Goal: Task Accomplishment & Management: Manage account settings

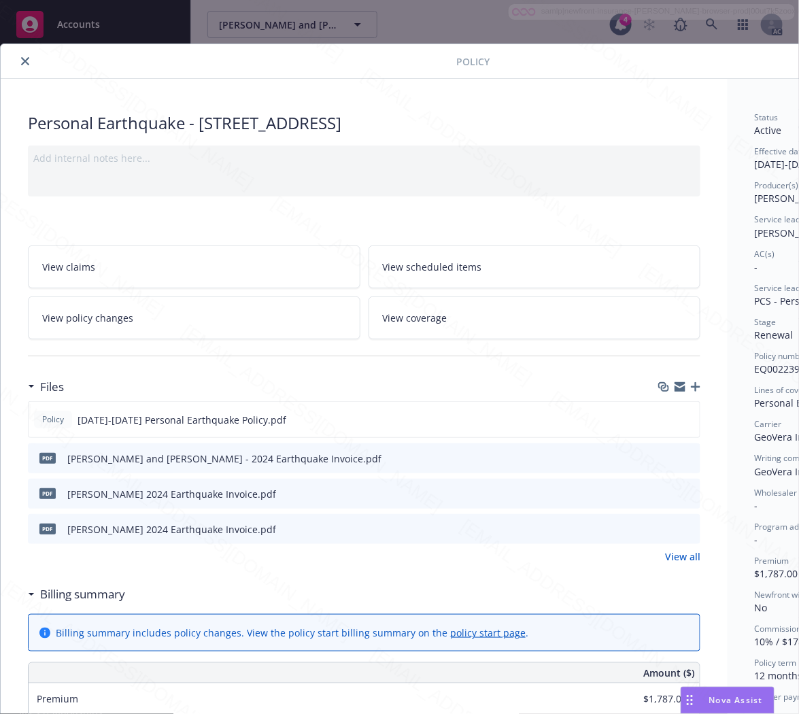
click at [86, 588] on h3 "Billing summary" at bounding box center [82, 595] width 85 height 18
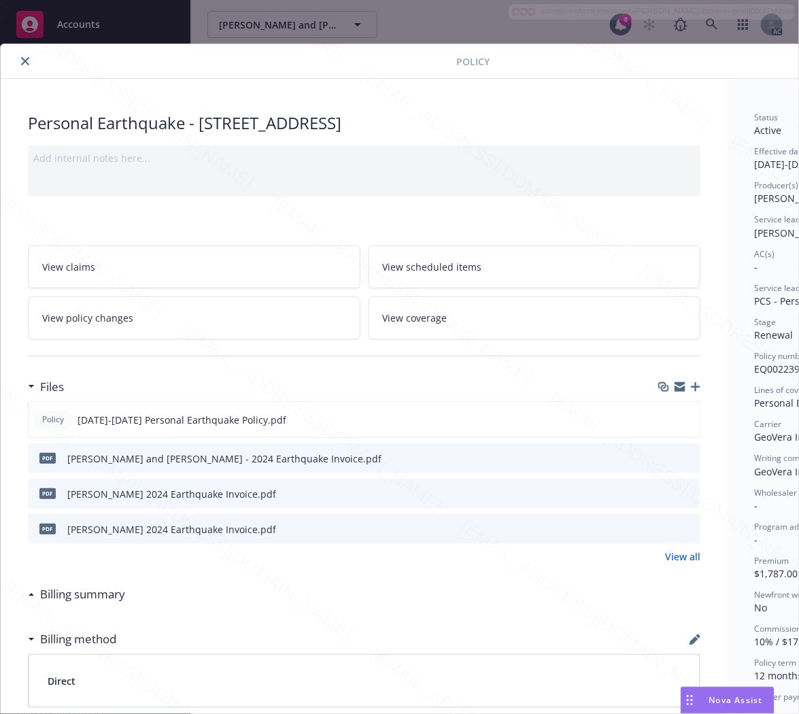
scroll to position [0, 147]
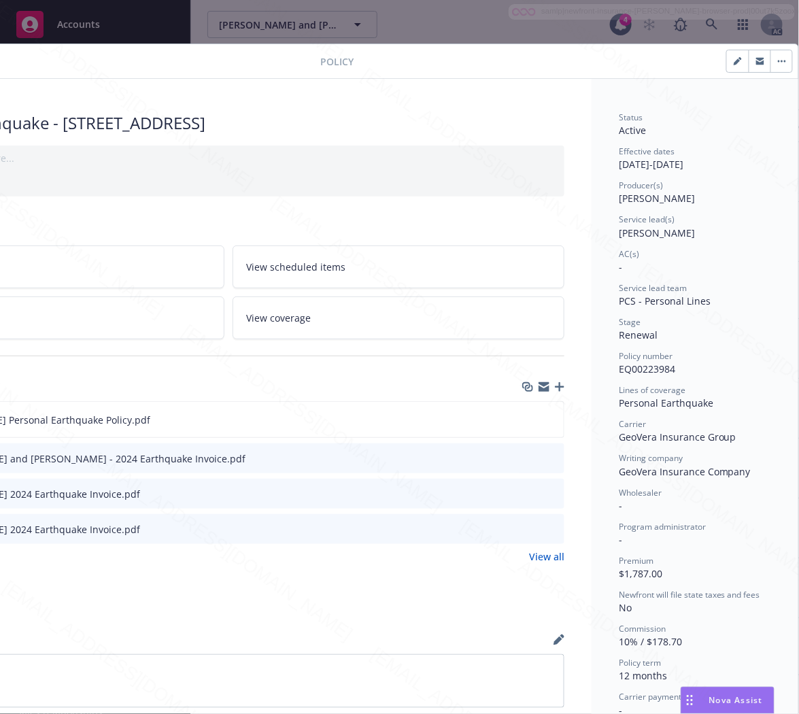
click at [634, 366] on span "EQ00223984" at bounding box center [647, 368] width 56 height 13
copy span "EQ00223984"
drag, startPoint x: 605, startPoint y: 400, endPoint x: 701, endPoint y: 406, distance: 96.1
click at [701, 406] on div "Status Active Effective dates [DATE] - [DATE] Producer(s) [PERSON_NAME] Service…" at bounding box center [695, 544] width 207 height 931
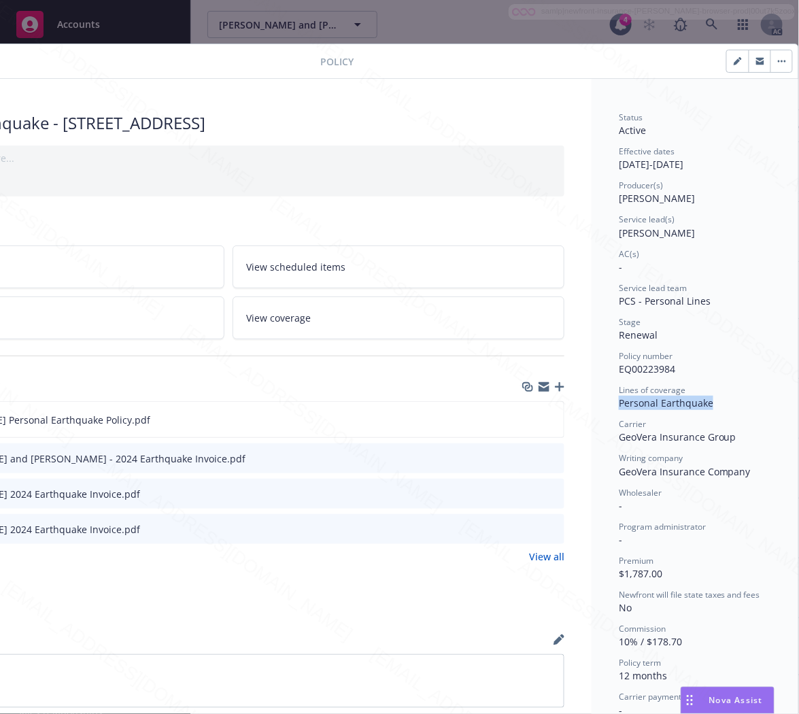
copy span "Personal Earthquake"
click at [523, 415] on icon "download file" at bounding box center [528, 418] width 11 height 11
click at [770, 58] on button "button" at bounding box center [781, 61] width 22 height 22
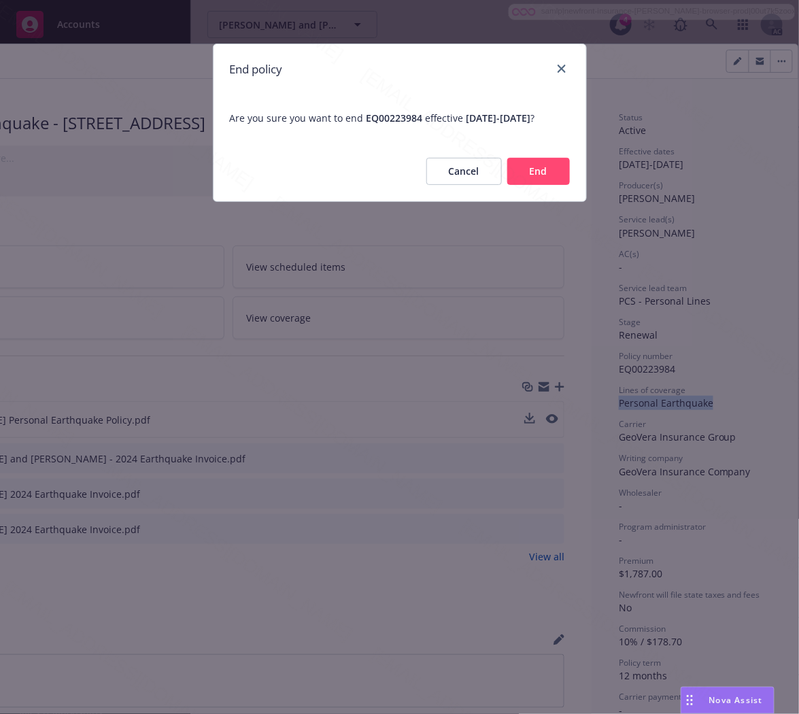
click at [542, 185] on button "End" at bounding box center [538, 171] width 63 height 27
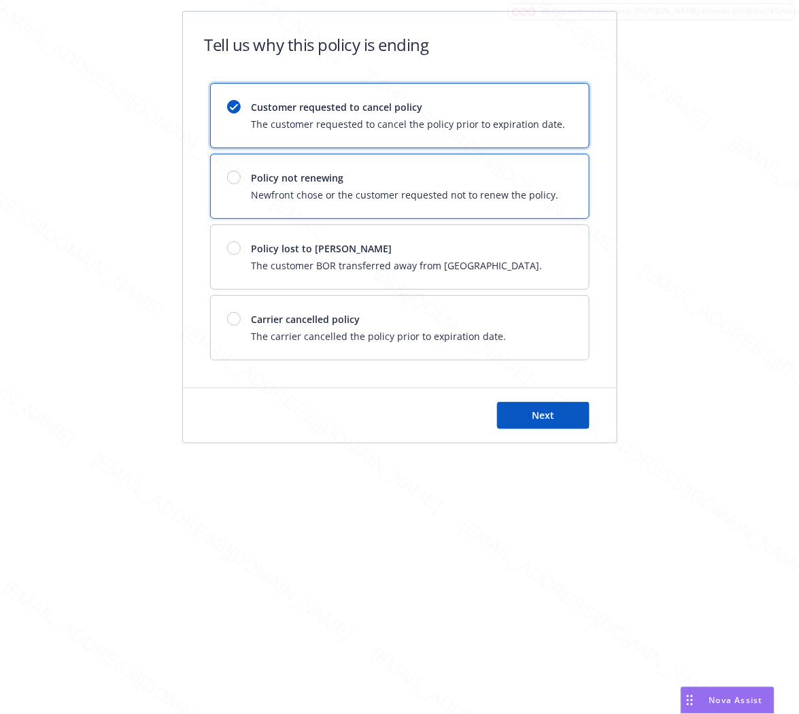
click at [541, 196] on span "Newfront chose or the customer requested not to renew the policy." at bounding box center [405, 195] width 307 height 14
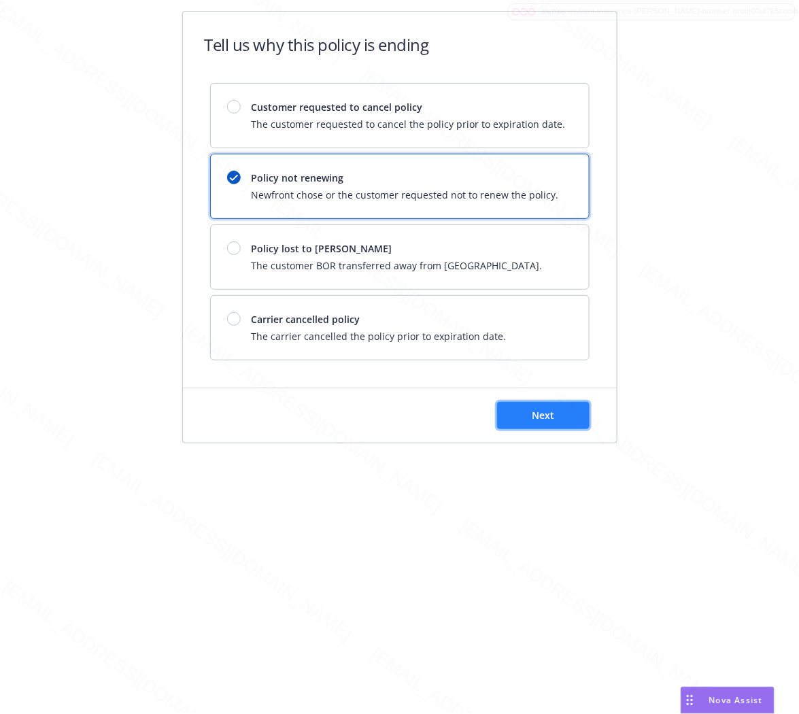
click at [534, 413] on span "Next" at bounding box center [543, 415] width 22 height 13
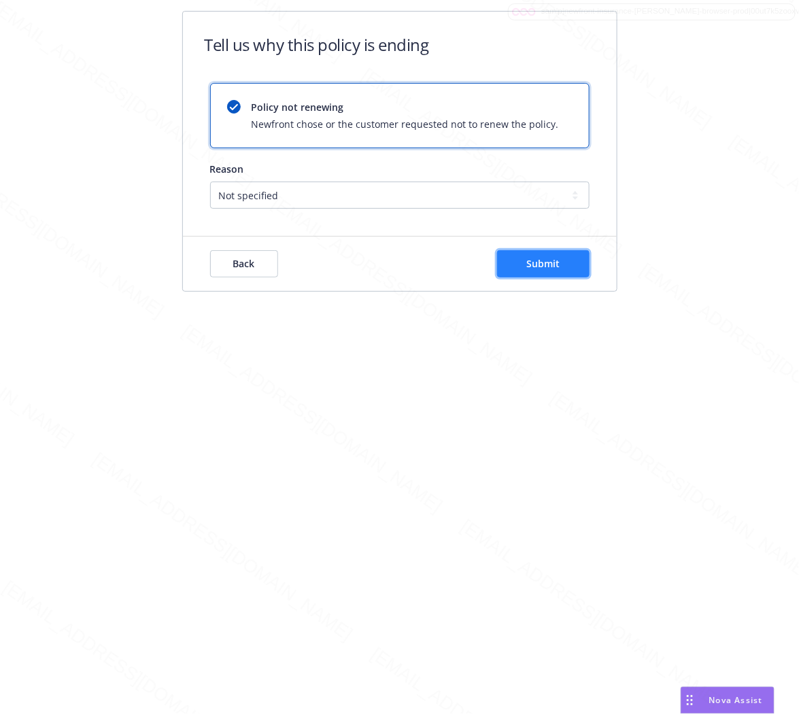
click at [536, 259] on span "Submit" at bounding box center [542, 263] width 33 height 13
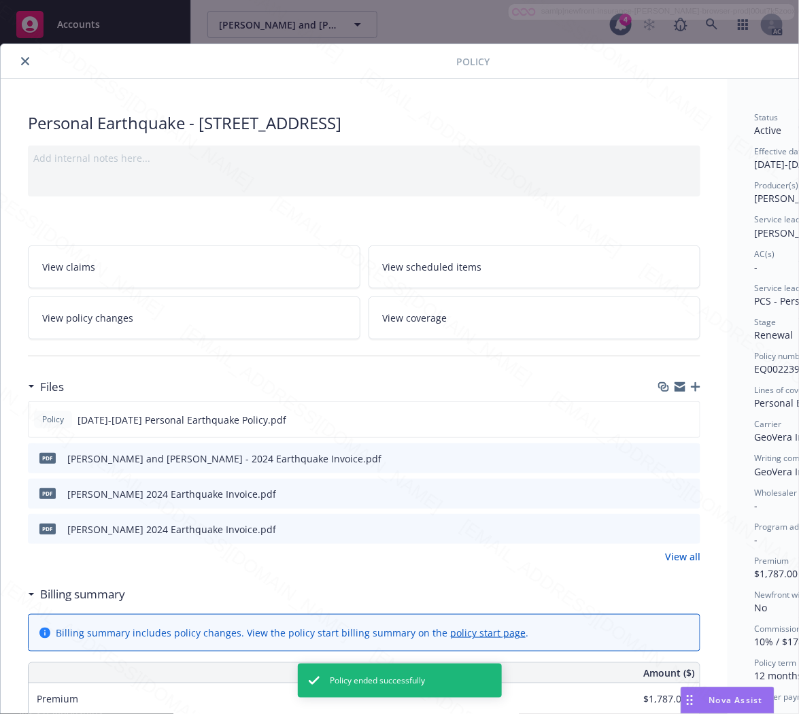
scroll to position [41, 0]
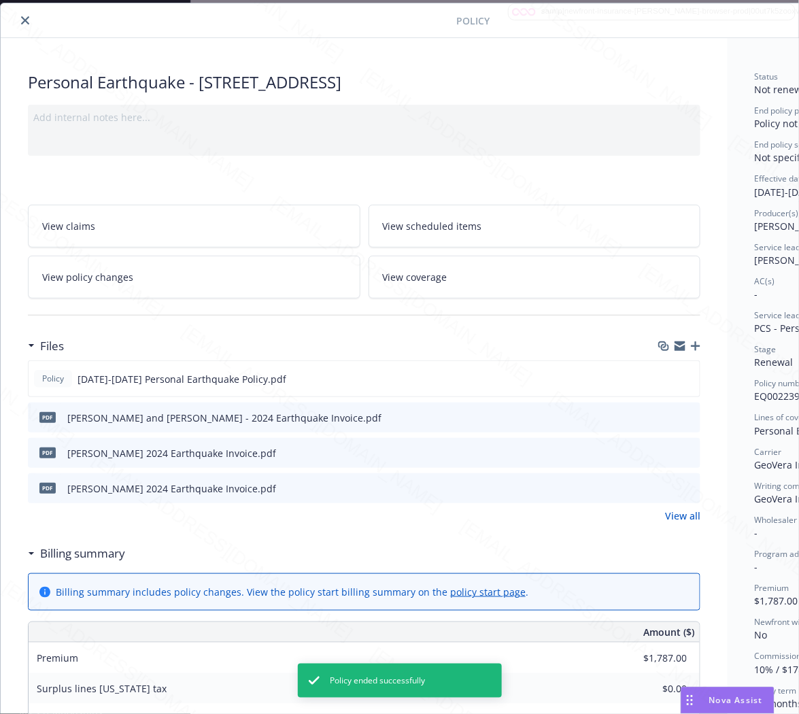
click at [24, 19] on icon "close" at bounding box center [25, 20] width 8 height 8
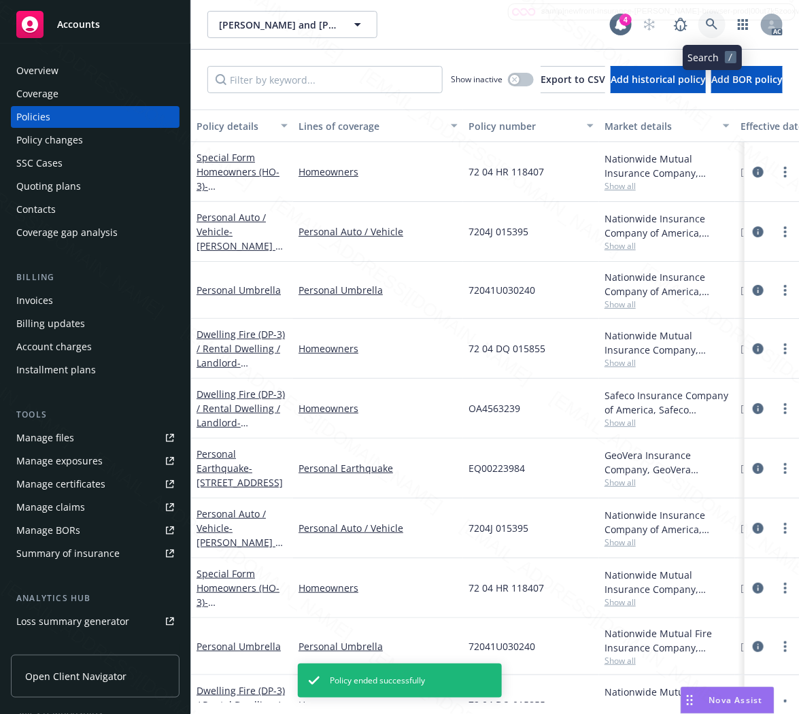
click at [711, 22] on icon at bounding box center [712, 24] width 12 height 12
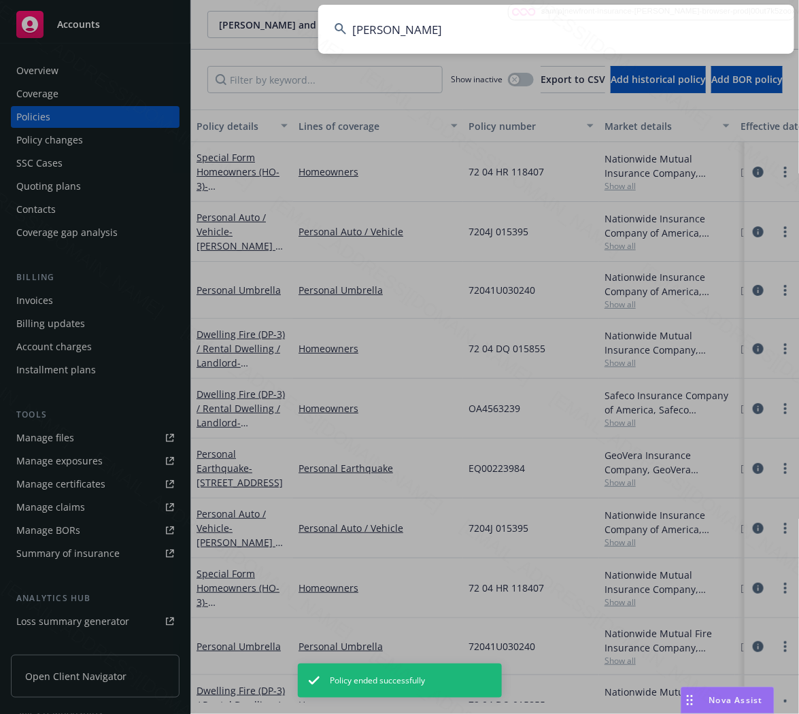
type input "[PERSON_NAME]"
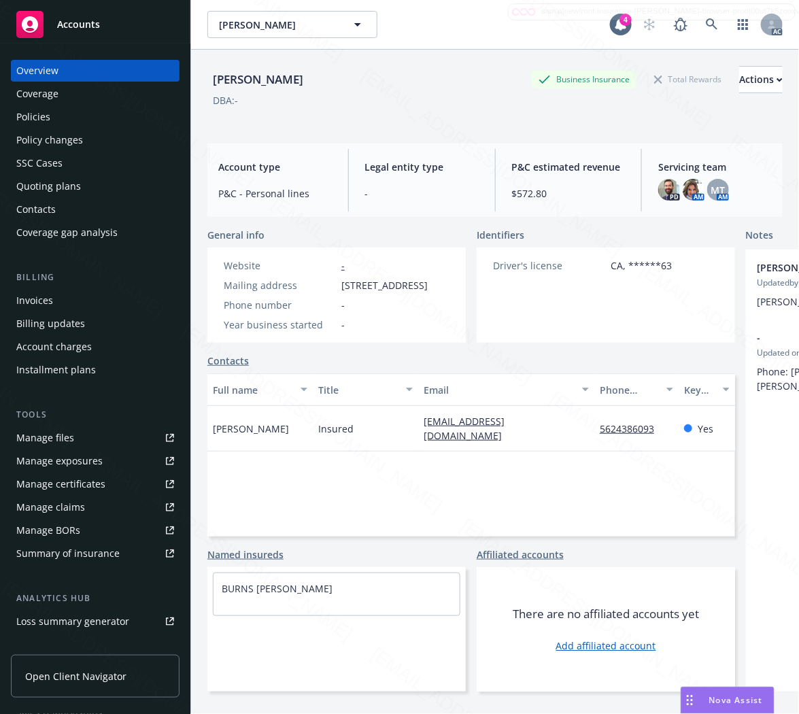
click at [38, 119] on div "Policies" at bounding box center [33, 117] width 34 height 22
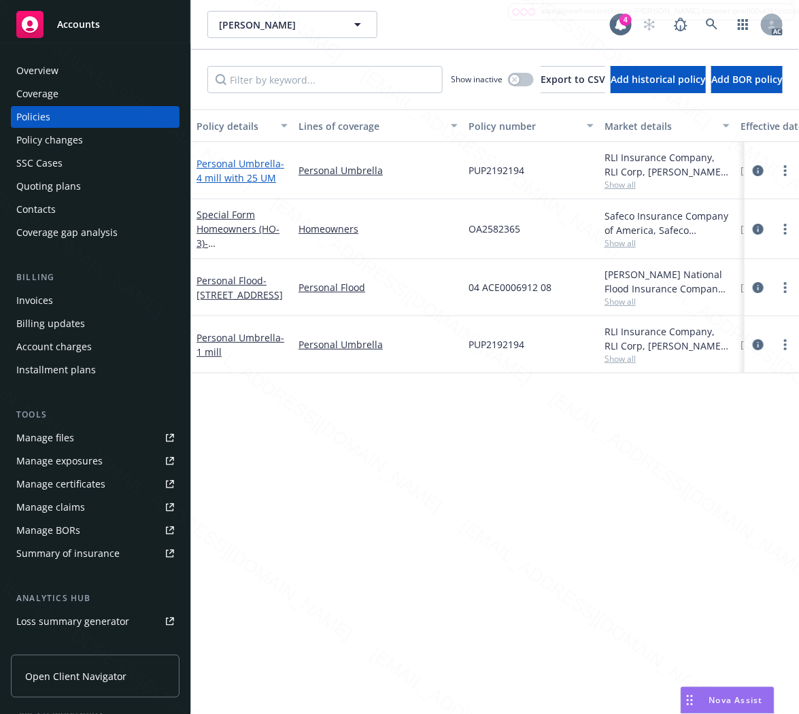
click at [235, 167] on link "Personal Umbrella - 4 mill with 25 UM" at bounding box center [241, 170] width 88 height 27
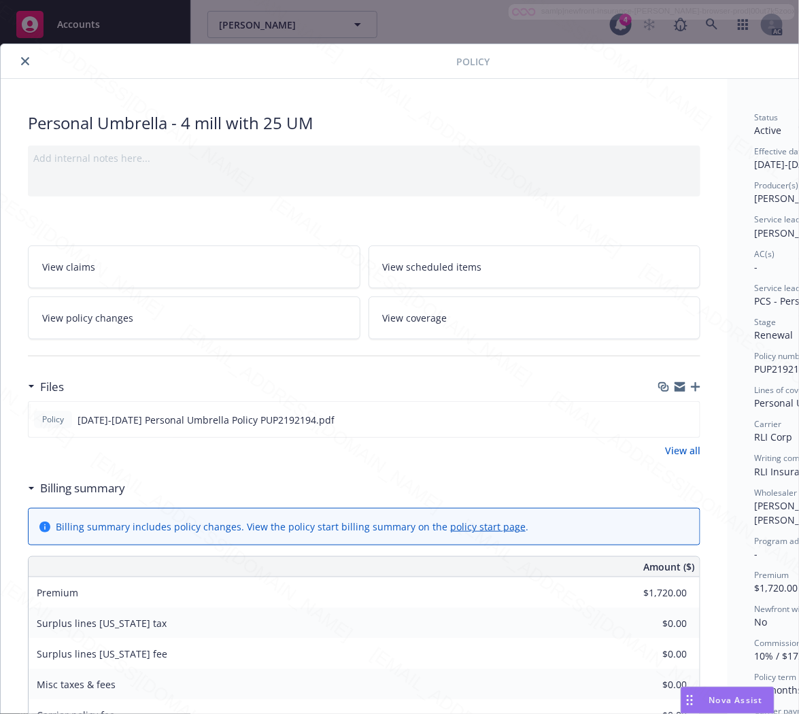
click at [122, 490] on h3 "Billing summary" at bounding box center [82, 488] width 85 height 18
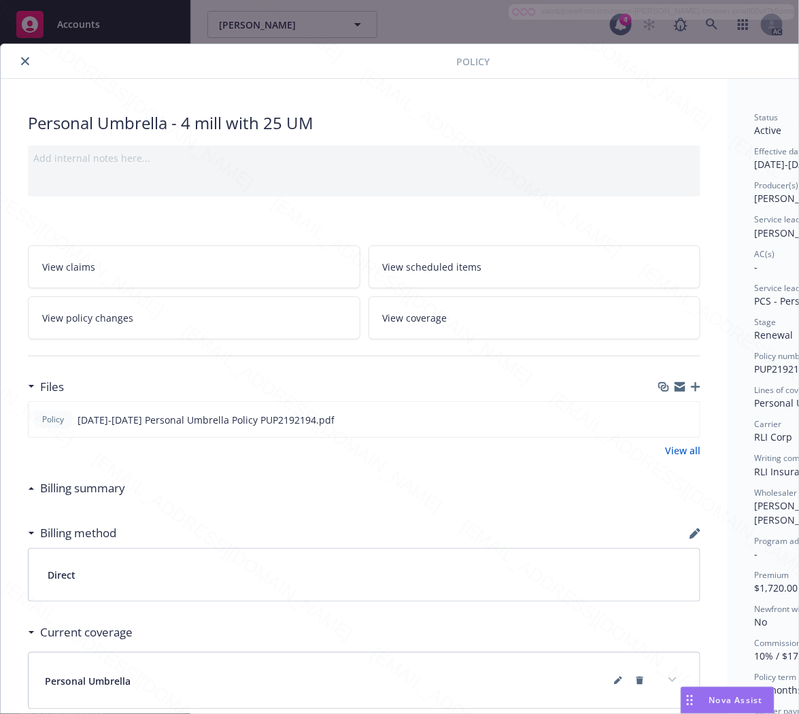
scroll to position [0, 147]
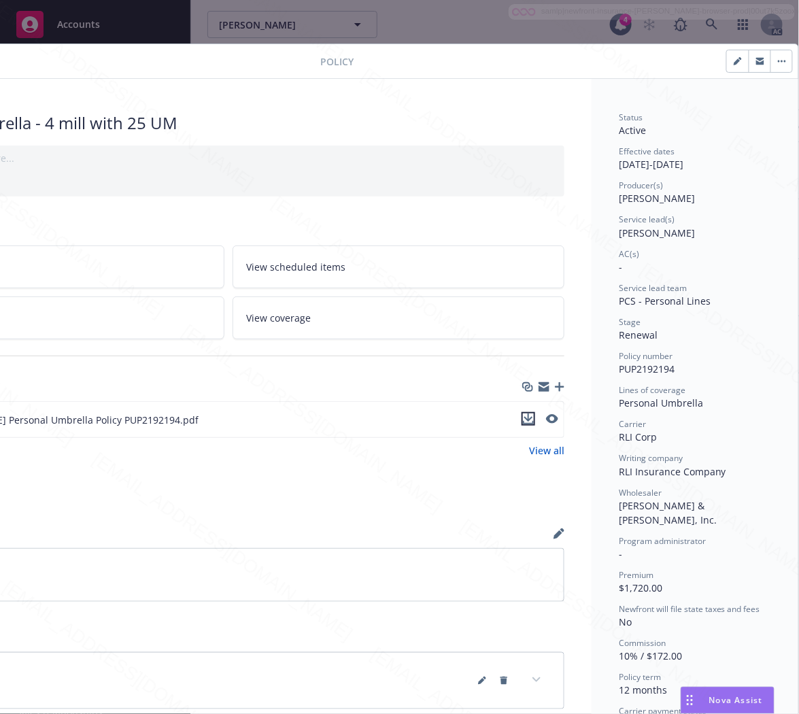
click at [524, 418] on icon "download file" at bounding box center [528, 417] width 9 height 8
click at [770, 60] on button "button" at bounding box center [781, 61] width 22 height 22
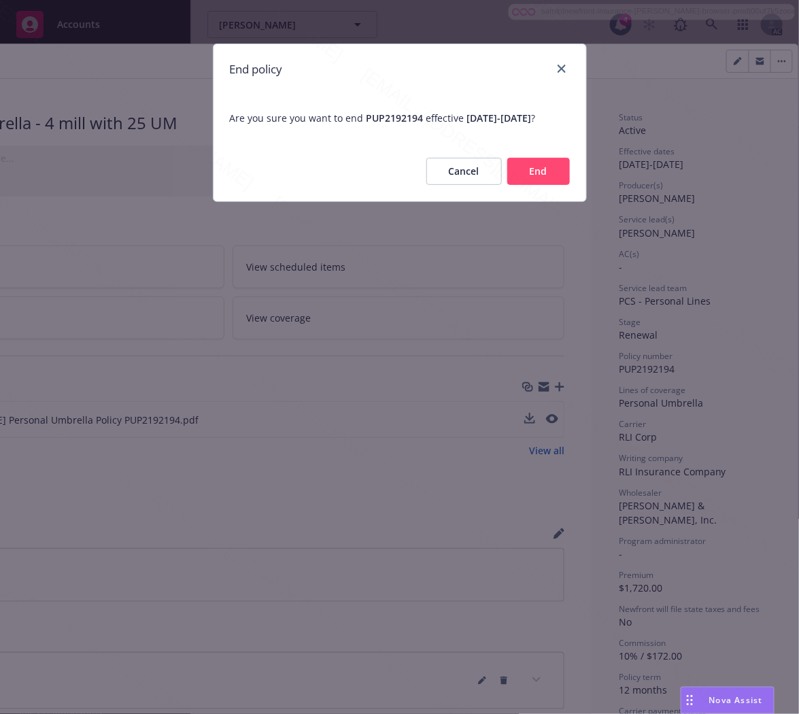
click at [547, 177] on button "End" at bounding box center [538, 171] width 63 height 27
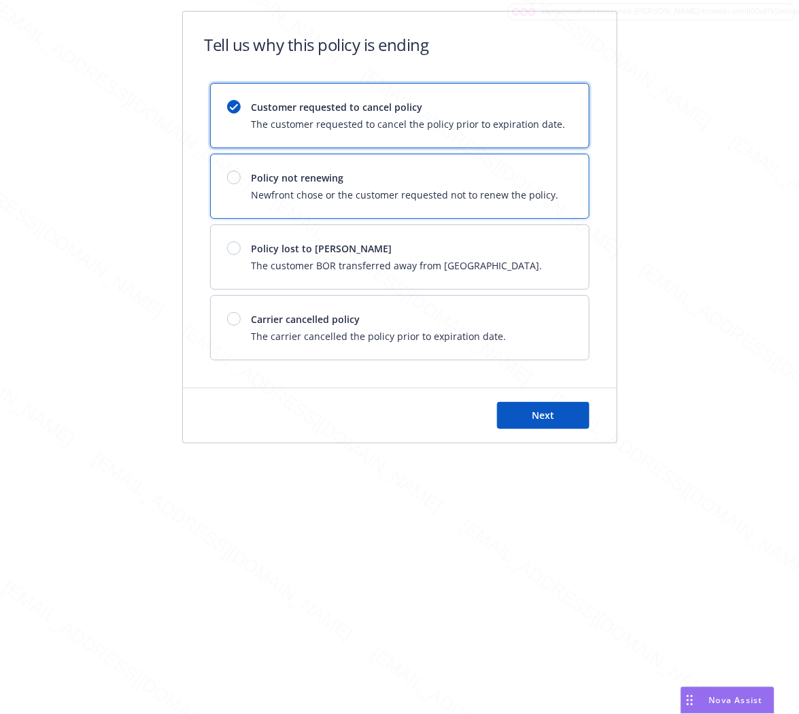
click at [484, 189] on span "Newfront chose or the customer requested not to renew the policy." at bounding box center [405, 195] width 307 height 14
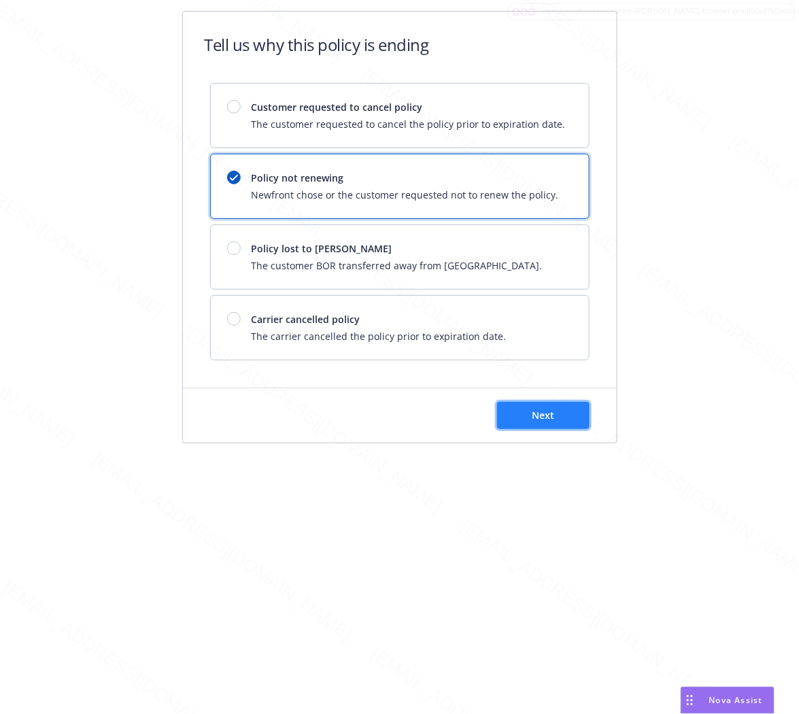
click at [547, 412] on span "Next" at bounding box center [543, 415] width 22 height 13
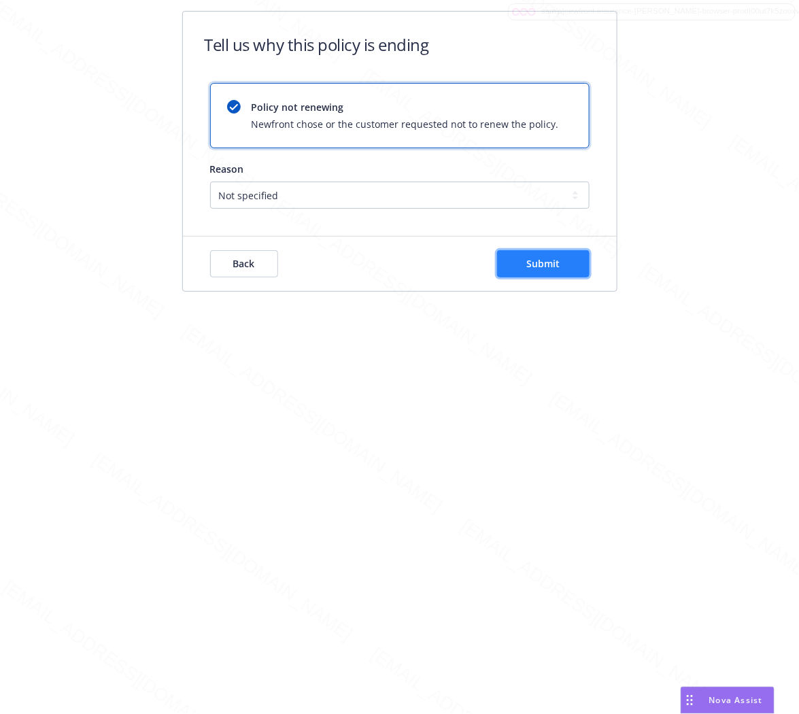
click at [554, 269] on span "Submit" at bounding box center [542, 263] width 33 height 13
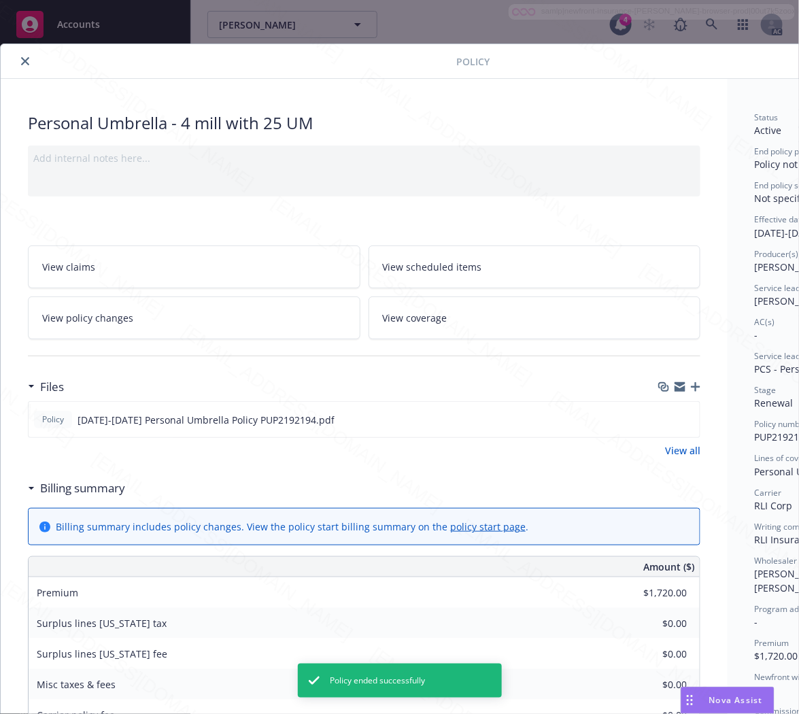
scroll to position [41, 0]
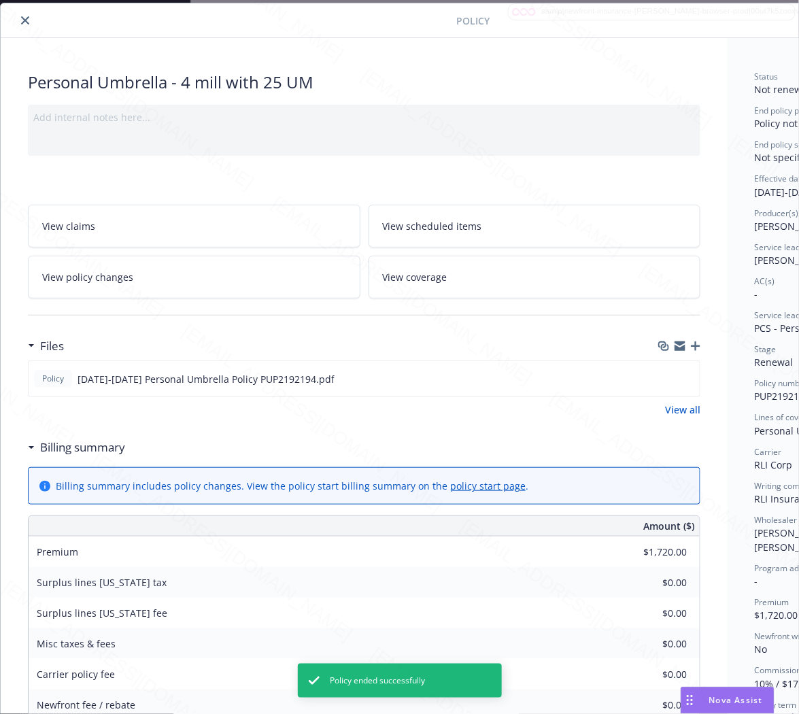
click at [22, 22] on icon "close" at bounding box center [25, 20] width 8 height 8
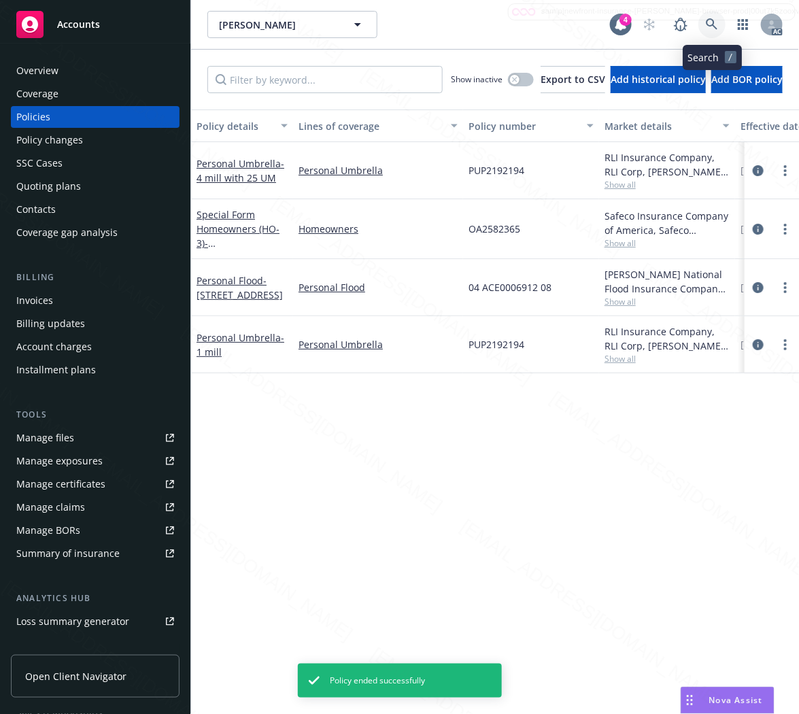
click at [709, 21] on icon at bounding box center [712, 24] width 12 height 12
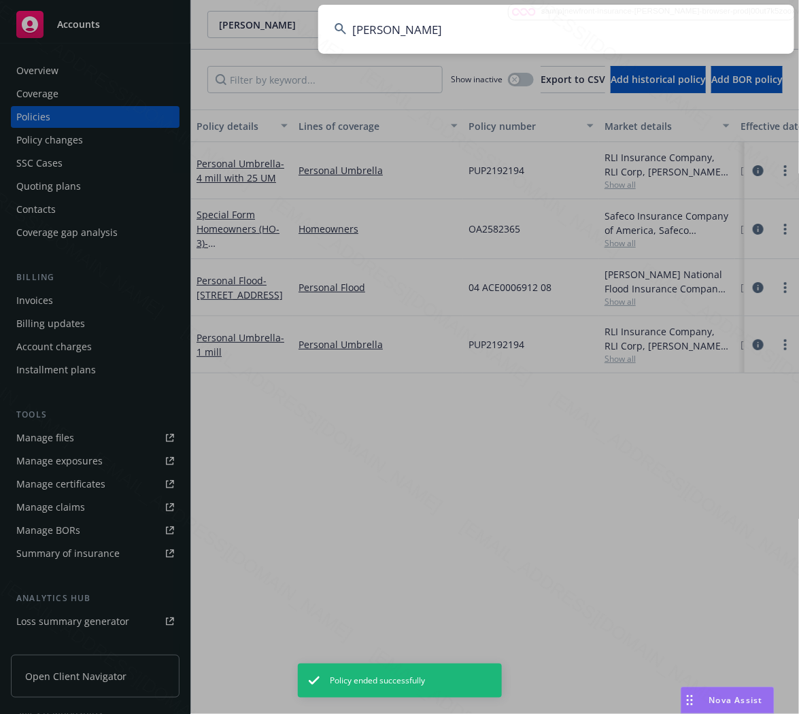
type input "[PERSON_NAME]"
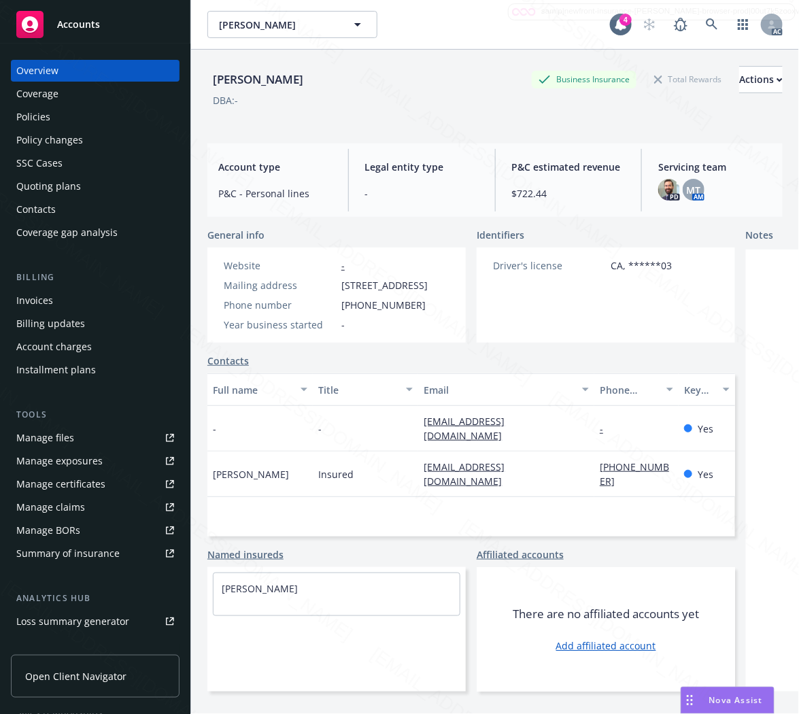
drag, startPoint x: 342, startPoint y: 287, endPoint x: 440, endPoint y: 441, distance: 182.2
click at [422, 282] on span "[STREET_ADDRESS]" at bounding box center [384, 285] width 86 height 14
copy span "7901 Nomad Circl"
click at [65, 118] on div "Policies" at bounding box center [95, 117] width 158 height 22
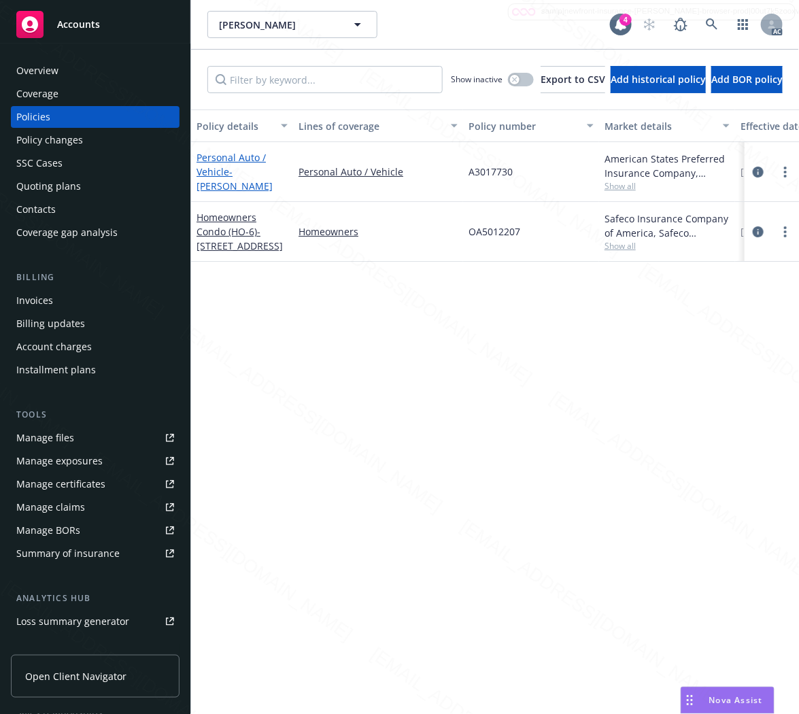
click at [235, 170] on span "- [PERSON_NAME]" at bounding box center [235, 178] width 76 height 27
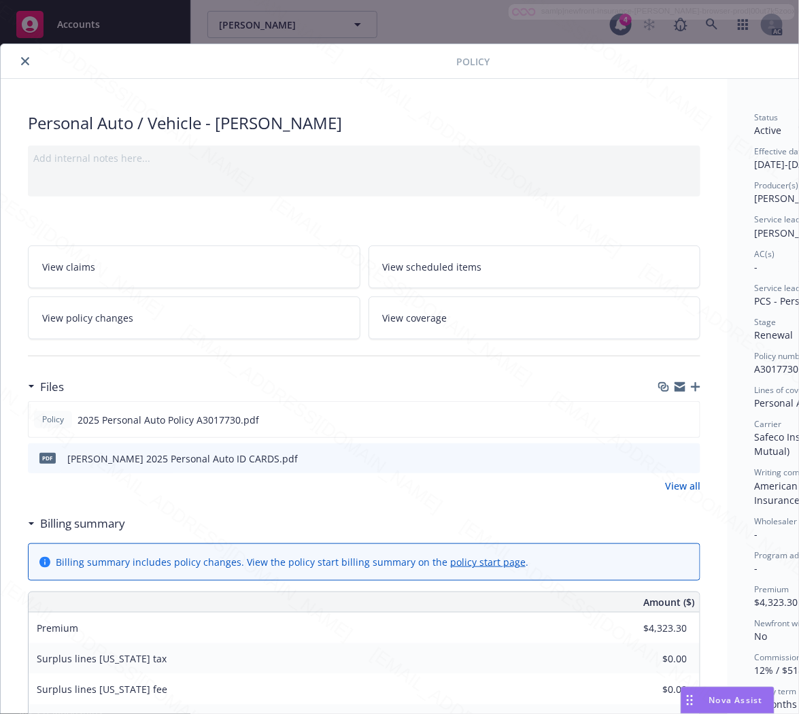
click at [88, 528] on h3 "Billing summary" at bounding box center [82, 524] width 85 height 18
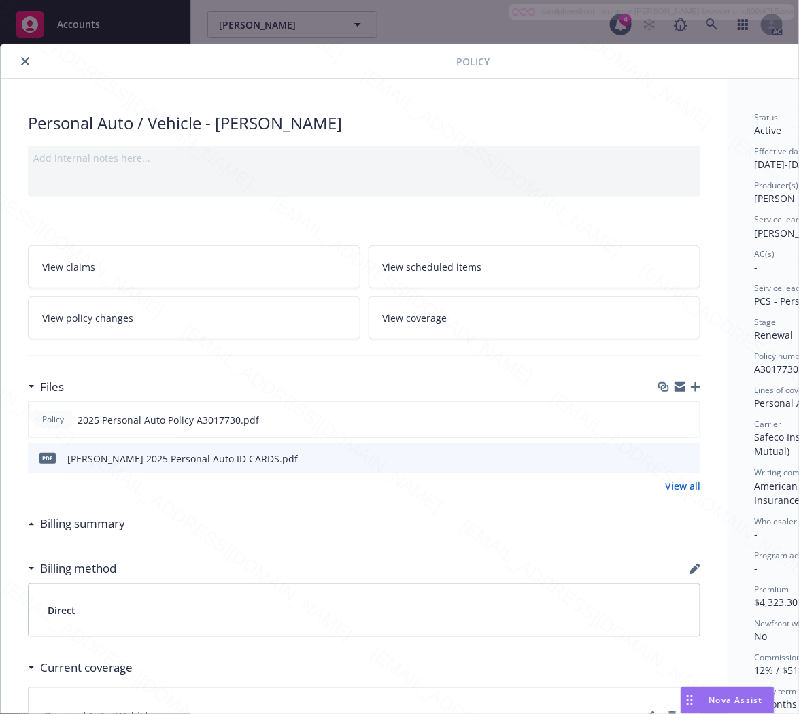
scroll to position [0, 147]
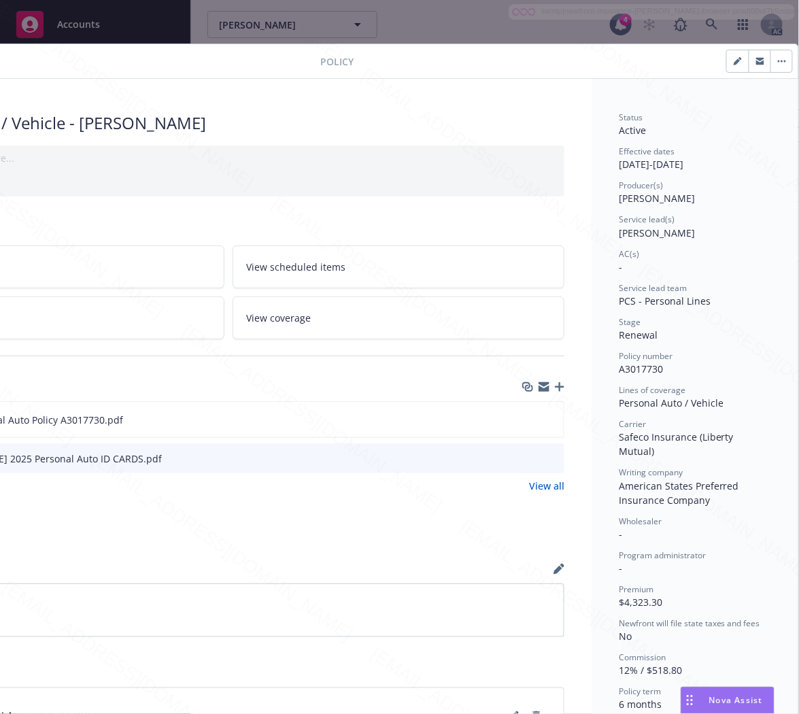
click at [628, 368] on span "A3017730" at bounding box center [641, 368] width 44 height 13
copy span "A3017730"
click at [524, 419] on icon "download file" at bounding box center [528, 417] width 9 height 8
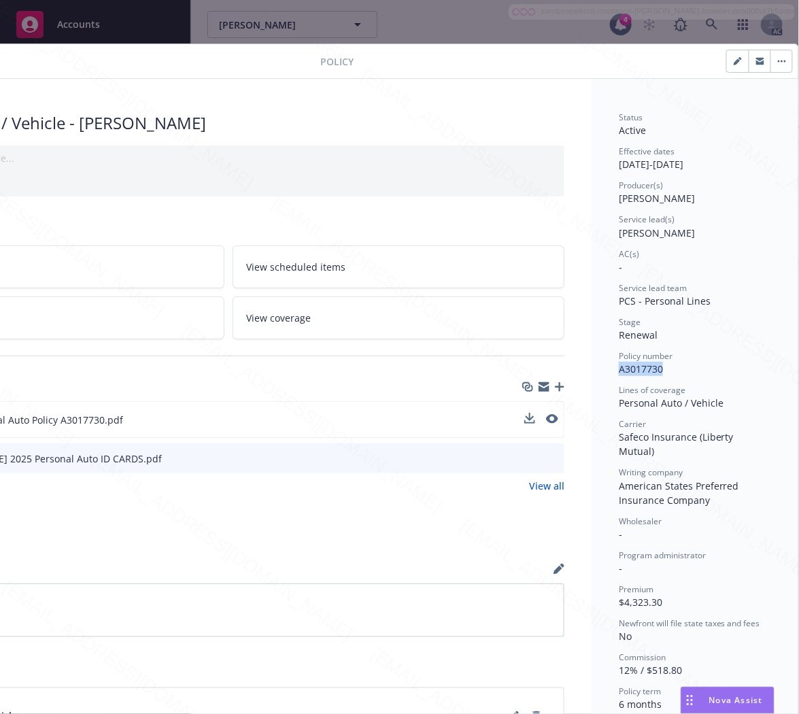
click at [770, 58] on button "button" at bounding box center [781, 61] width 22 height 22
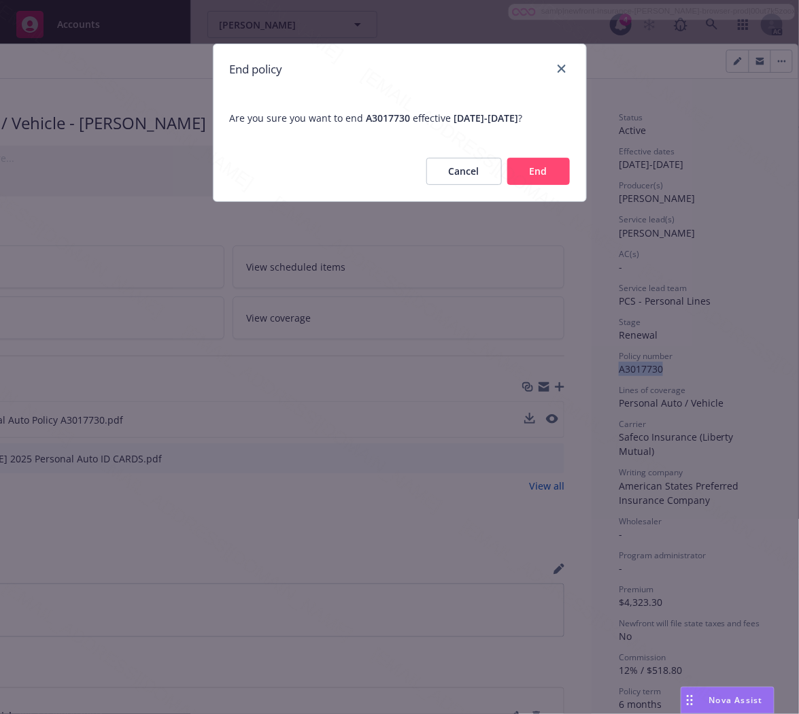
click at [547, 181] on button "End" at bounding box center [538, 171] width 63 height 27
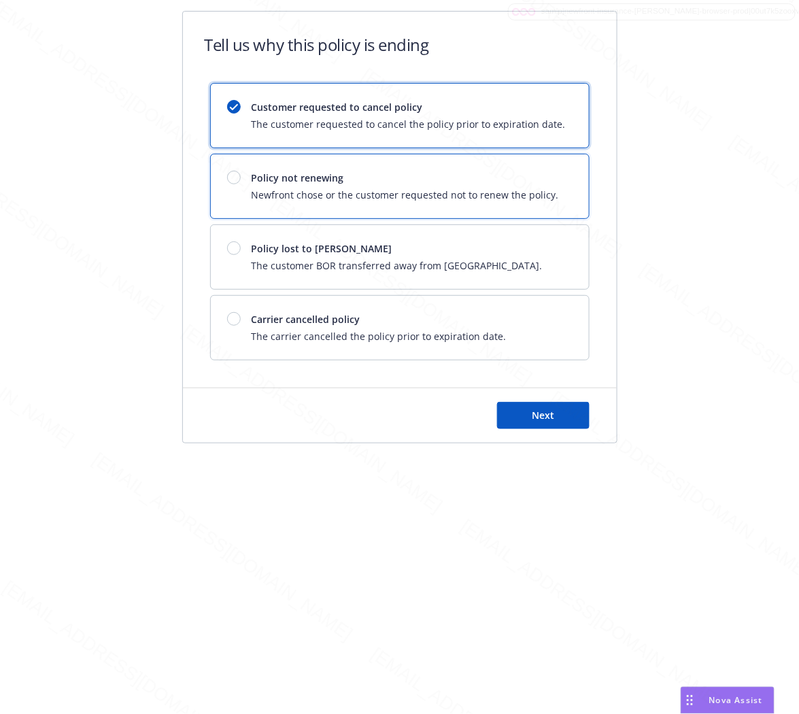
click at [547, 181] on span "Policy not renewing" at bounding box center [405, 178] width 307 height 14
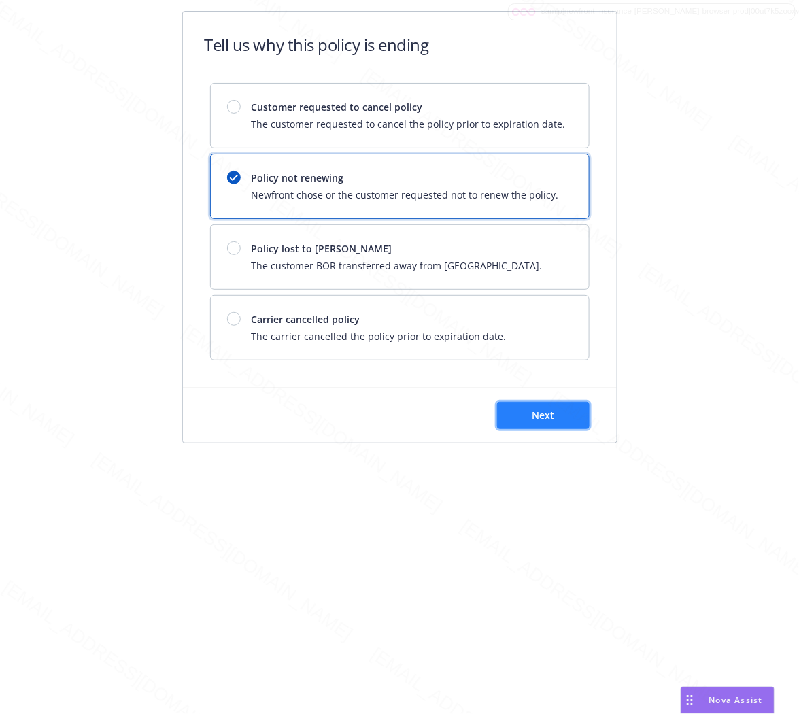
click at [535, 409] on span "Next" at bounding box center [543, 415] width 22 height 13
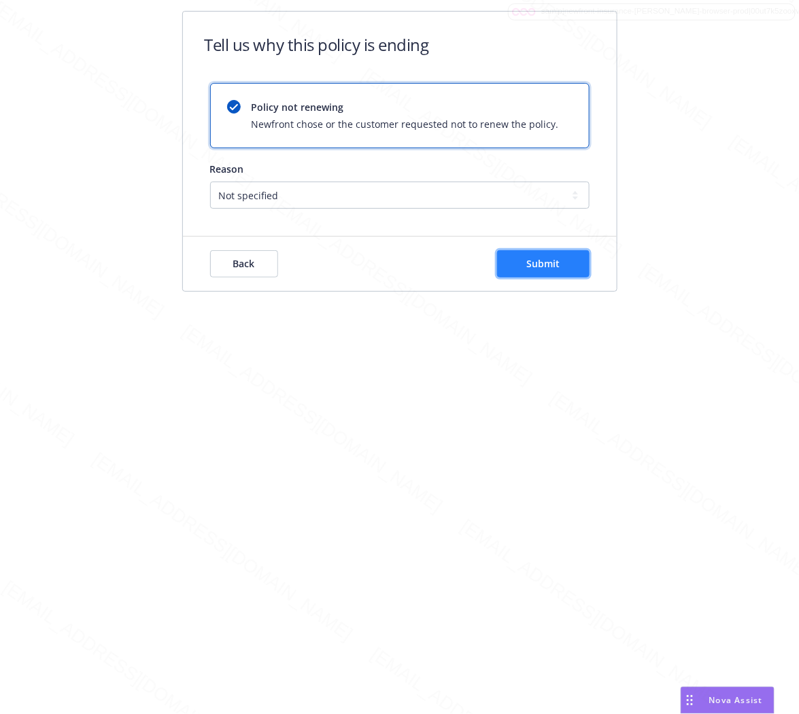
click at [551, 265] on span "Submit" at bounding box center [542, 263] width 33 height 13
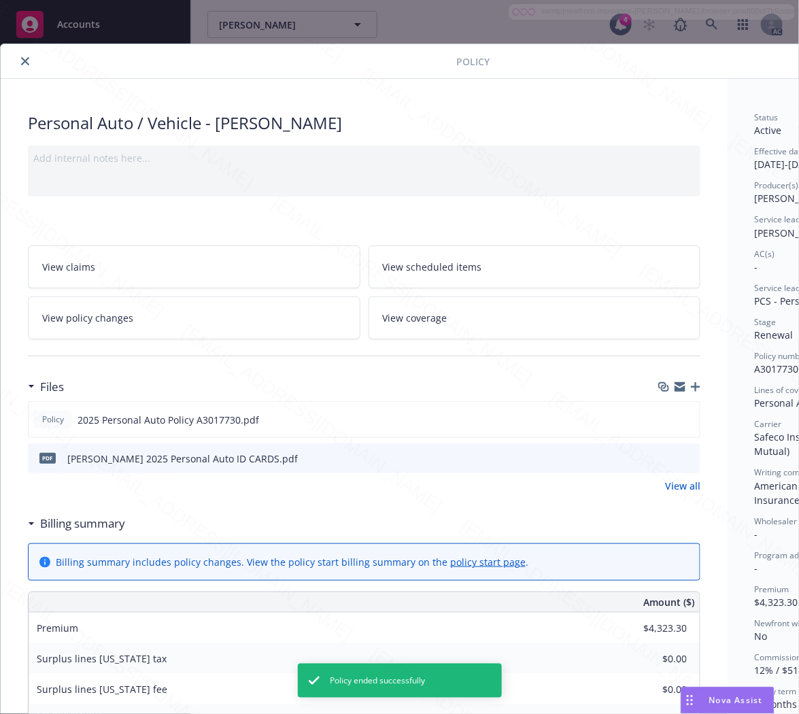
scroll to position [41, 0]
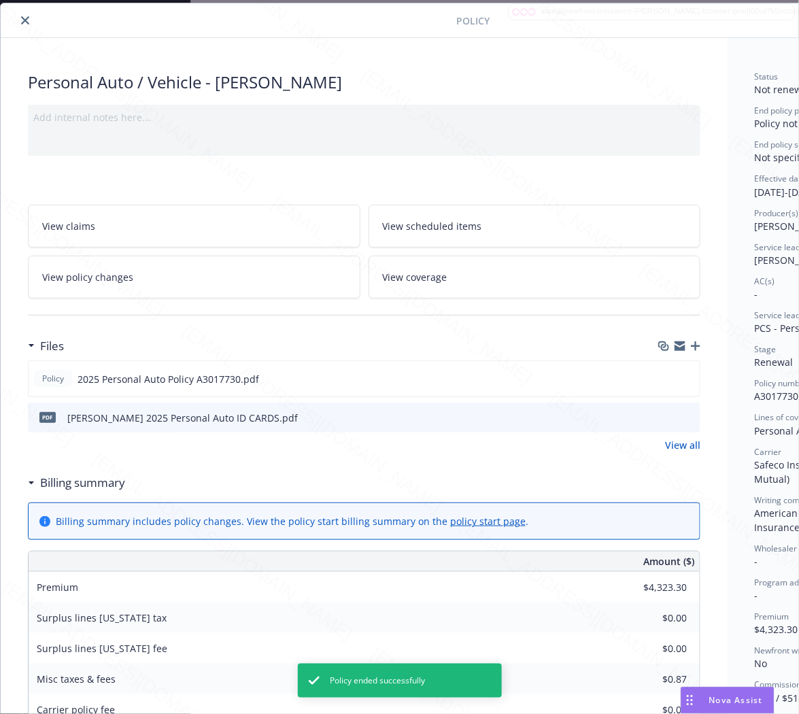
click at [23, 21] on icon "close" at bounding box center [25, 20] width 8 height 8
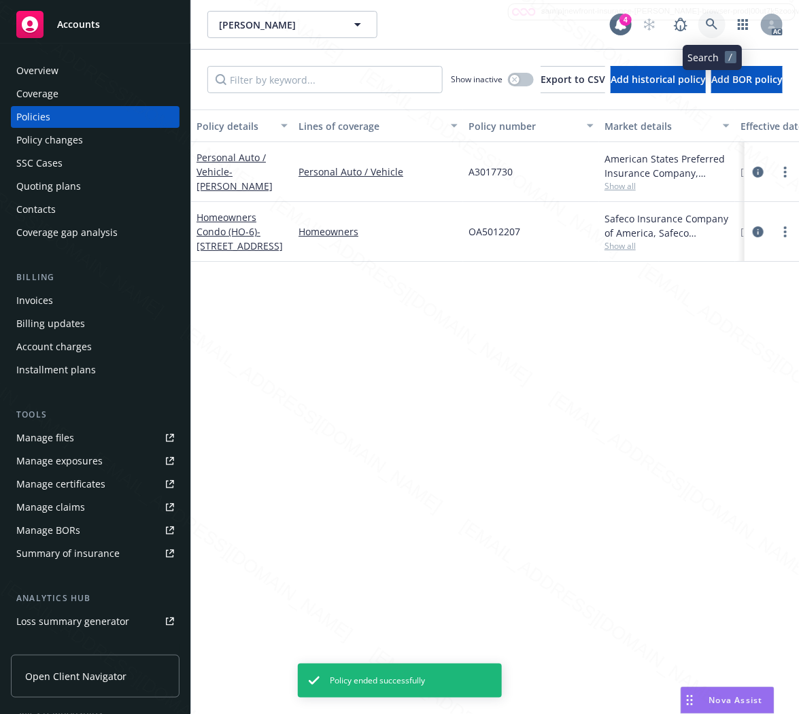
click at [708, 19] on icon at bounding box center [712, 24] width 12 height 12
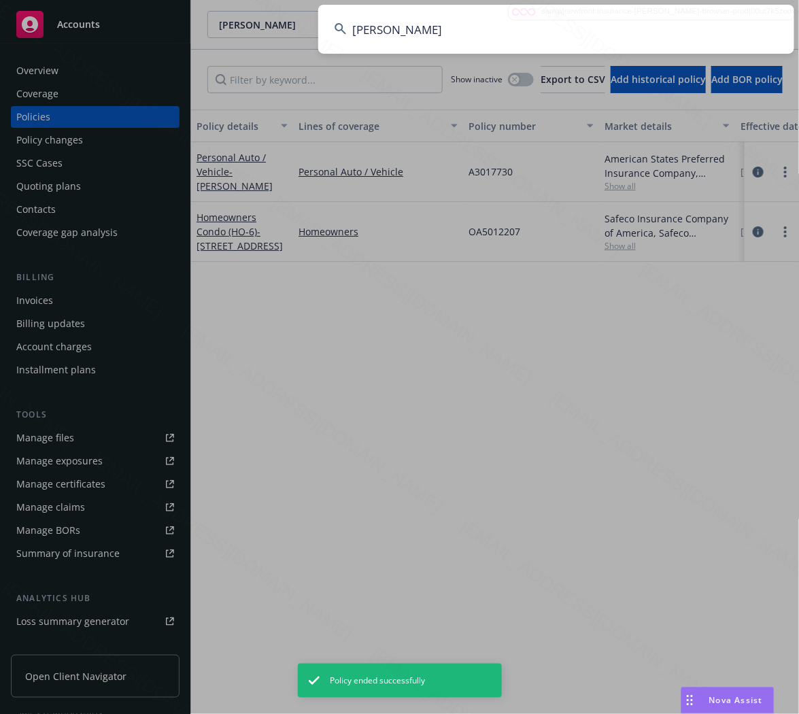
type input "[PERSON_NAME]"
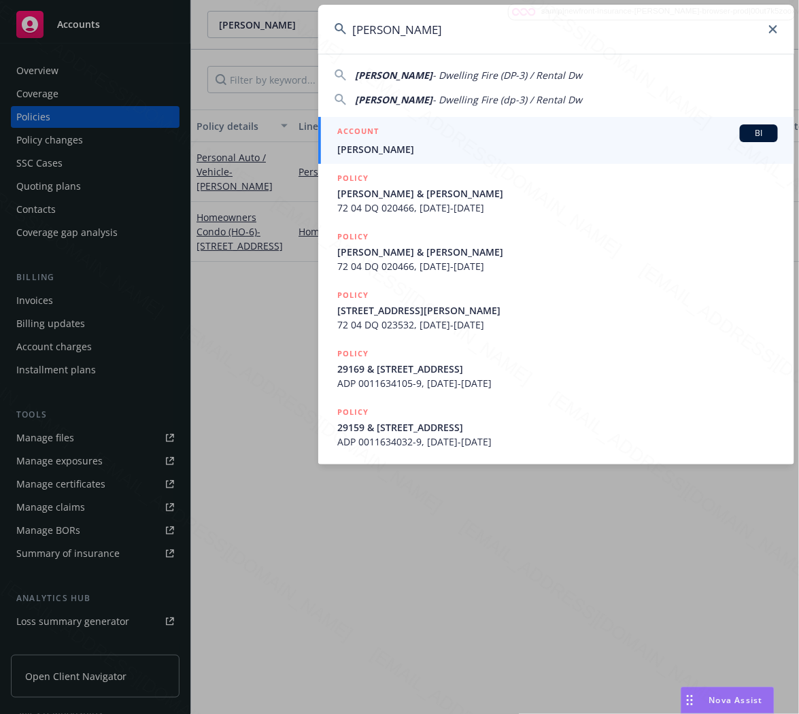
click at [514, 35] on input "[PERSON_NAME]" at bounding box center [556, 29] width 476 height 49
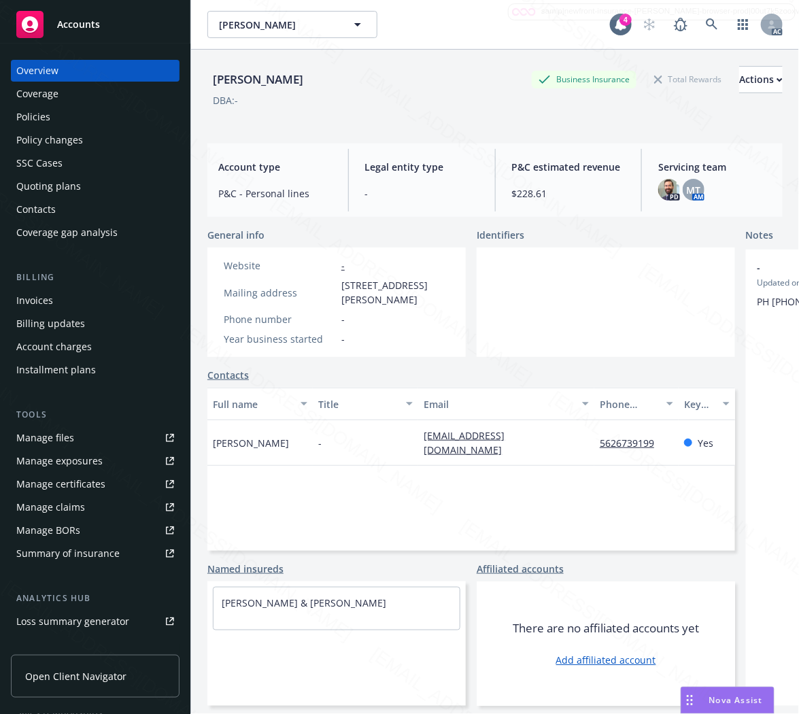
click at [33, 112] on div "Policies" at bounding box center [33, 117] width 34 height 22
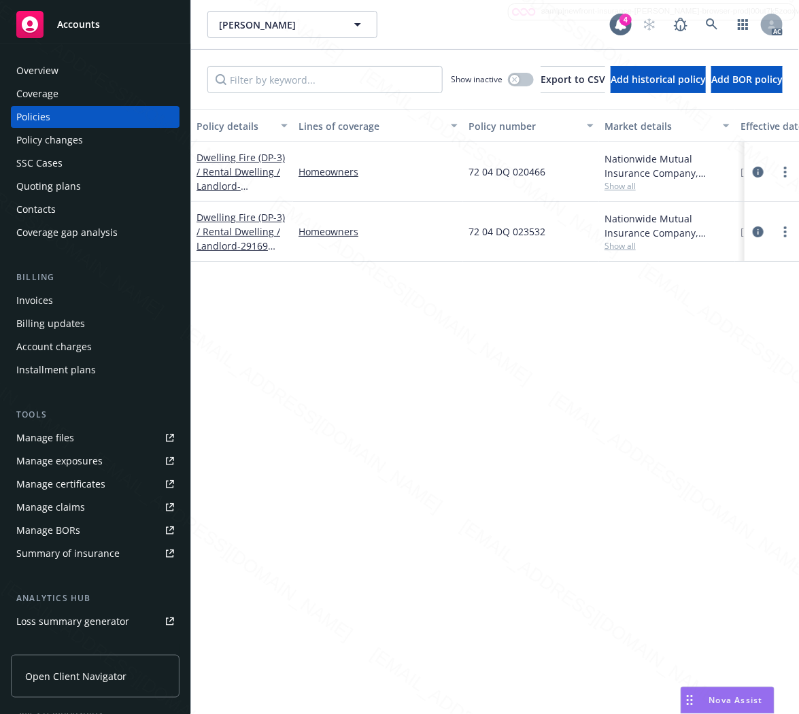
click at [65, 72] on div "Overview" at bounding box center [95, 71] width 158 height 22
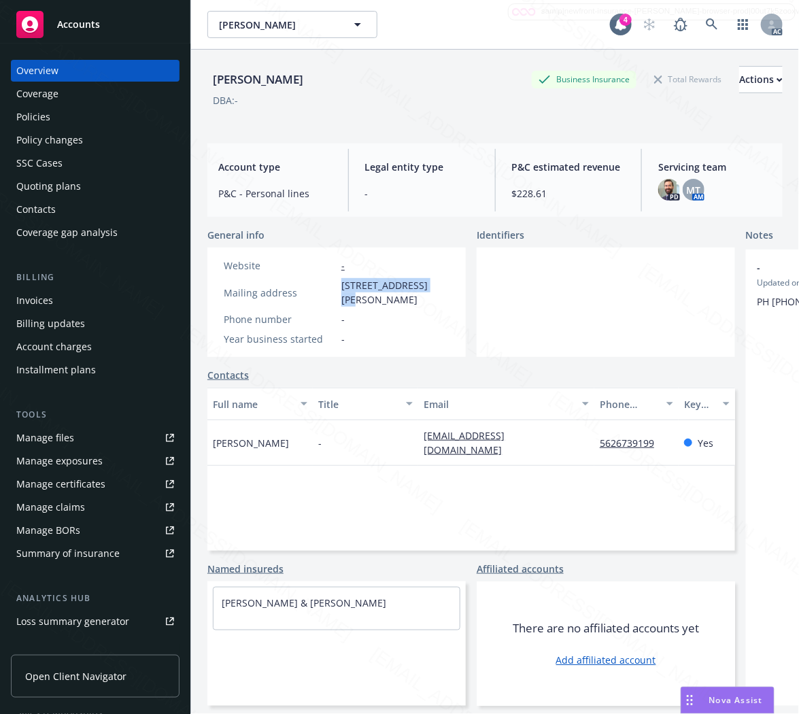
drag, startPoint x: 337, startPoint y: 284, endPoint x: 430, endPoint y: 284, distance: 93.2
click at [430, 284] on div "Mailing address [STREET_ADDRESS][PERSON_NAME]" at bounding box center [336, 292] width 237 height 29
click at [31, 111] on div "Policies" at bounding box center [33, 117] width 34 height 22
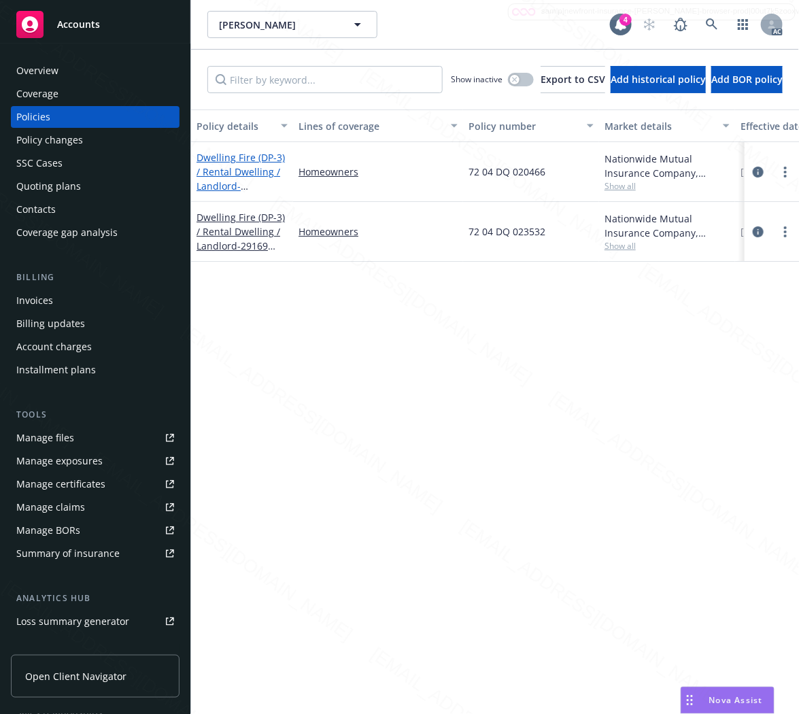
click at [205, 166] on link "Dwelling Fire (DP-3) / [PERSON_NAME] / Landlord - [PERSON_NAME] & [PERSON_NAME]" at bounding box center [241, 186] width 88 height 70
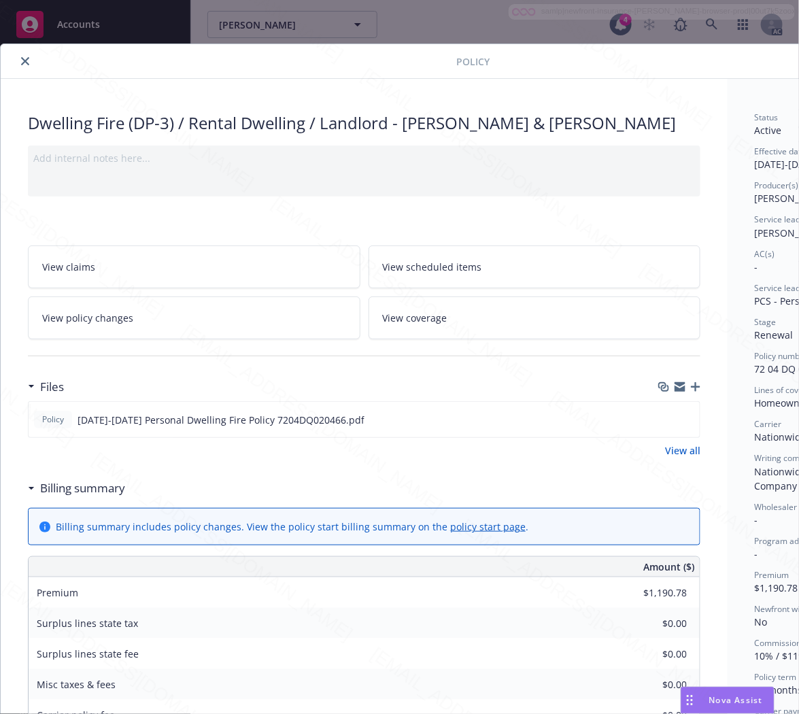
click at [86, 490] on h3 "Billing summary" at bounding box center [82, 488] width 85 height 18
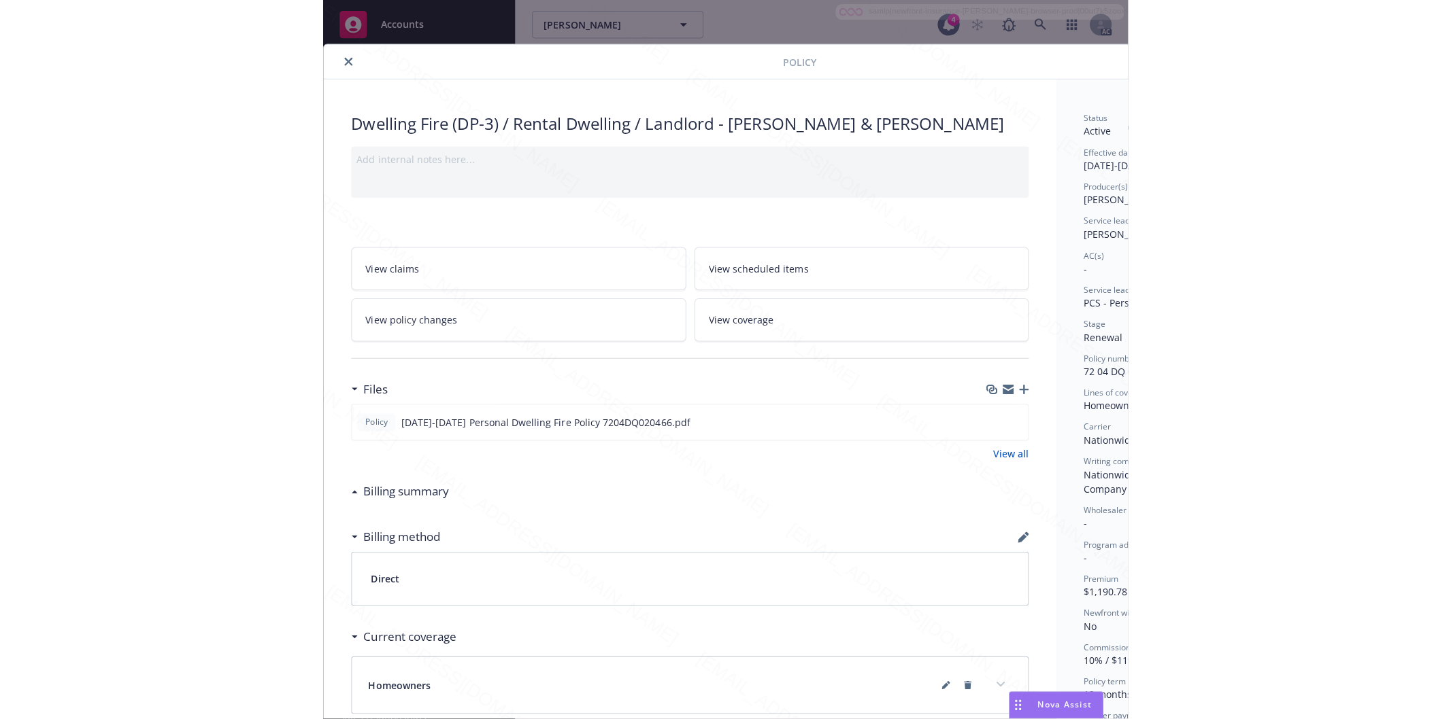
scroll to position [0, 147]
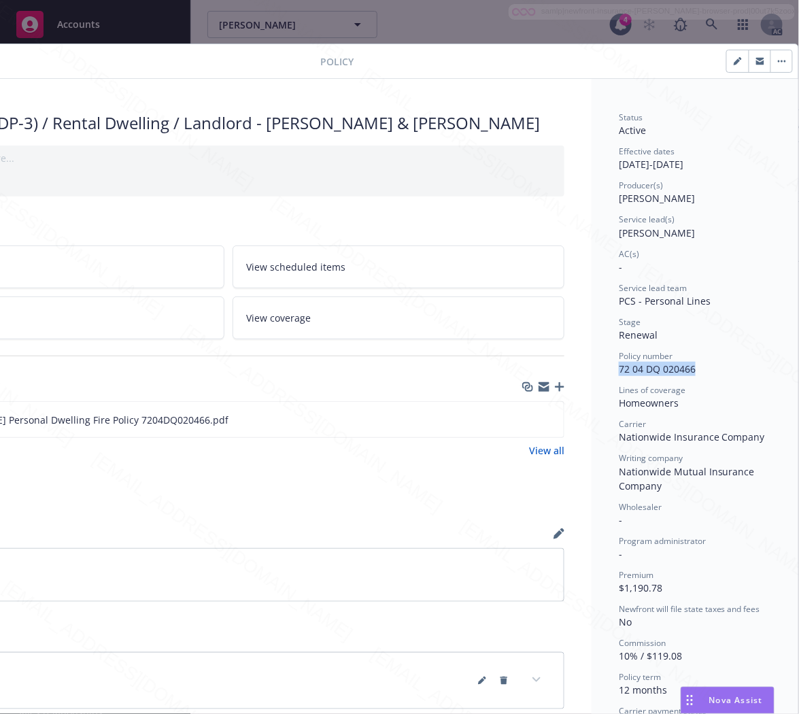
drag, startPoint x: 683, startPoint y: 369, endPoint x: 598, endPoint y: 371, distance: 84.4
click at [598, 371] on div "Status Active Effective dates [DATE] - [DATE] Producer(s) [PERSON_NAME] Service…" at bounding box center [695, 491] width 207 height 825
copy span "72 04 DQ 020466"
click at [523, 420] on icon "download file" at bounding box center [528, 418] width 11 height 11
click at [781, 61] on icon "button" at bounding box center [782, 62] width 2 height 2
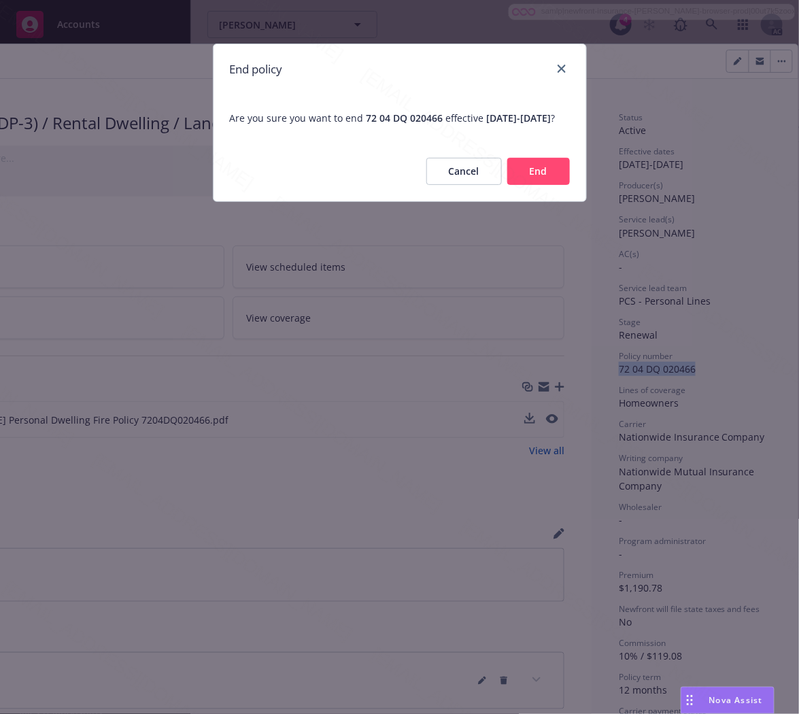
click at [543, 185] on button "End" at bounding box center [538, 171] width 63 height 27
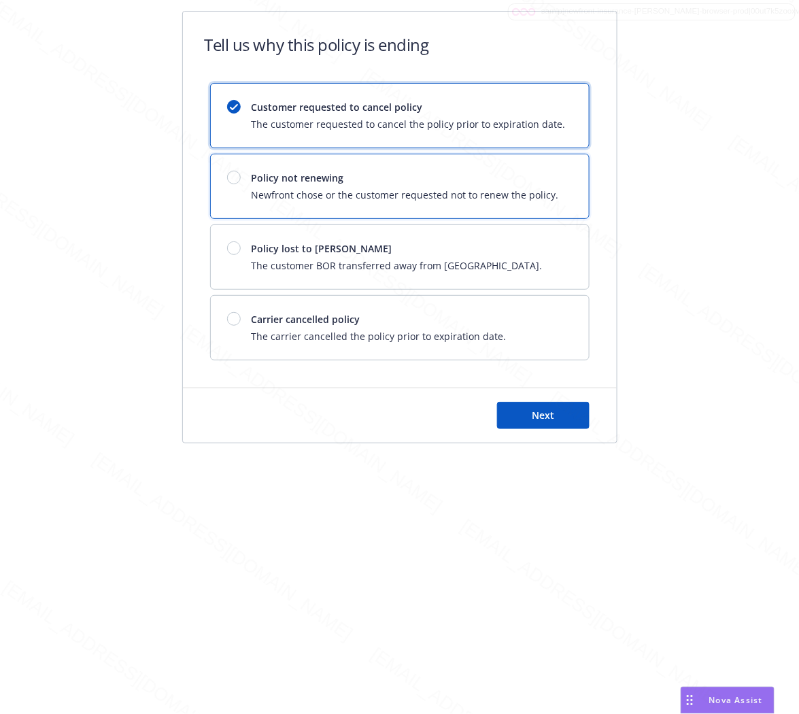
click at [500, 172] on span "Policy not renewing" at bounding box center [405, 178] width 307 height 14
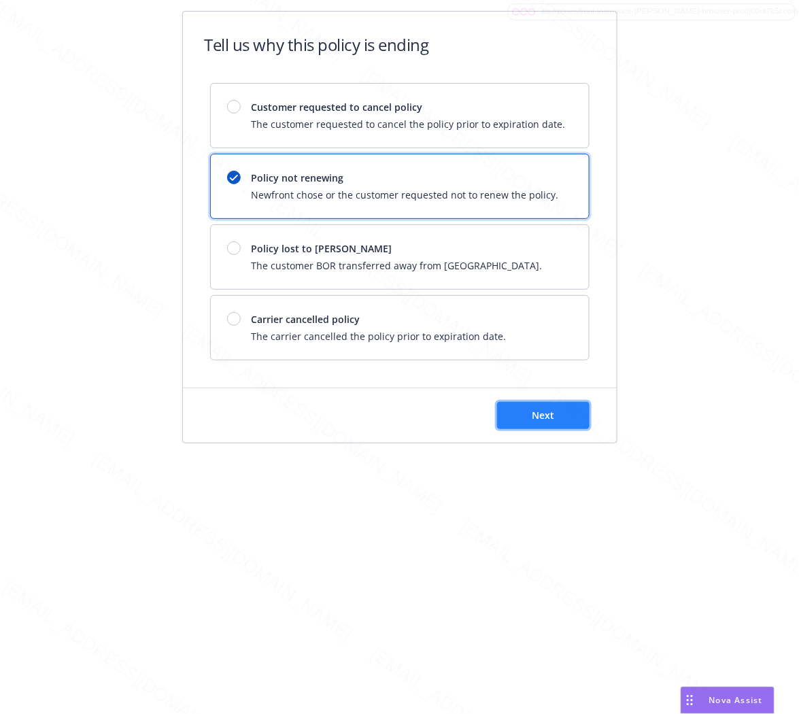
click at [554, 420] on span "Next" at bounding box center [543, 415] width 22 height 13
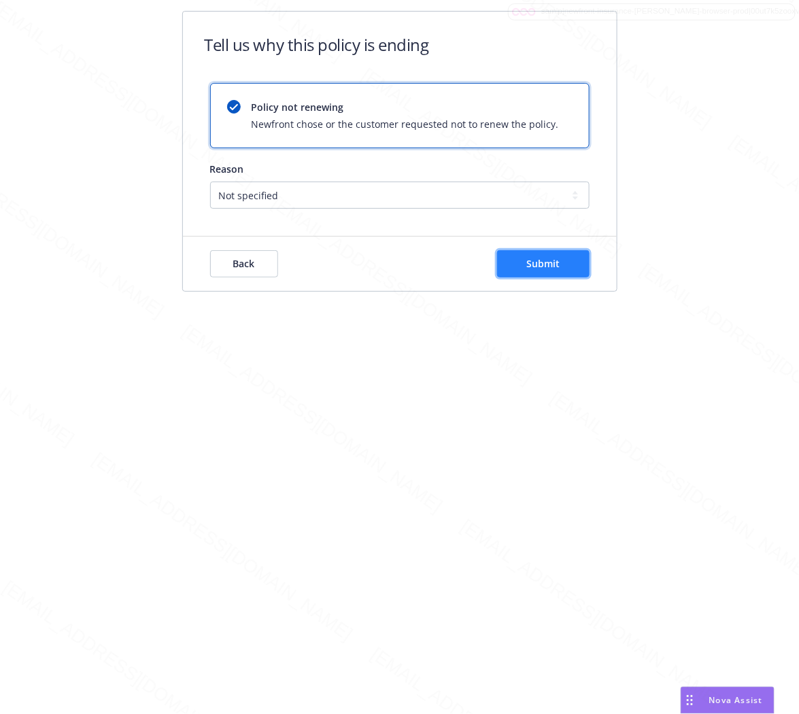
click at [556, 268] on span "Submit" at bounding box center [542, 263] width 33 height 13
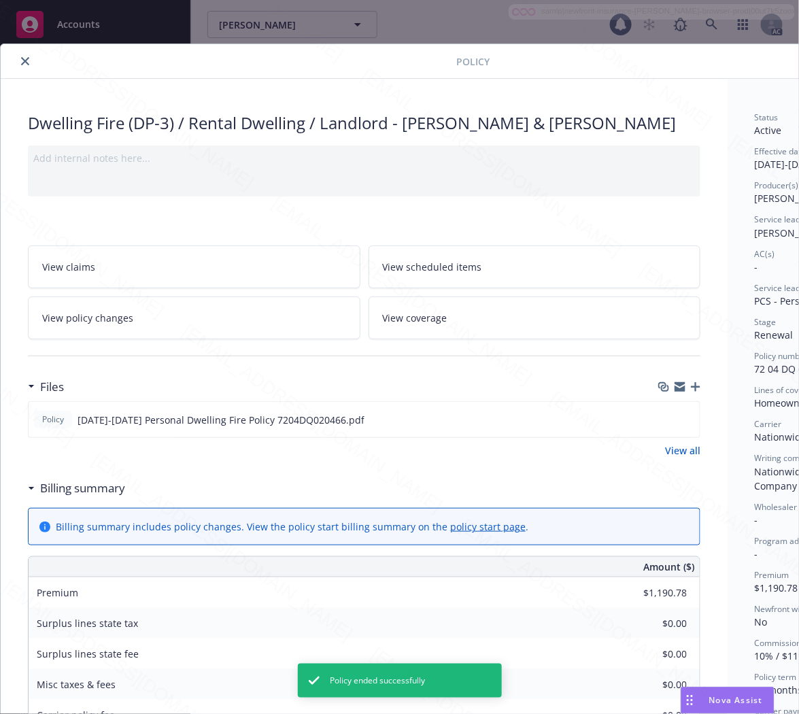
scroll to position [41, 0]
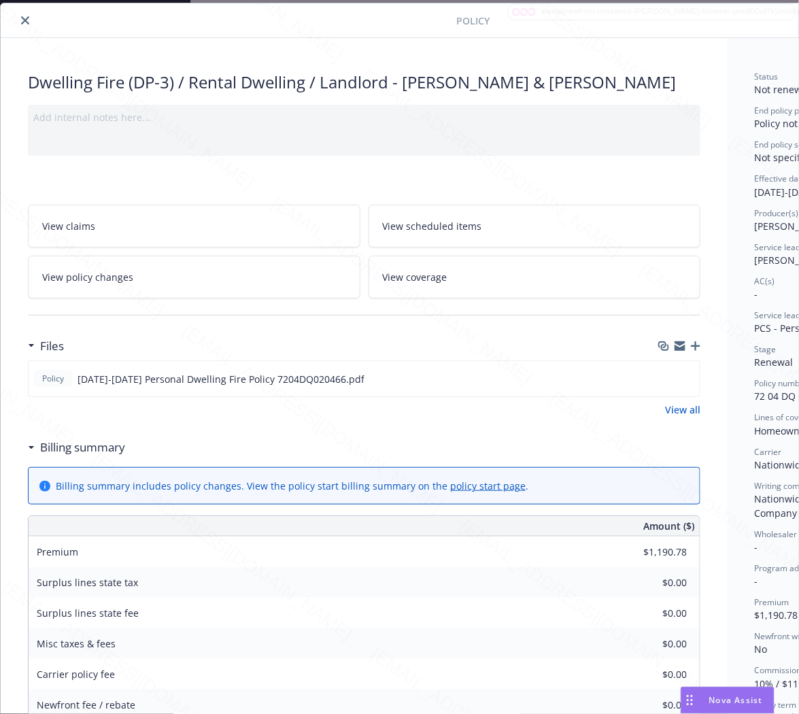
click at [23, 21] on icon "close" at bounding box center [25, 20] width 8 height 8
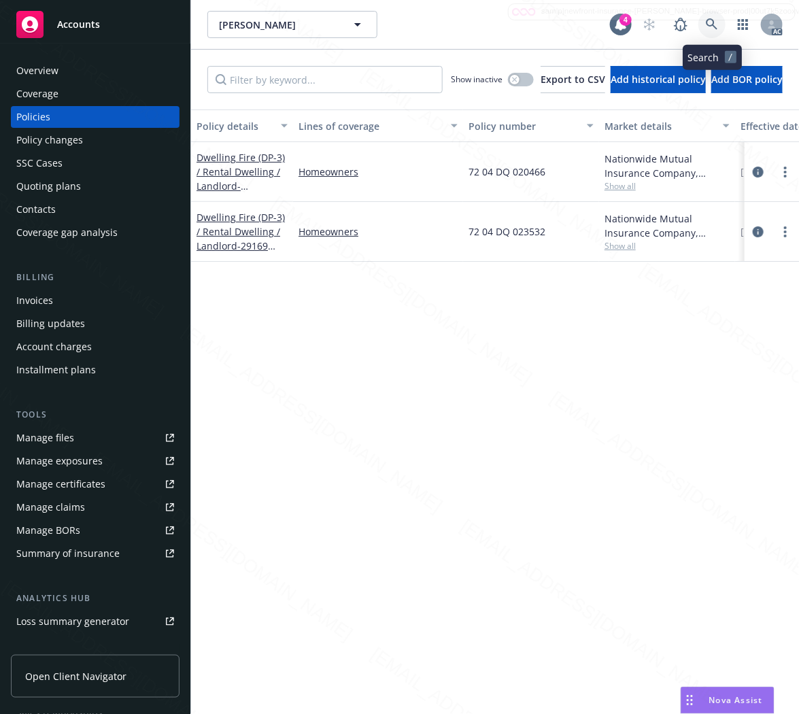
click at [711, 23] on icon at bounding box center [712, 24] width 12 height 12
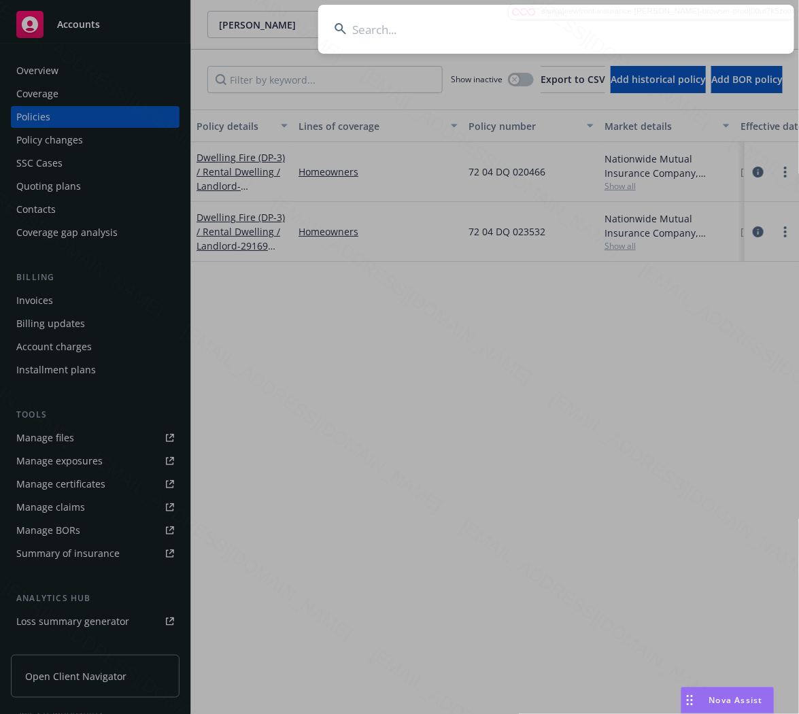
click at [528, 28] on input at bounding box center [556, 29] width 476 height 49
paste input "[PERSON_NAME]"
type input "[PERSON_NAME]"
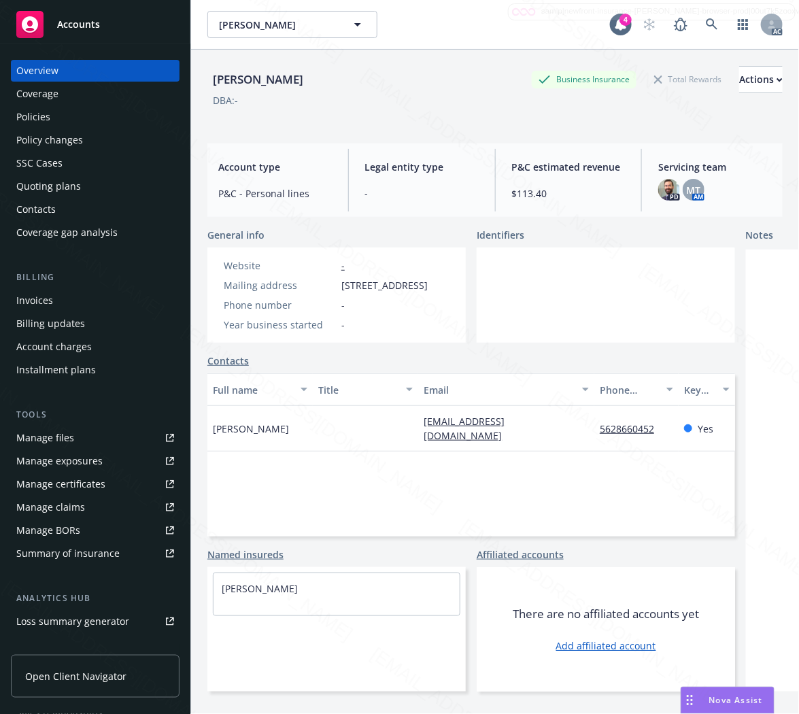
click at [338, 286] on div "Mailing address [STREET_ADDRESS]" at bounding box center [325, 285] width 215 height 14
drag, startPoint x: 418, startPoint y: 284, endPoint x: 338, endPoint y: 286, distance: 80.3
click at [338, 286] on div "Mailing address [STREET_ADDRESS]" at bounding box center [325, 285] width 215 height 14
copy span "[STREET_ADDRESS]"
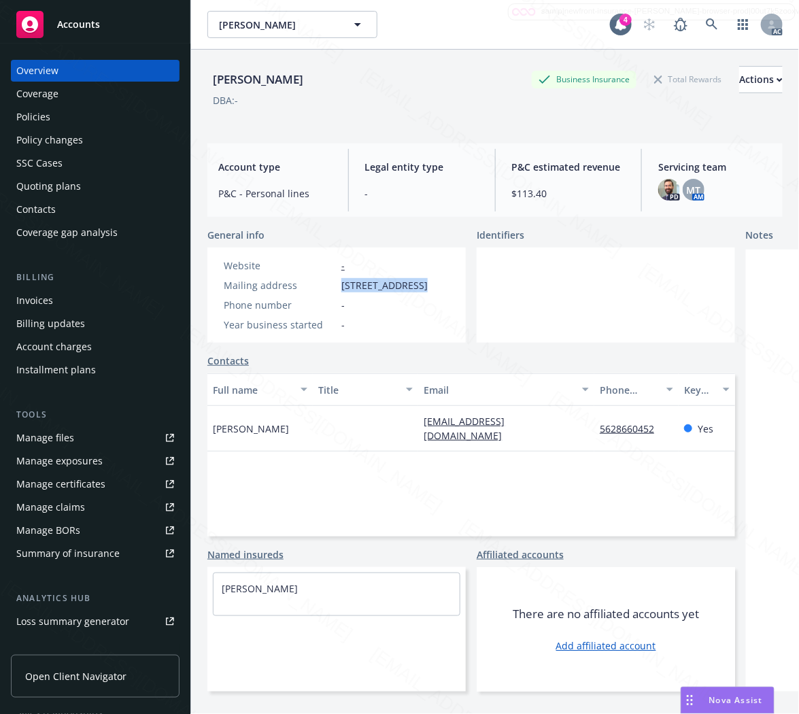
click at [79, 116] on div "Policies" at bounding box center [95, 117] width 158 height 22
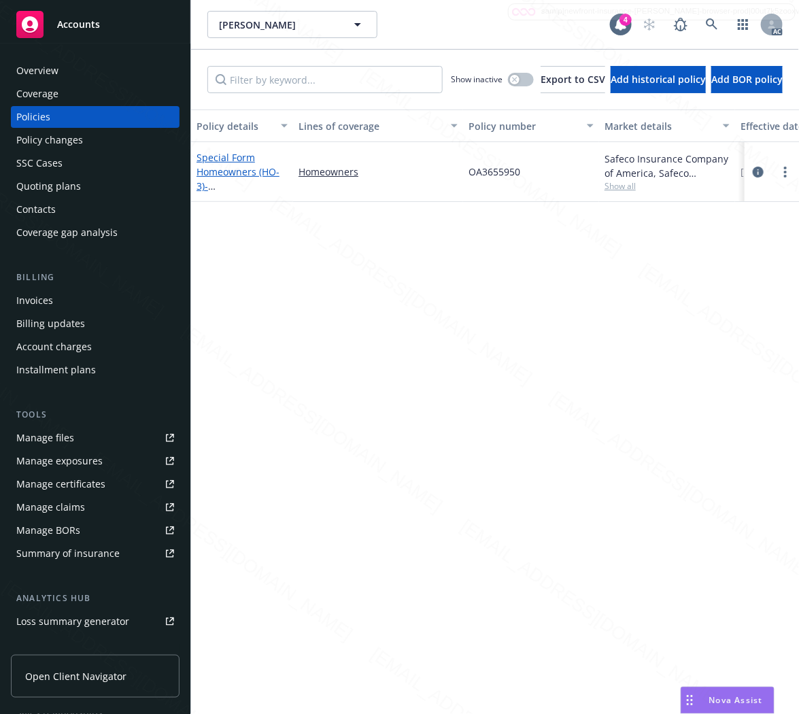
click at [246, 173] on link "Special Form Homeowners (HO-3) - [STREET_ADDRESS]" at bounding box center [240, 179] width 86 height 56
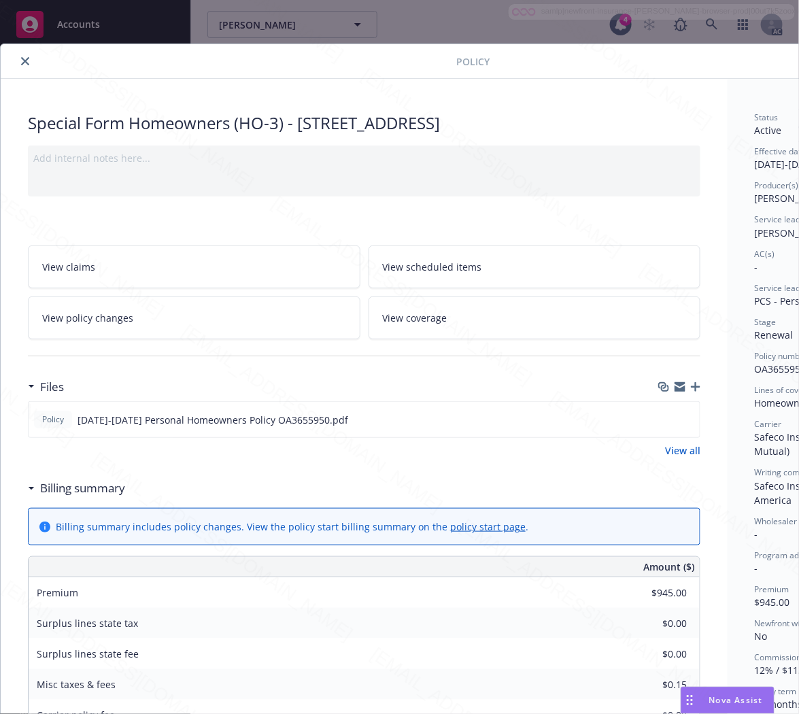
click at [88, 488] on h3 "Billing summary" at bounding box center [82, 488] width 85 height 18
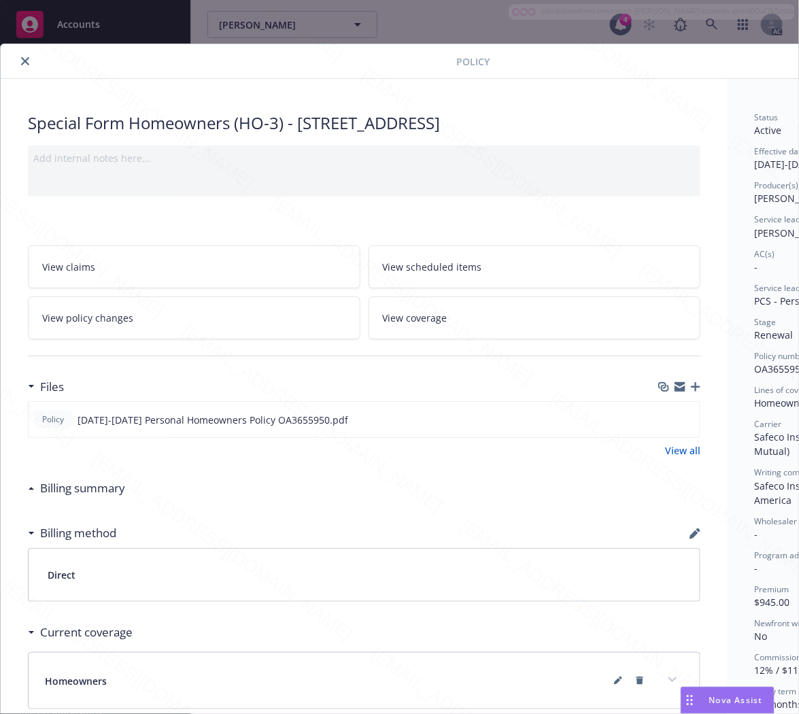
scroll to position [0, 147]
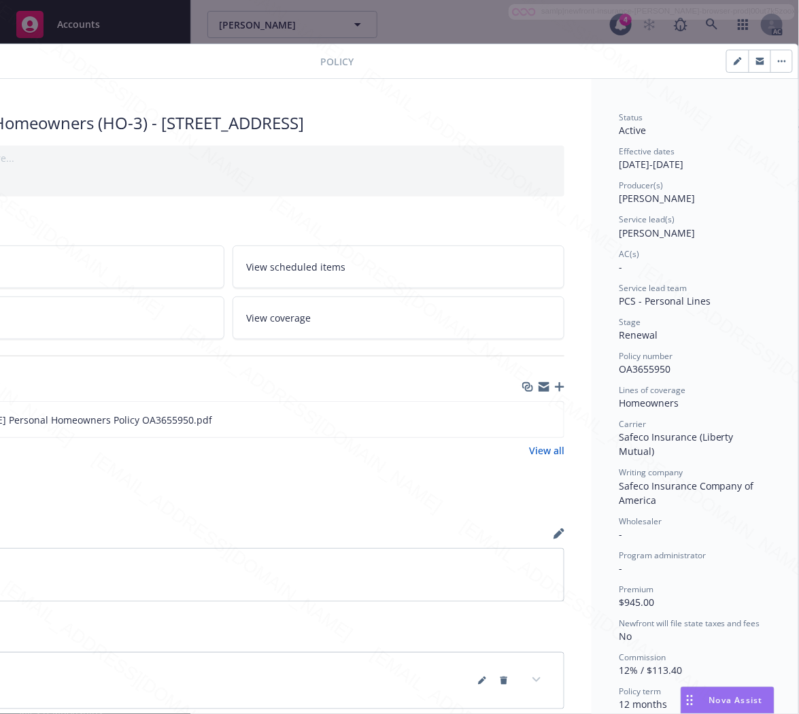
click at [645, 365] on span "OA3655950" at bounding box center [645, 368] width 52 height 13
copy span "OA3655950"
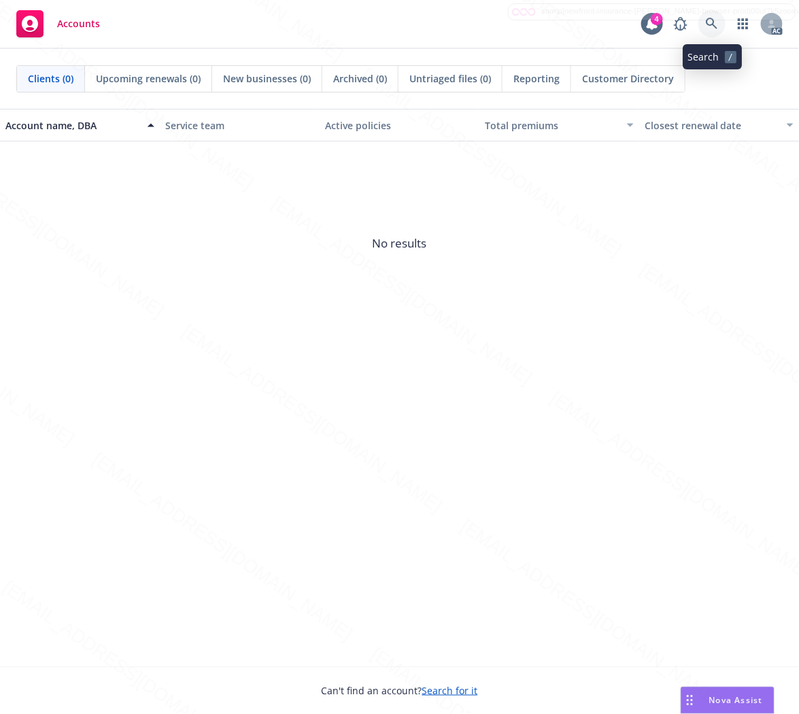
click at [709, 23] on icon at bounding box center [712, 24] width 12 height 12
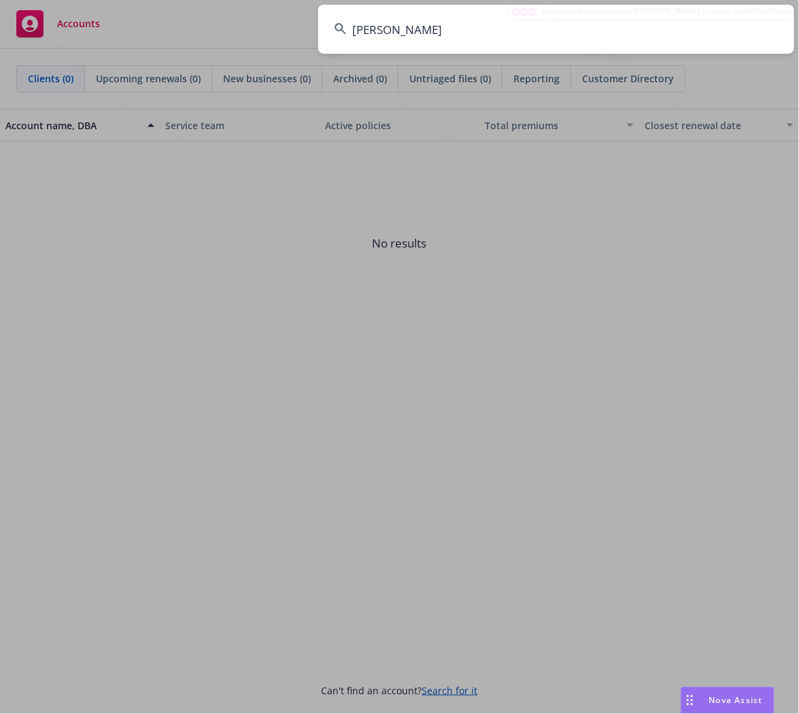
type input "[PERSON_NAME]"
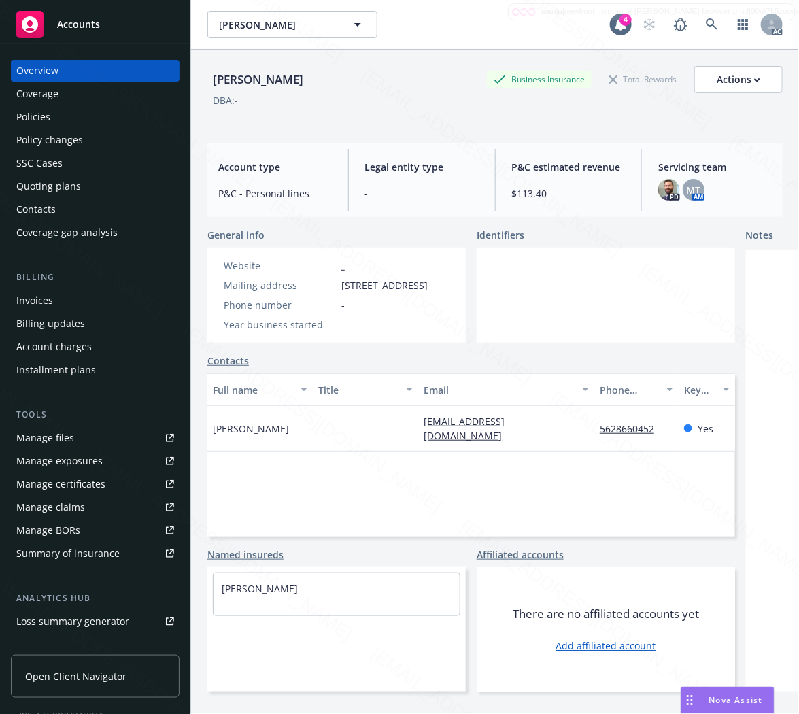
click at [53, 120] on div "Policies" at bounding box center [95, 117] width 158 height 22
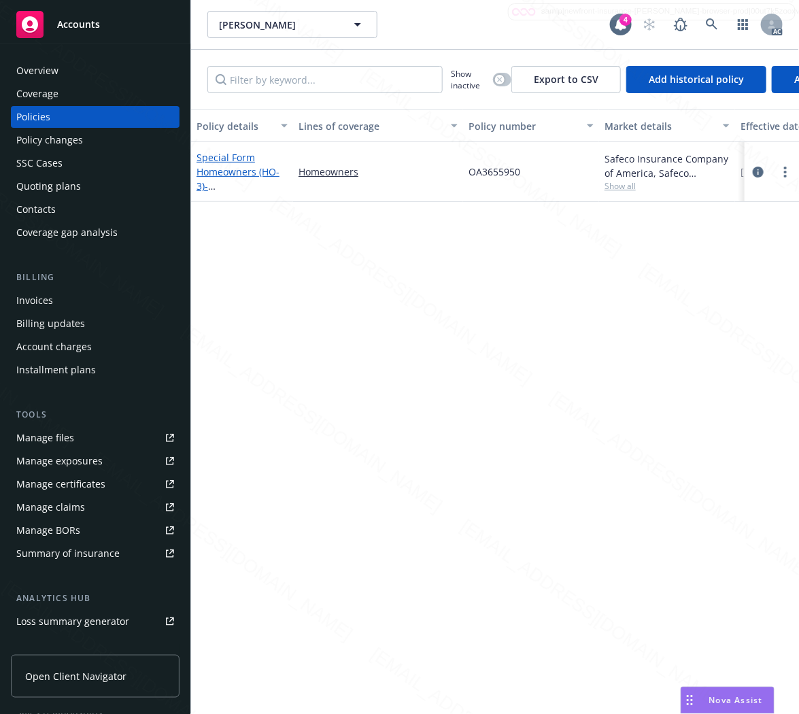
click at [256, 182] on span "- 5128 MONTAIR AVE LAKEWOOD, CA 90712-2747" at bounding box center [240, 193] width 86 height 27
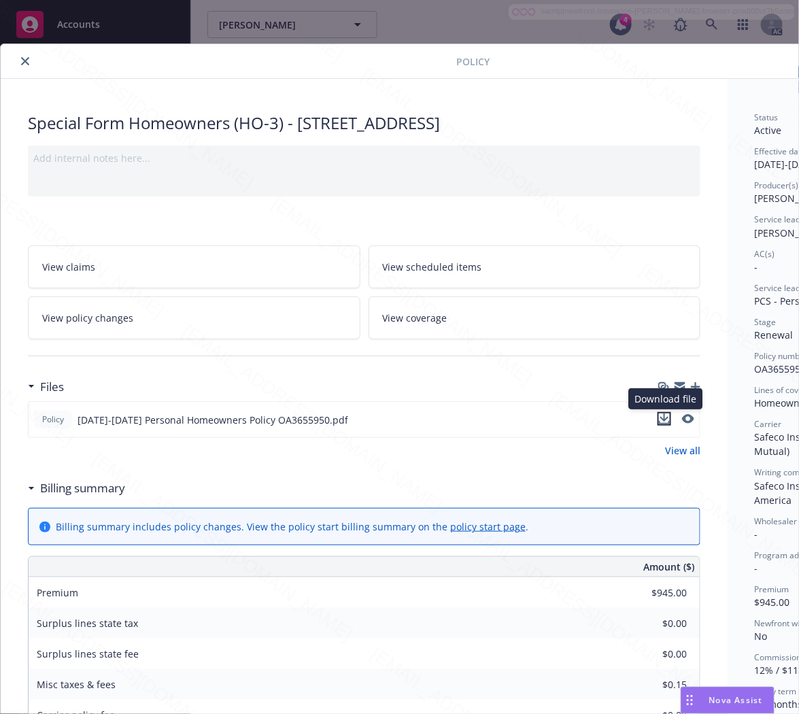
click at [664, 420] on icon "download file" at bounding box center [664, 418] width 11 height 11
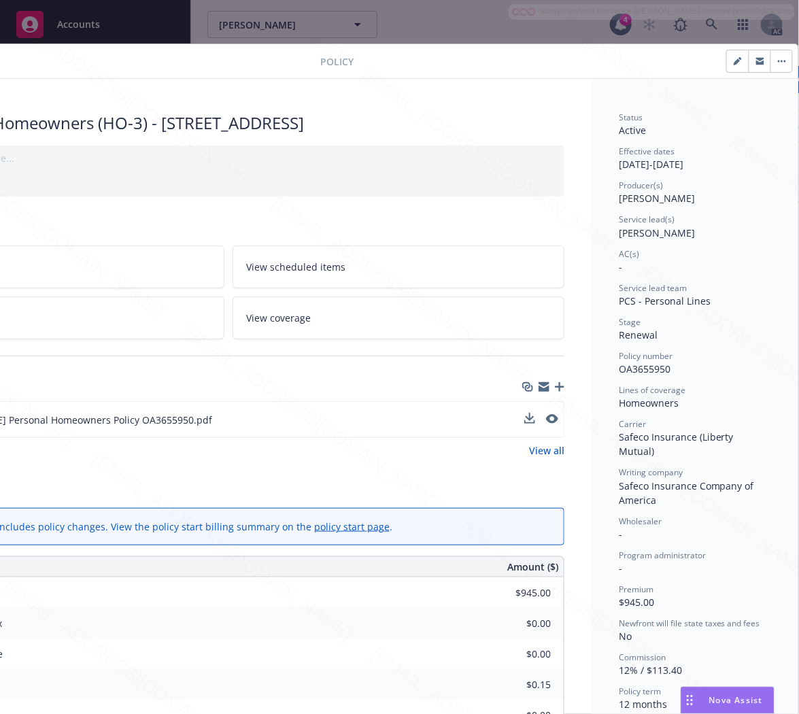
click at [778, 61] on icon "button" at bounding box center [779, 62] width 2 height 2
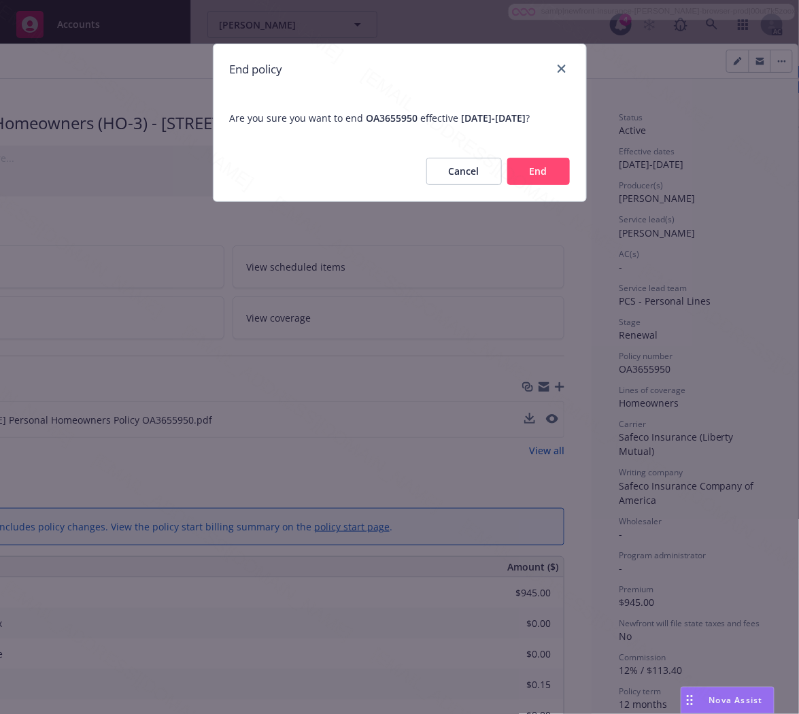
click at [532, 185] on button "End" at bounding box center [538, 171] width 63 height 27
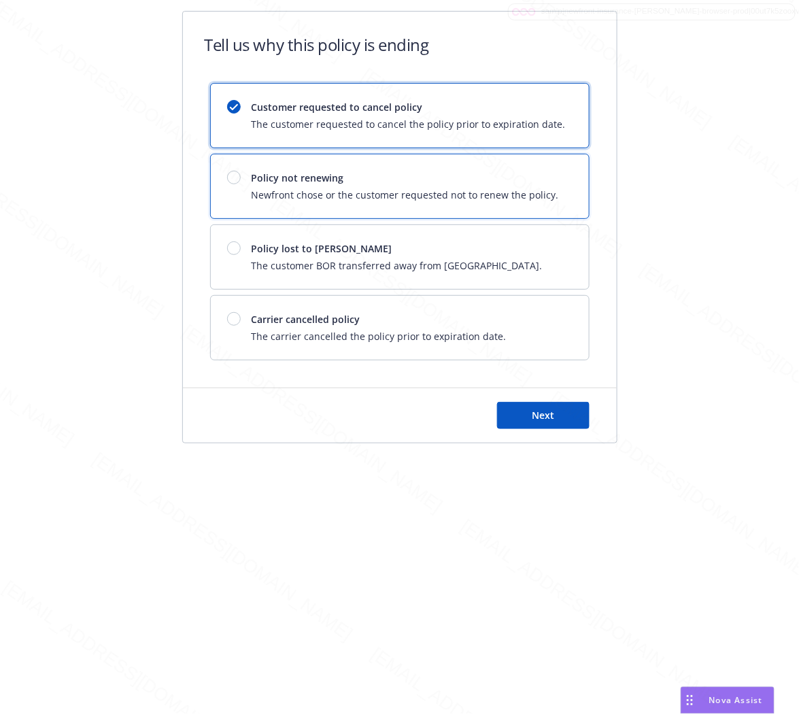
click at [538, 188] on span "Newfront chose or the customer requested not to renew the policy." at bounding box center [405, 195] width 307 height 14
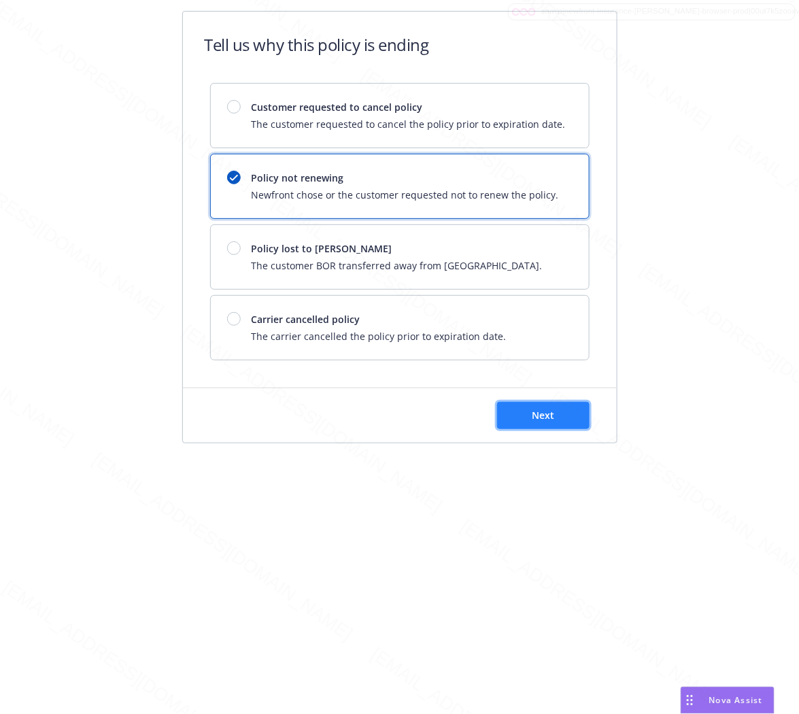
click at [558, 422] on button "Next" at bounding box center [543, 415] width 92 height 27
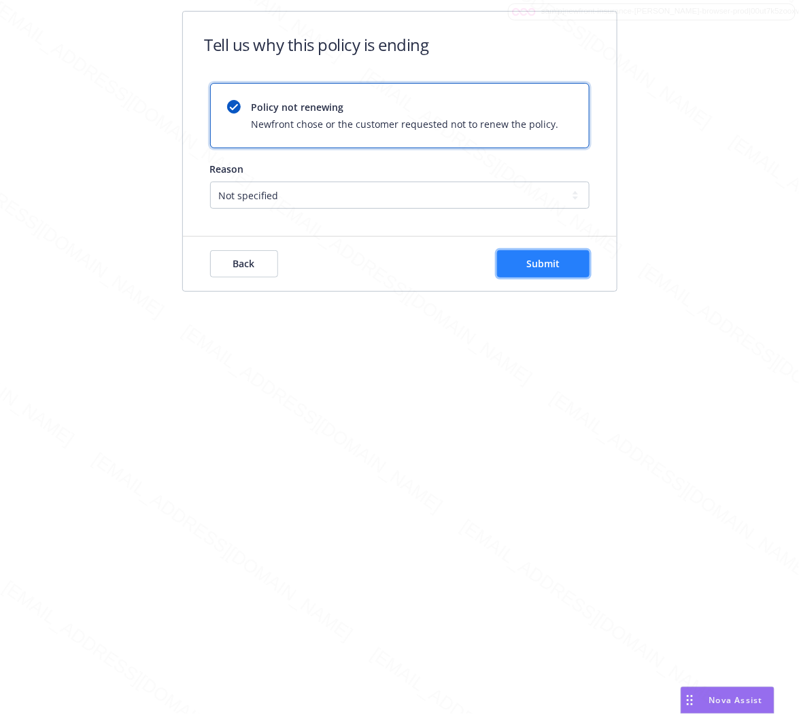
click at [559, 263] on span "Submit" at bounding box center [542, 263] width 33 height 13
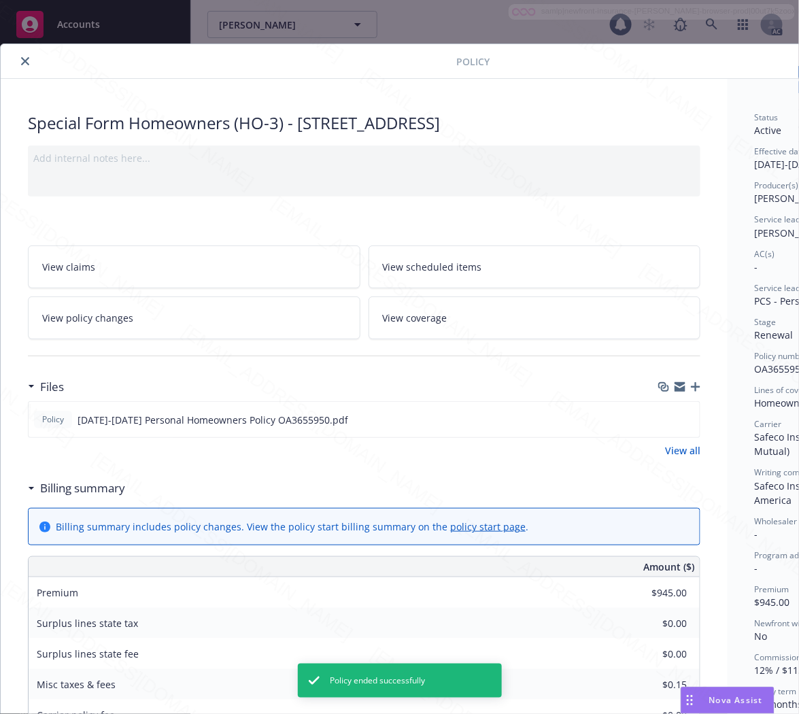
scroll to position [41, 0]
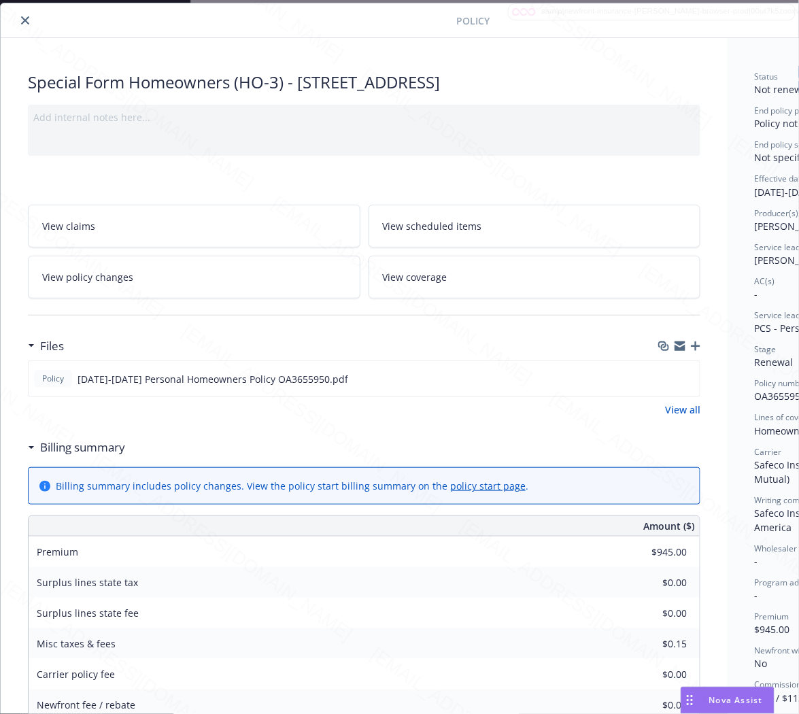
click at [24, 21] on icon "close" at bounding box center [25, 20] width 8 height 8
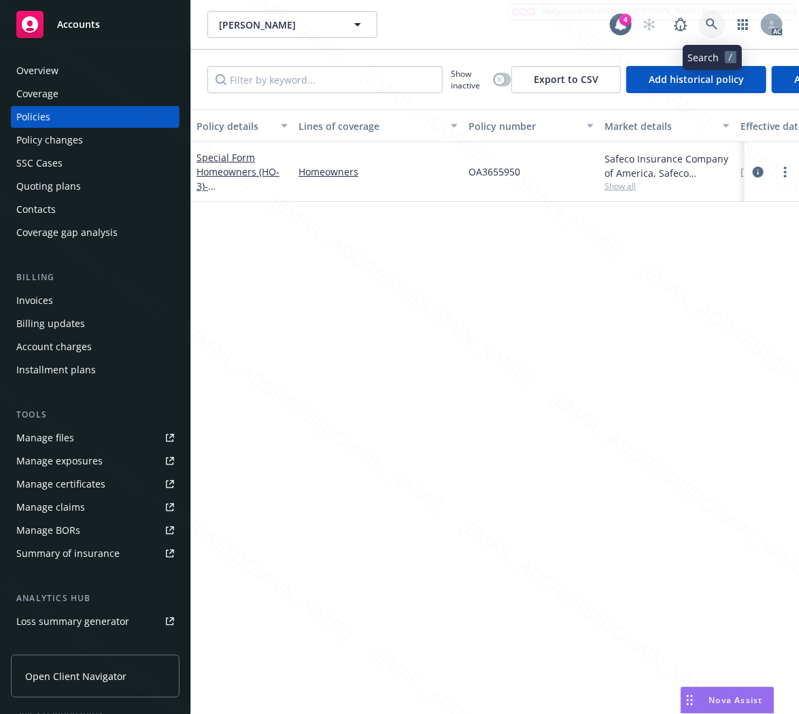
click at [712, 22] on icon at bounding box center [712, 24] width 12 height 12
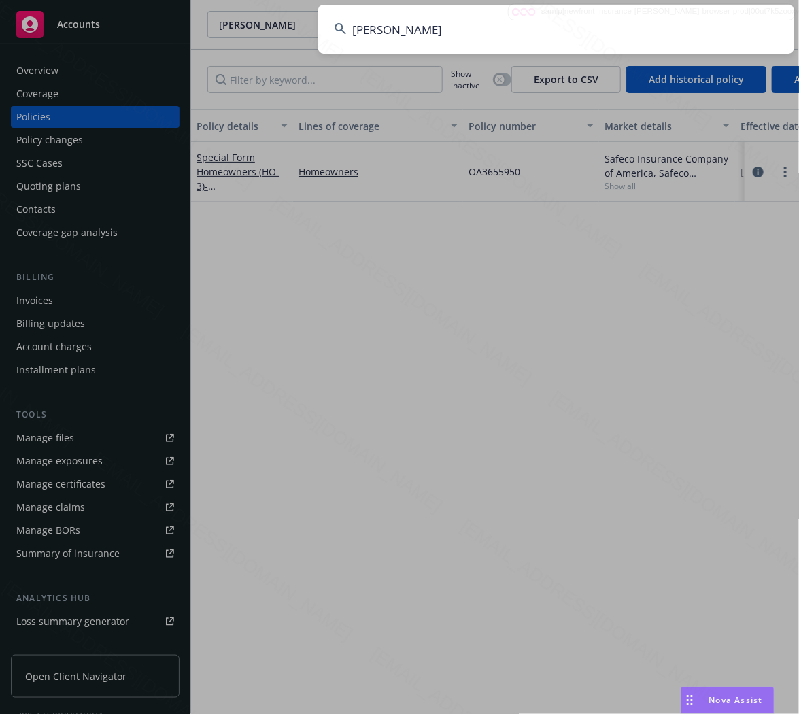
type input "Helena Ruffin"
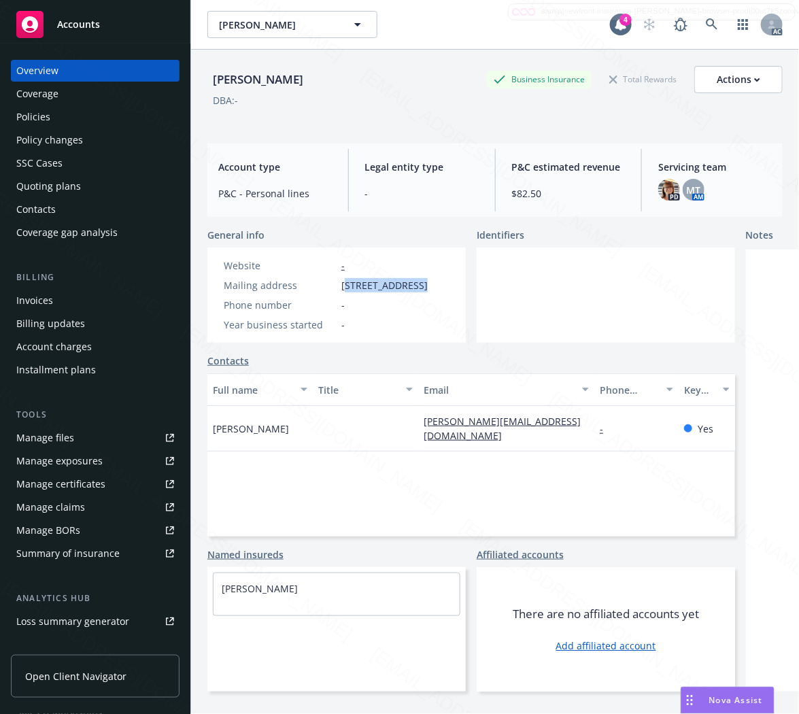
drag, startPoint x: 344, startPoint y: 286, endPoint x: 420, endPoint y: 290, distance: 76.3
click at [420, 290] on span "5700 Timber Lane, Charlotte, NC, 28270" at bounding box center [384, 285] width 86 height 14
drag, startPoint x: 339, startPoint y: 286, endPoint x: 422, endPoint y: 282, distance: 83.7
click at [422, 282] on div "Mailing address 5700 Timber Lane, Charlotte, NC, 28270" at bounding box center [325, 285] width 215 height 14
copy span "5700 Timber Lane,"
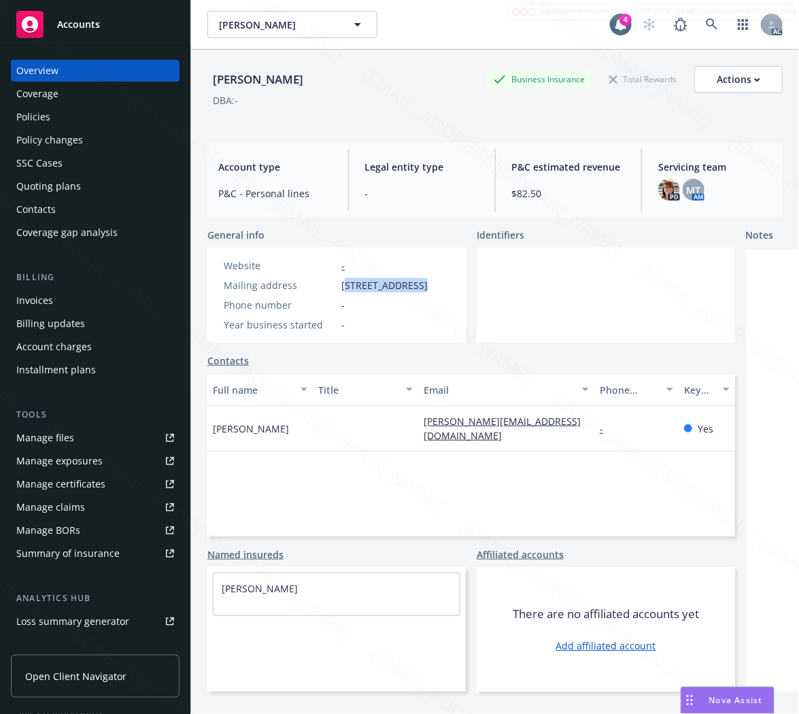
copy span "5700 Timber Lane,"
click at [48, 112] on div "Policies" at bounding box center [33, 117] width 34 height 22
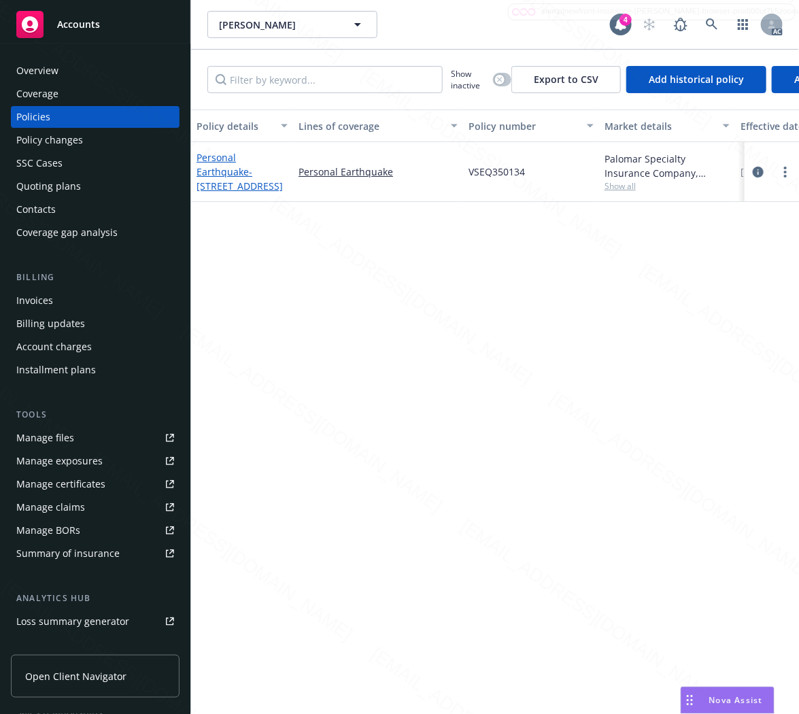
click at [240, 182] on span "- 1167 ROXBURY DR 103 LOS ANGELES, CA 90035" at bounding box center [240, 178] width 86 height 27
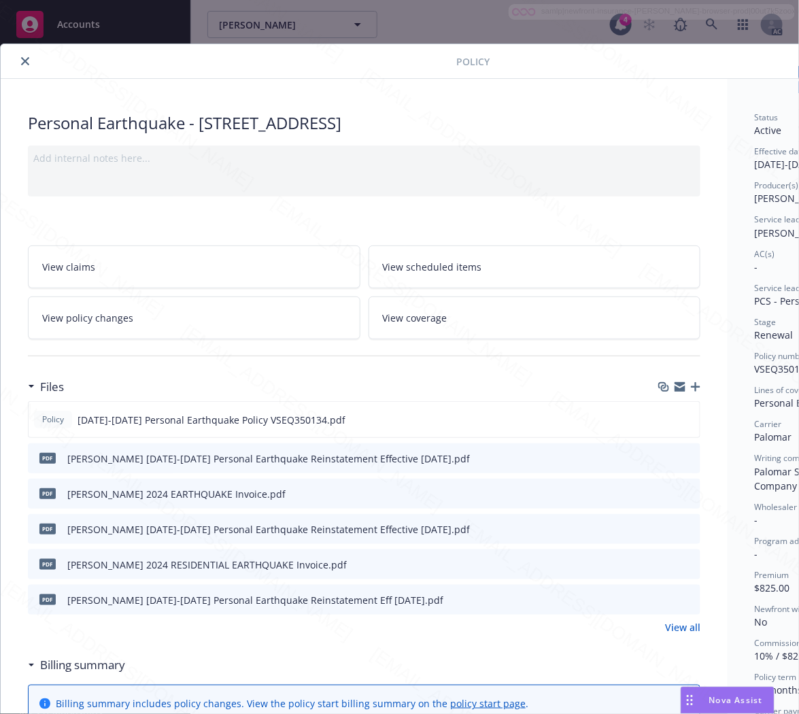
click at [250, 320] on link "View policy changes" at bounding box center [194, 317] width 333 height 43
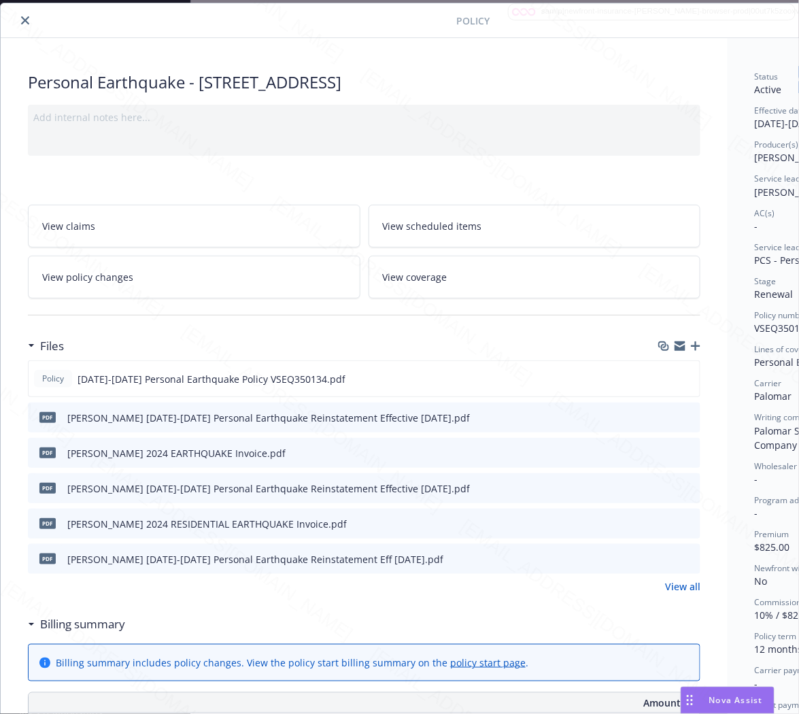
click at [82, 627] on h3 "Billing summary" at bounding box center [82, 624] width 85 height 18
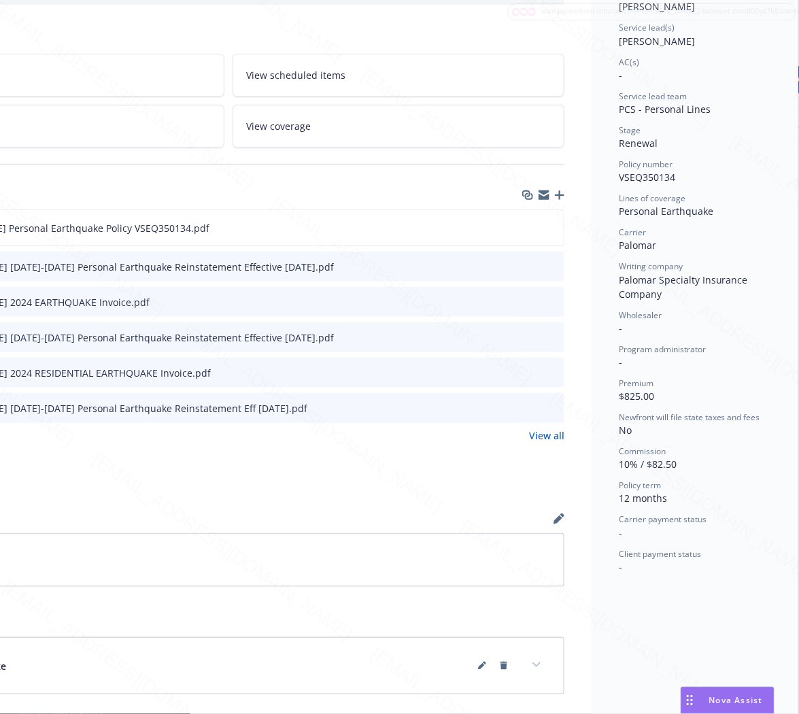
scroll to position [116, 147]
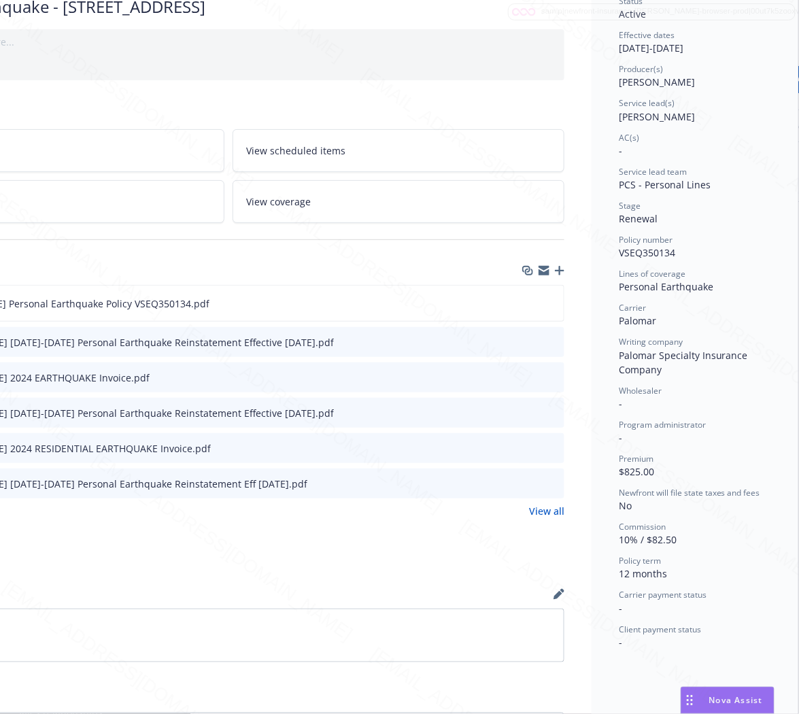
click at [638, 182] on span "PCS - Personal Lines" at bounding box center [665, 184] width 92 height 13
click at [654, 249] on span "VSEQ350134" at bounding box center [647, 252] width 56 height 13
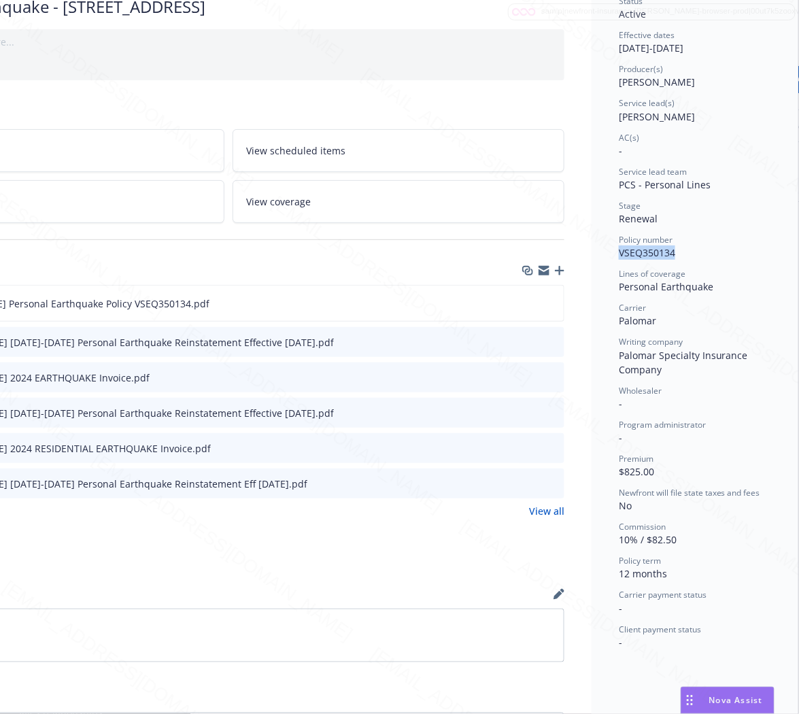
copy span "VSEQ350134"
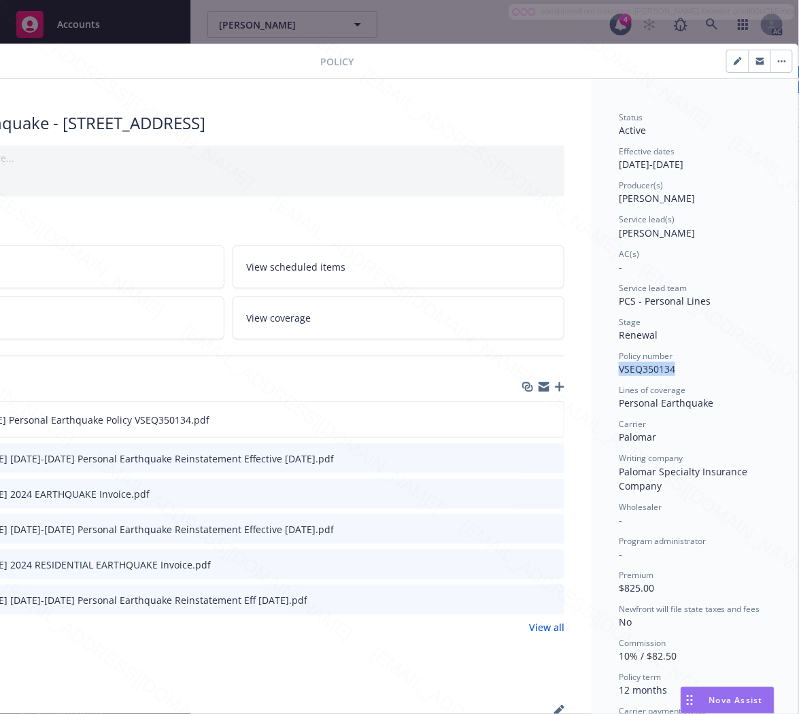
scroll to position [0, 0]
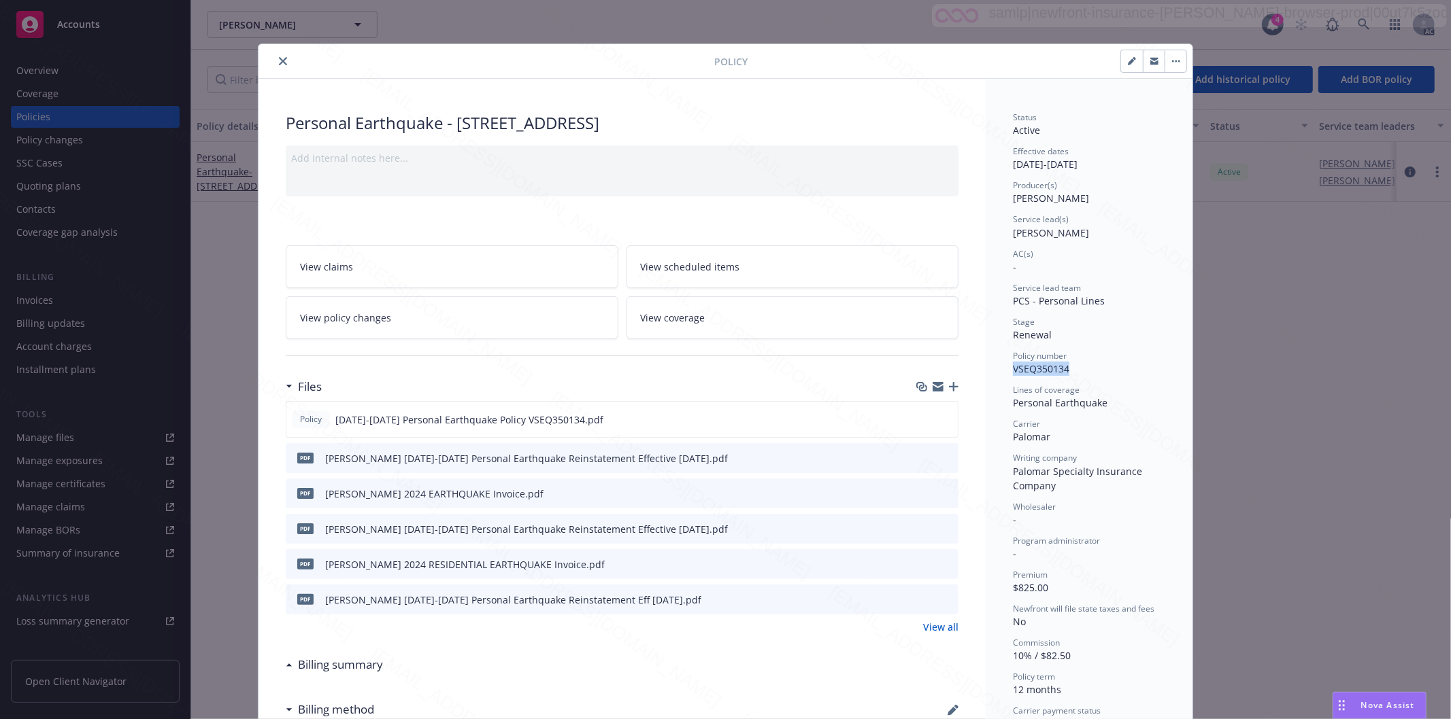
click at [279, 62] on icon "close" at bounding box center [283, 61] width 8 height 8
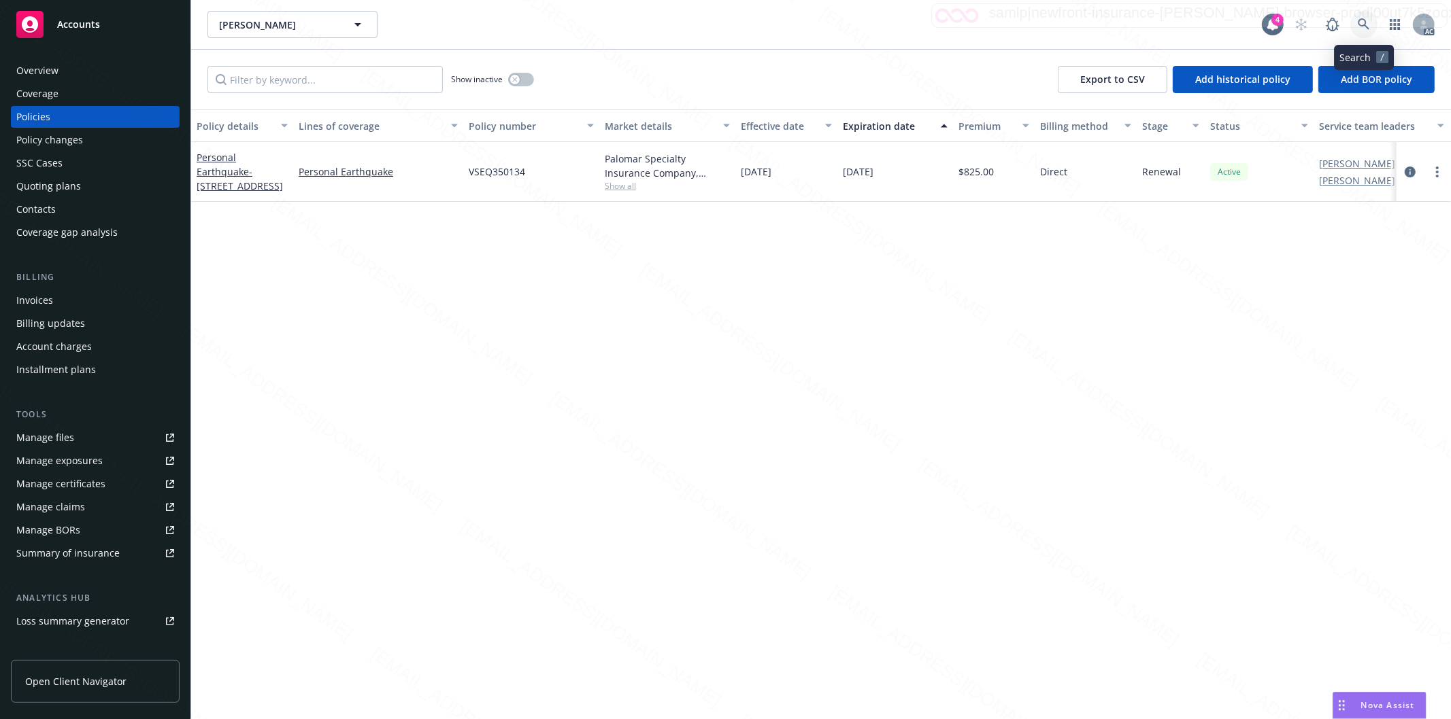
click at [798, 22] on icon at bounding box center [1363, 24] width 12 height 12
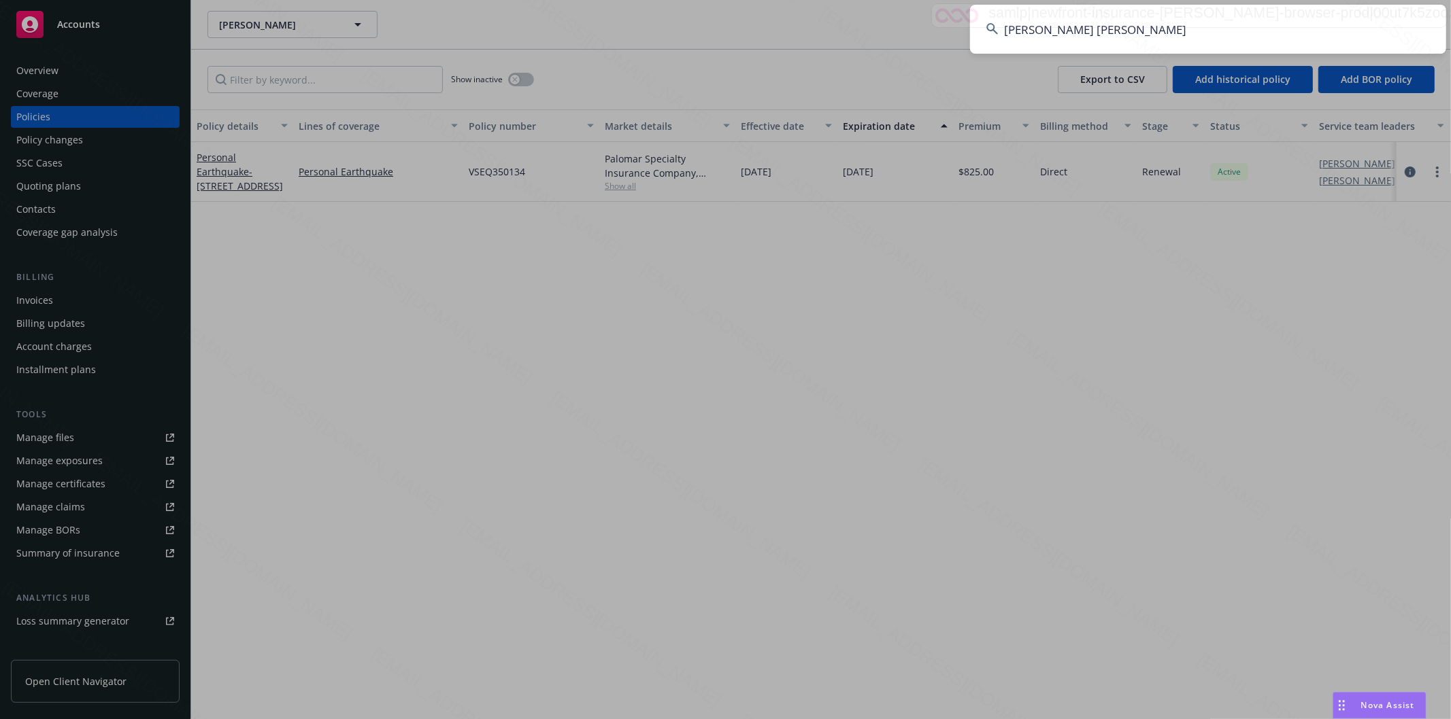
type input "Jennifer Truong Takahara"
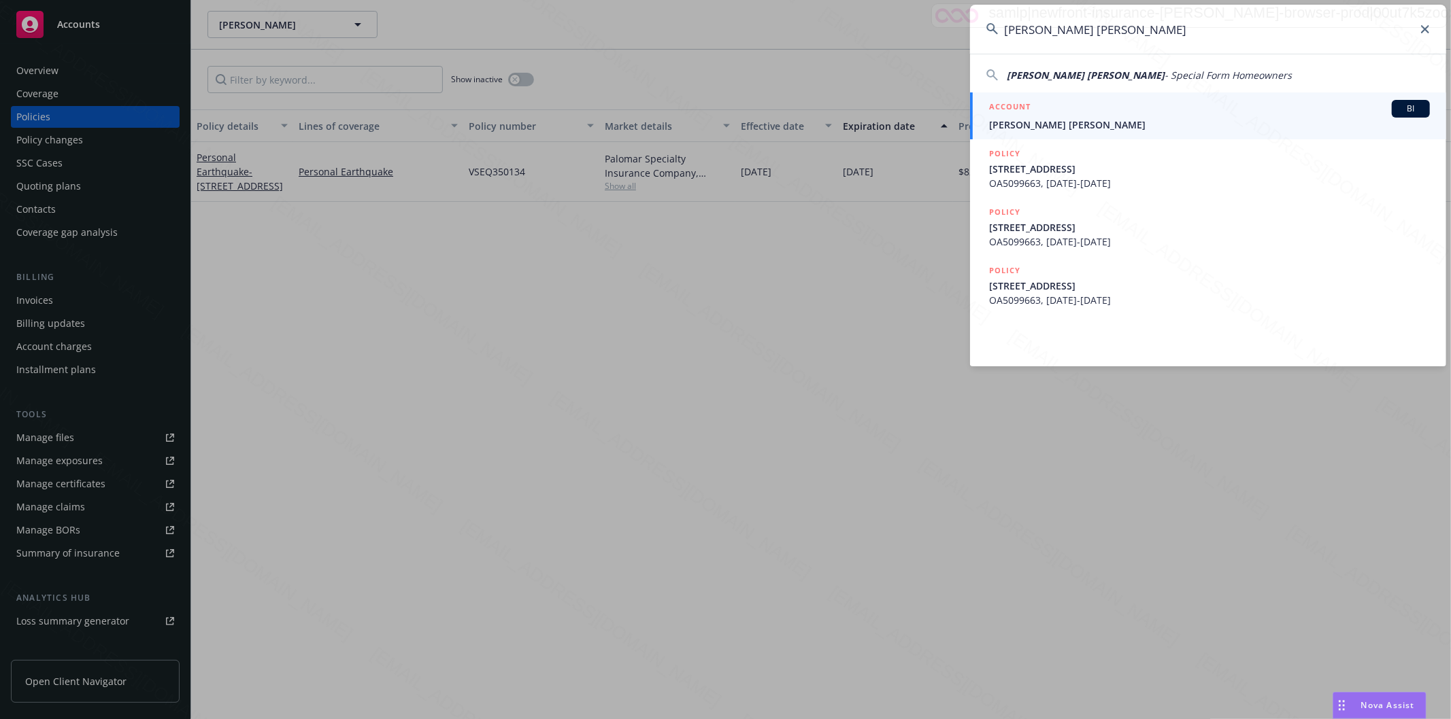
click at [798, 30] on input "Jennifer Truong Takahara" at bounding box center [1208, 29] width 476 height 49
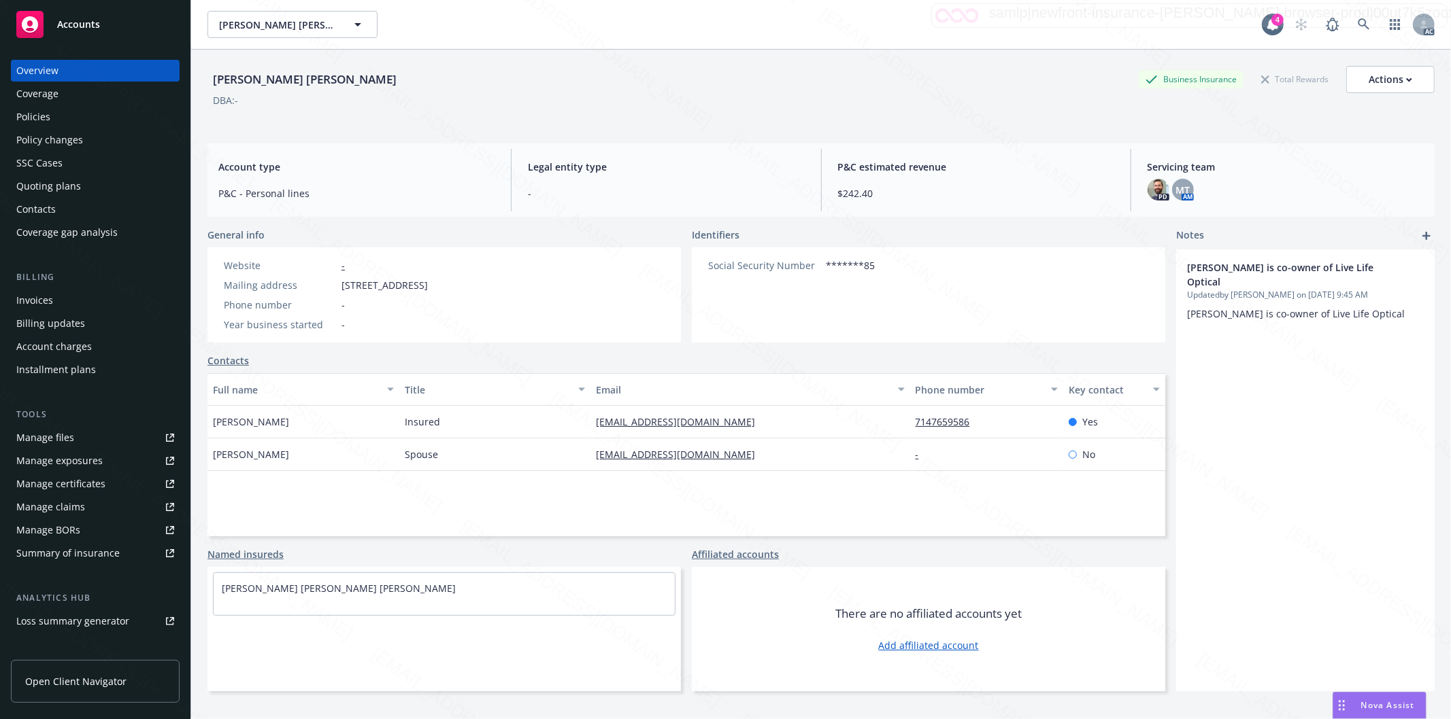
click at [341, 287] on span "1217 S Oriole Pl, Anaheim, CA, 92804" at bounding box center [384, 285] width 86 height 14
drag, startPoint x: 344, startPoint y: 286, endPoint x: 403, endPoint y: 284, distance: 59.2
click at [403, 284] on span "1217 S Oriole Pl, Anaheim, CA, 92804" at bounding box center [384, 285] width 86 height 14
drag, startPoint x: 342, startPoint y: 279, endPoint x: 407, endPoint y: 287, distance: 65.0
click at [407, 287] on span "1217 S Oriole Pl, Anaheim, CA, 92804" at bounding box center [384, 285] width 86 height 14
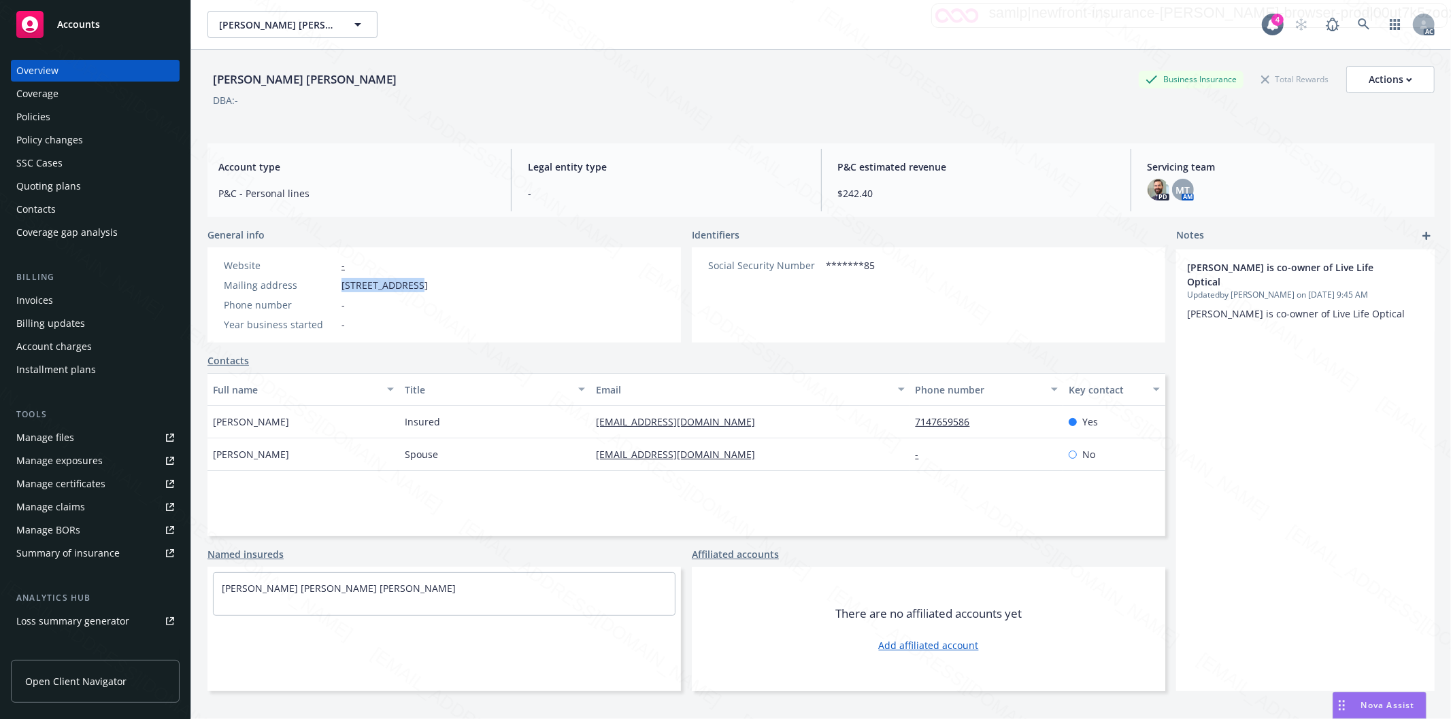
copy span "1217 S Oriole P"
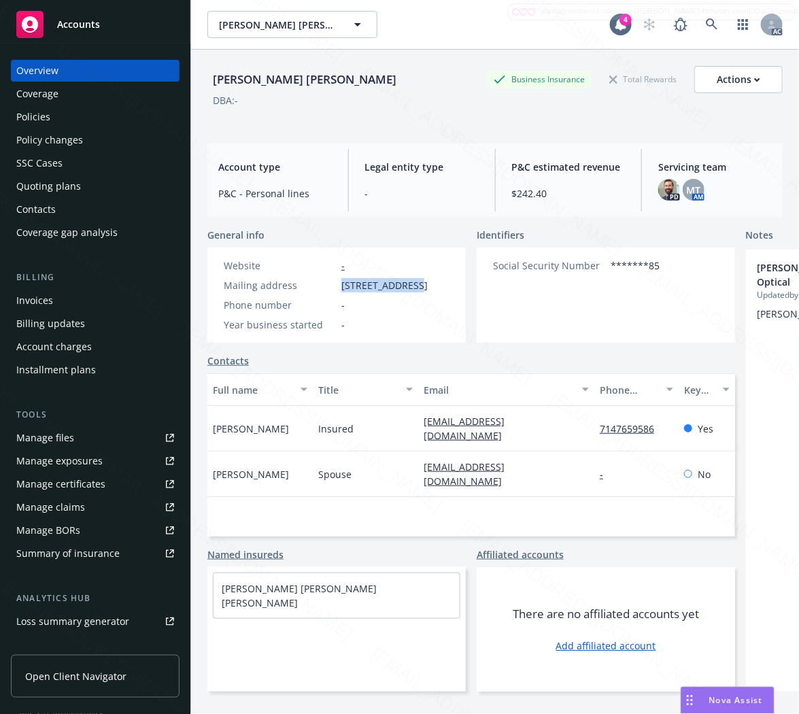
click at [56, 114] on div "Policies" at bounding box center [95, 117] width 158 height 22
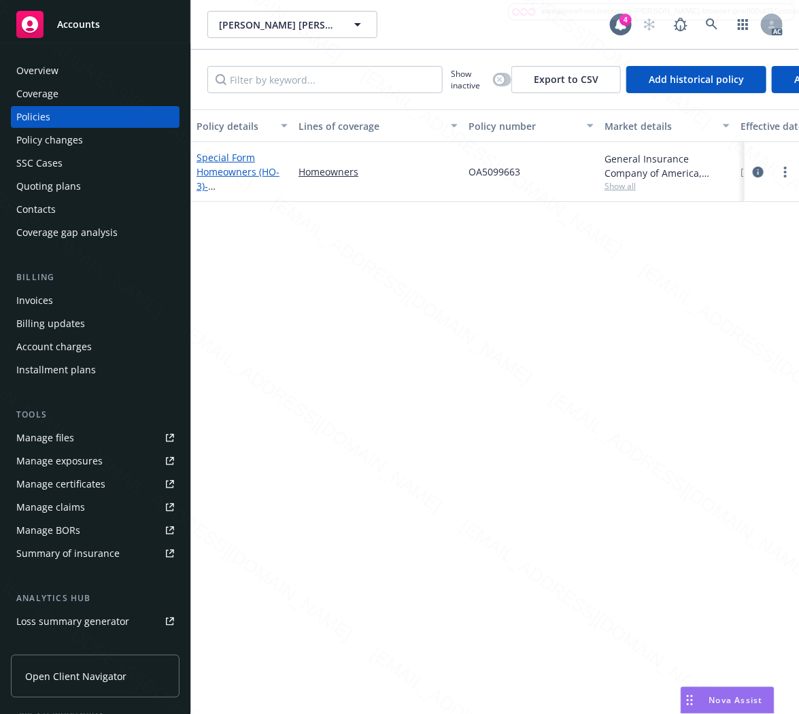
click at [223, 170] on link "Special Form Homeowners (HO-3) - 1217 S Oriole PL Anaheim CA 92804" at bounding box center [240, 179] width 86 height 56
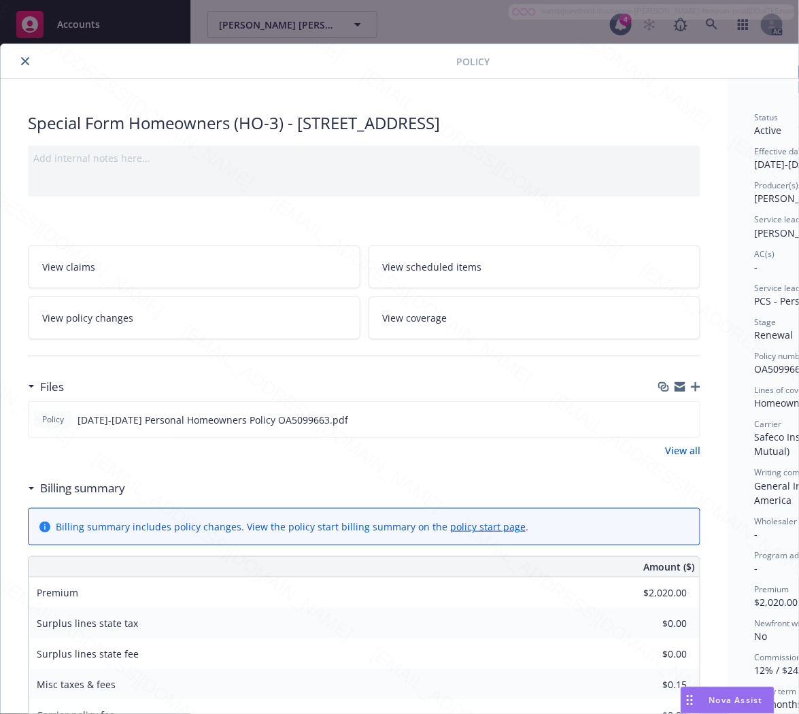
click at [91, 488] on h3 "Billing summary" at bounding box center [82, 488] width 85 height 18
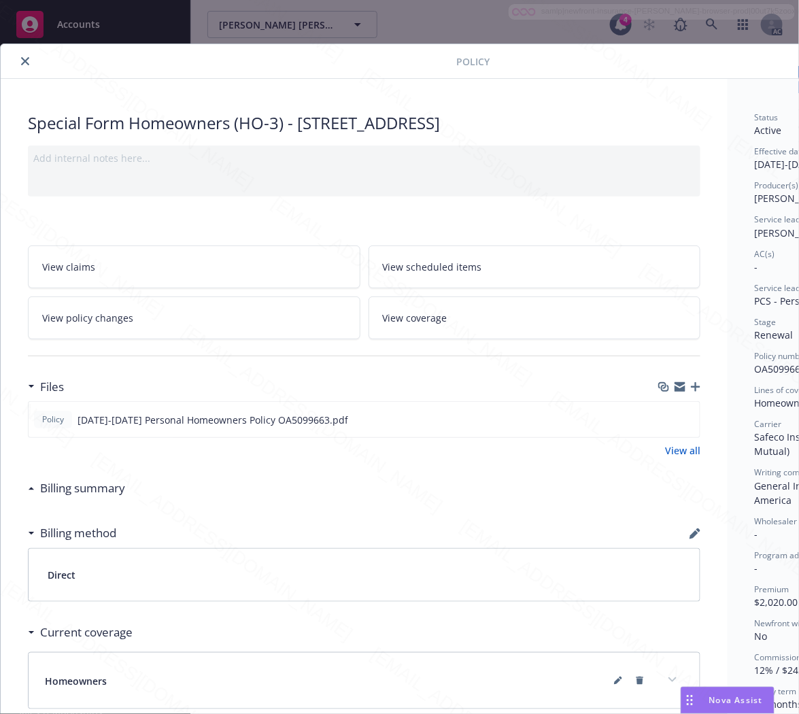
scroll to position [0, 147]
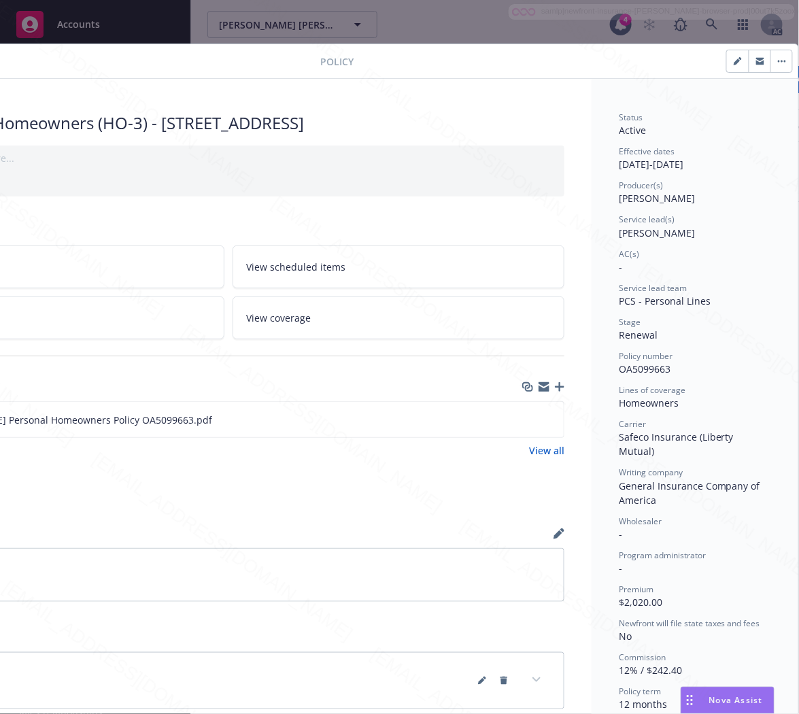
click at [628, 365] on span "OA5099663" at bounding box center [645, 368] width 52 height 13
copy span "OA5099663"
click at [524, 418] on icon "download file" at bounding box center [528, 417] width 9 height 8
click at [775, 63] on button "button" at bounding box center [781, 61] width 22 height 22
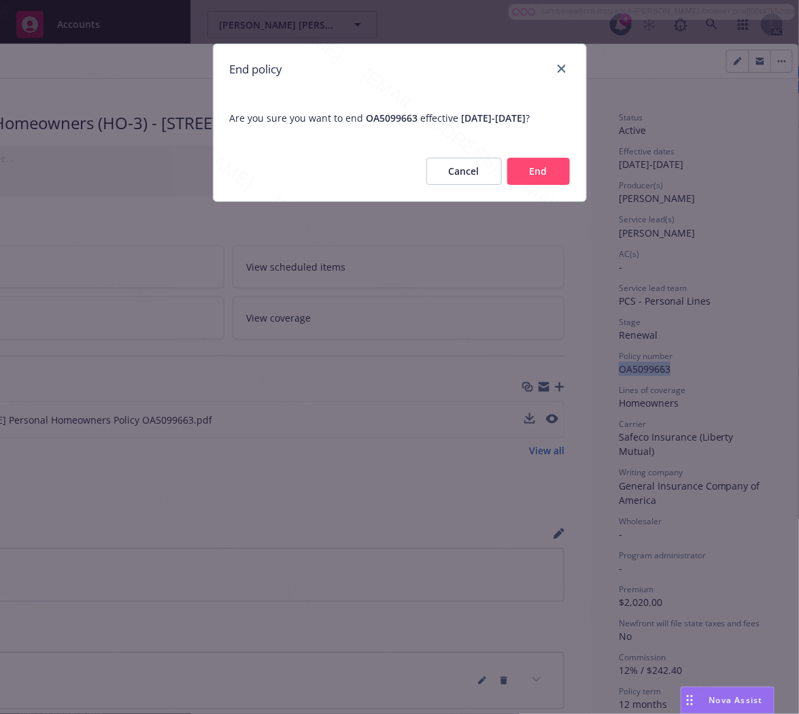
click at [549, 185] on button "End" at bounding box center [538, 171] width 63 height 27
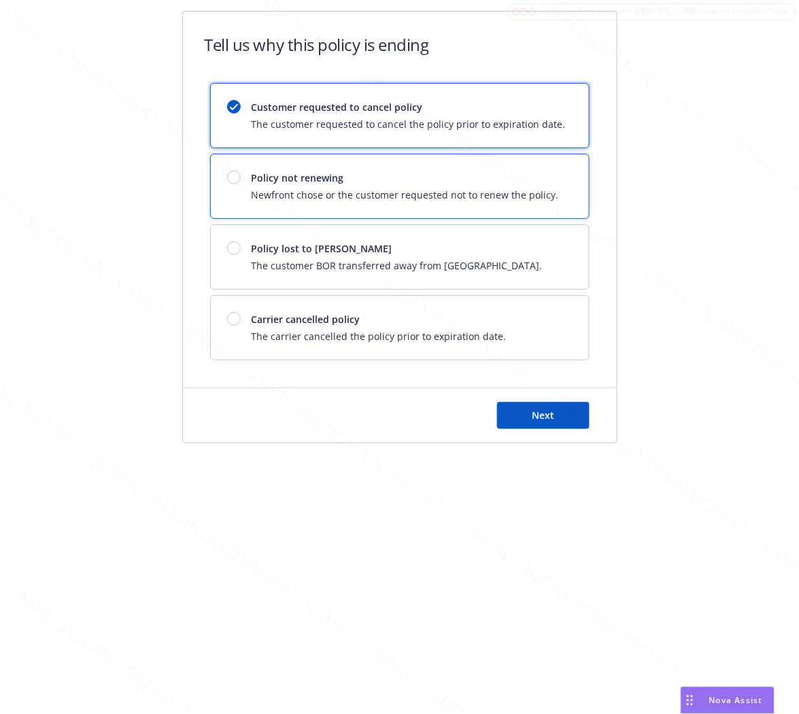
click at [549, 188] on span "Newfront chose or the customer requested not to renew the policy." at bounding box center [405, 195] width 307 height 14
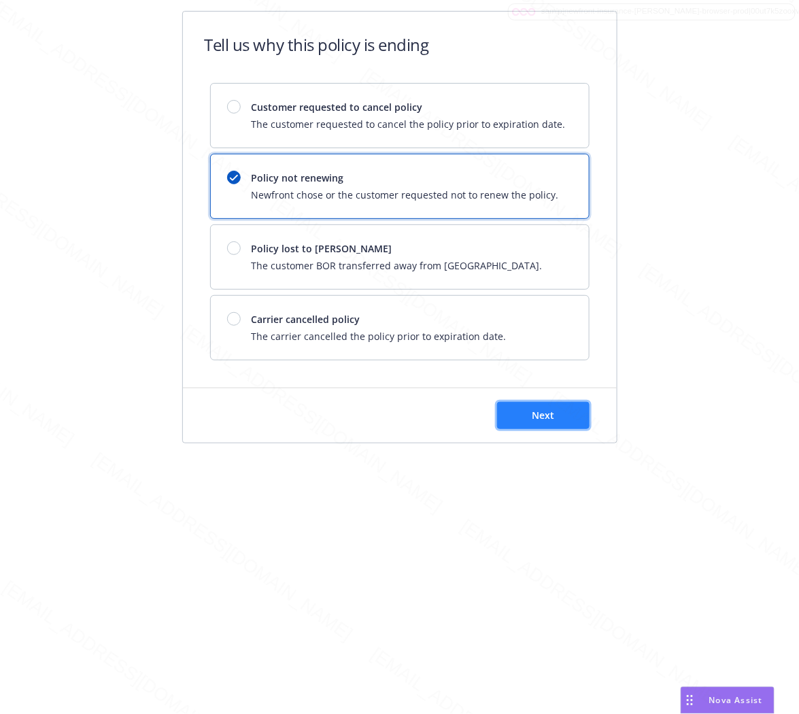
click at [537, 416] on span "Next" at bounding box center [543, 415] width 22 height 13
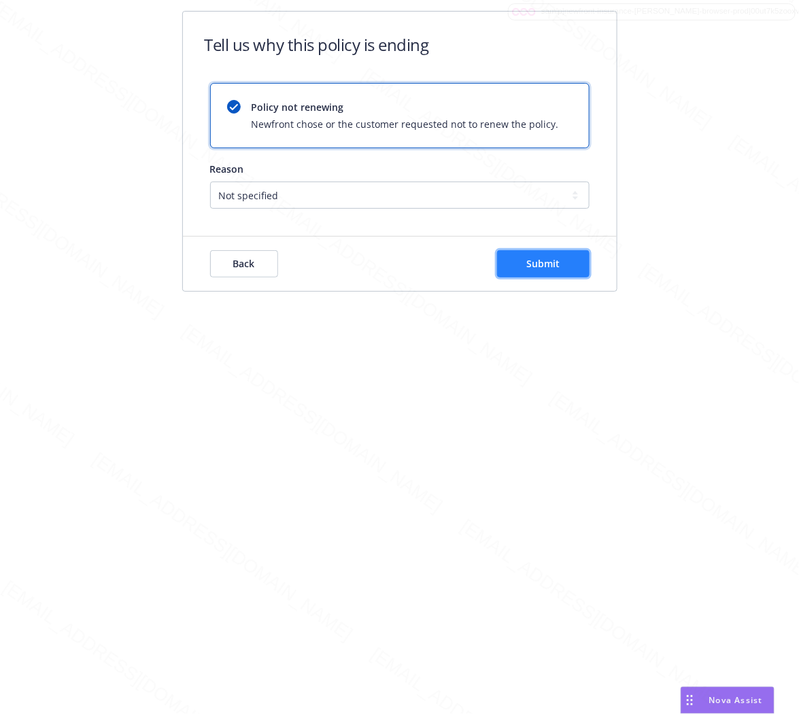
click at [541, 265] on span "Submit" at bounding box center [542, 263] width 33 height 13
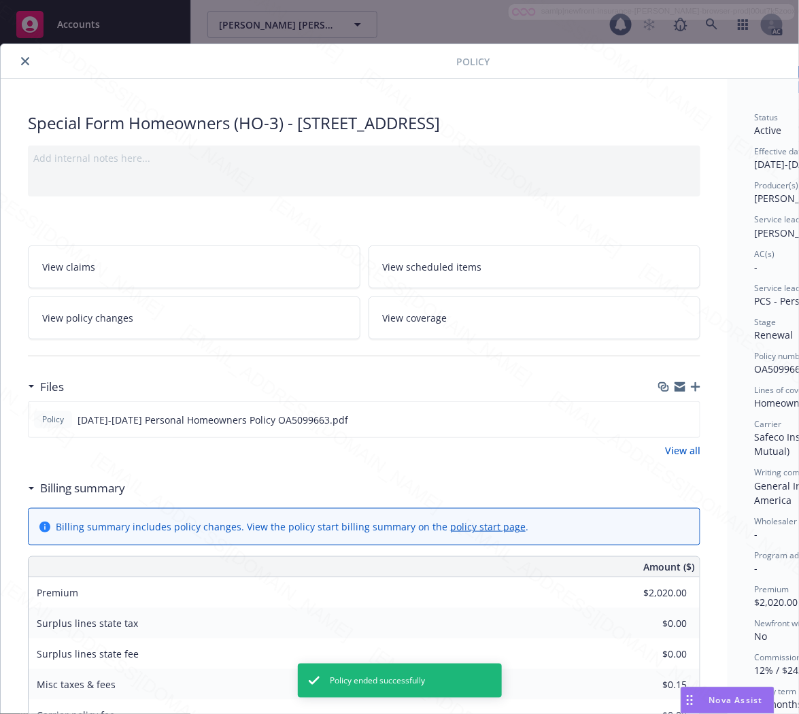
scroll to position [41, 0]
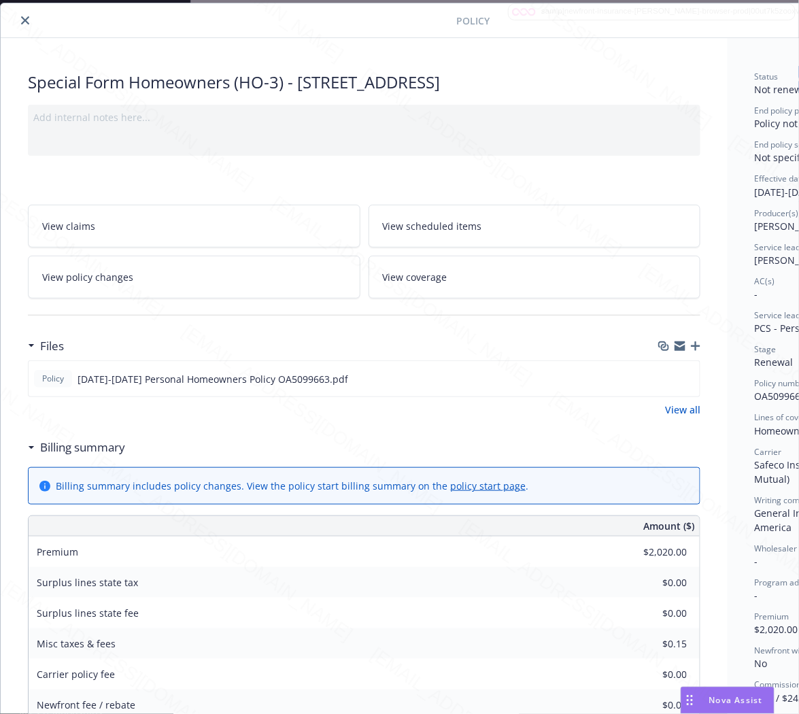
click at [24, 22] on icon "close" at bounding box center [25, 20] width 8 height 8
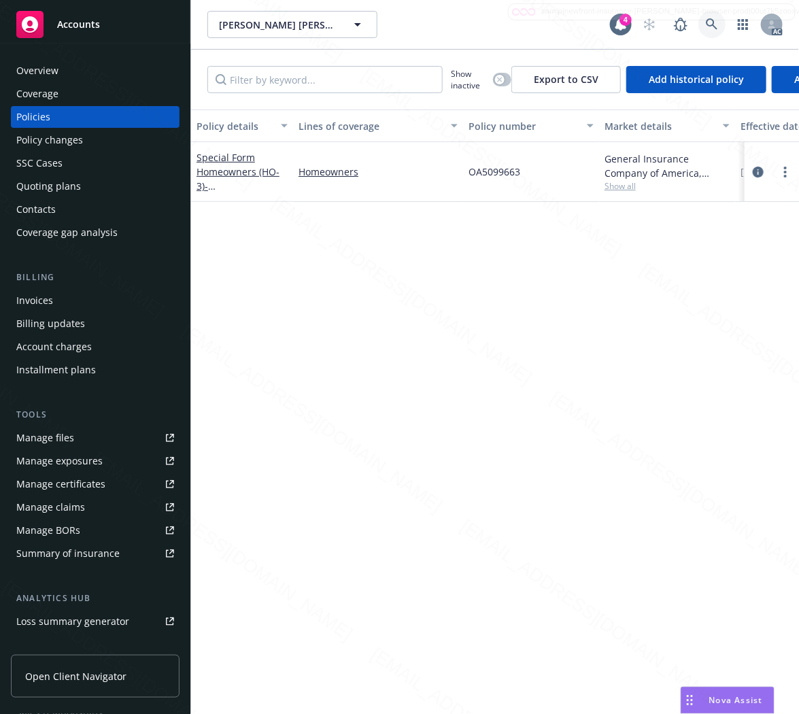
click at [711, 25] on icon at bounding box center [712, 24] width 12 height 12
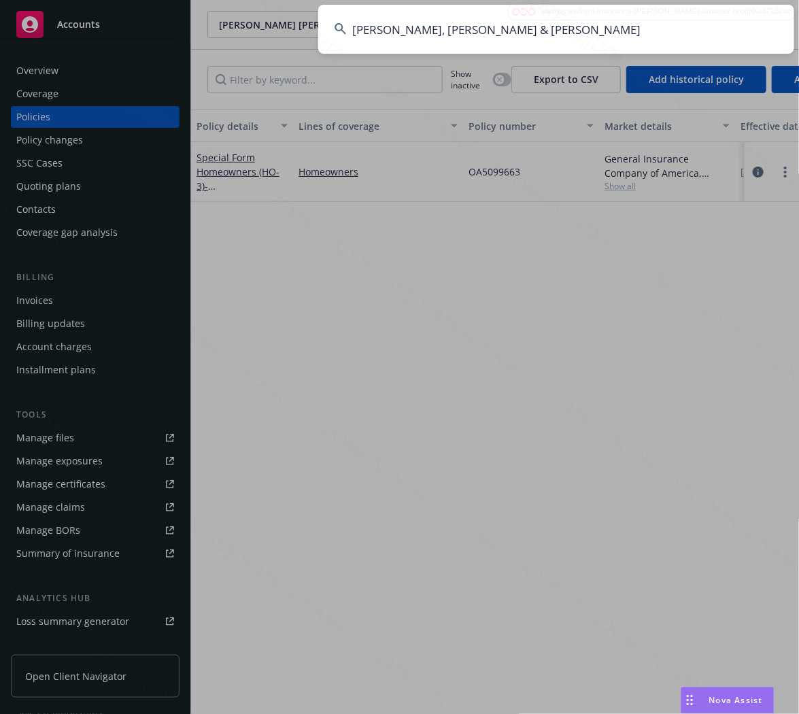
type input "Burrous, R Michael & Andrea"
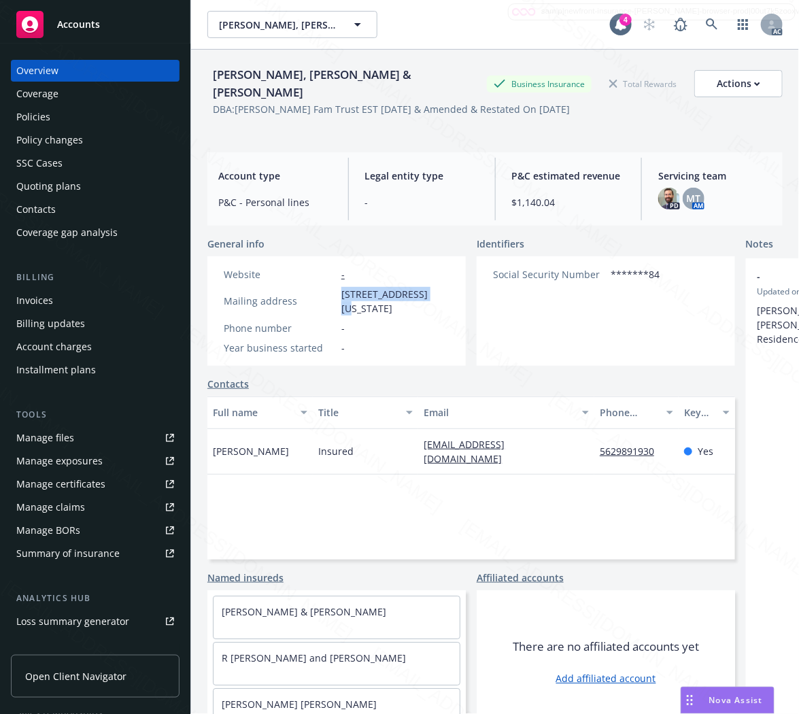
drag, startPoint x: 343, startPoint y: 286, endPoint x: 423, endPoint y: 282, distance: 80.3
click at [423, 287] on span "4626 N Virginia Rd, Long Beach, CA, 90807" at bounding box center [395, 301] width 108 height 29
copy span "4626 N Virginia Rd"
click at [70, 126] on div "Policies" at bounding box center [95, 117] width 158 height 22
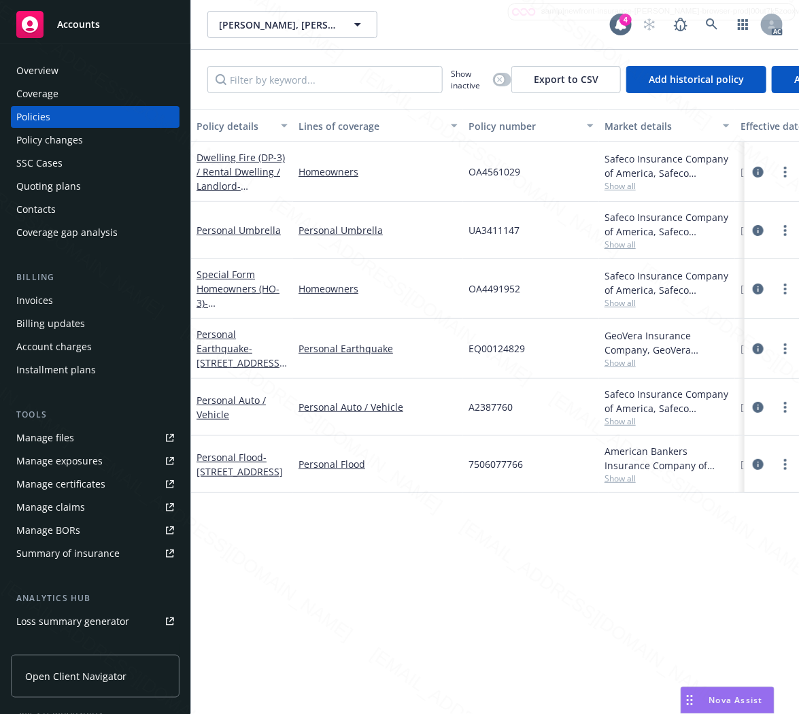
click at [240, 177] on div "Dwelling Fire (DP-3) / Rental Dwelling / Landlord - 1209 TERMINO AVE LONG BEACH…" at bounding box center [242, 171] width 91 height 43
click at [240, 167] on link "Dwelling Fire (DP-3) / Rental Dwelling / Landlord - 1209 TERMINO AVE LONG BEACH…" at bounding box center [241, 179] width 88 height 56
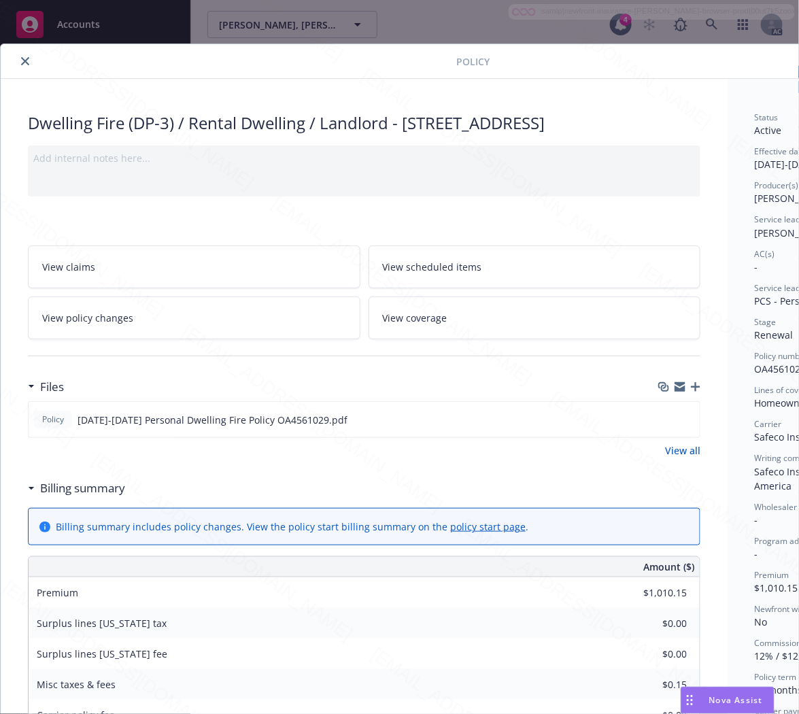
click at [90, 497] on h3 "Billing summary" at bounding box center [82, 488] width 85 height 18
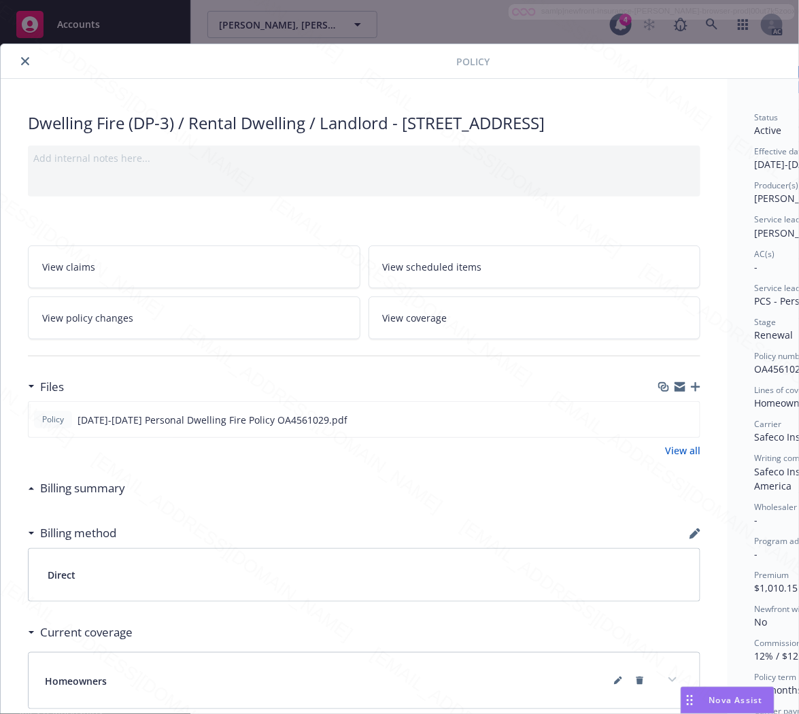
scroll to position [0, 147]
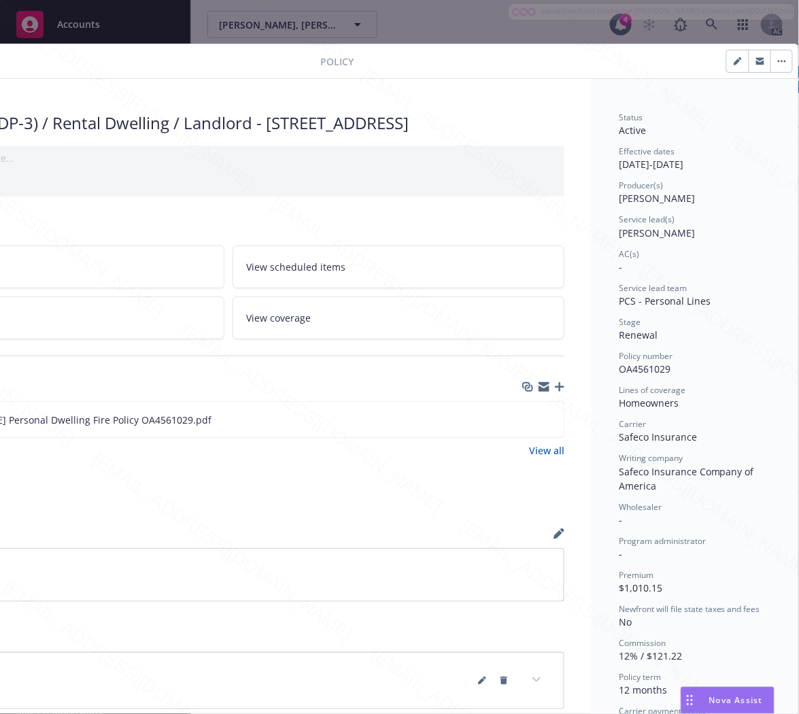
click at [634, 369] on span "OA4561029" at bounding box center [645, 368] width 52 height 13
copy span "OA4561029"
click at [523, 424] on icon "download file" at bounding box center [528, 418] width 11 height 11
click at [778, 61] on icon "button" at bounding box center [782, 61] width 8 height 3
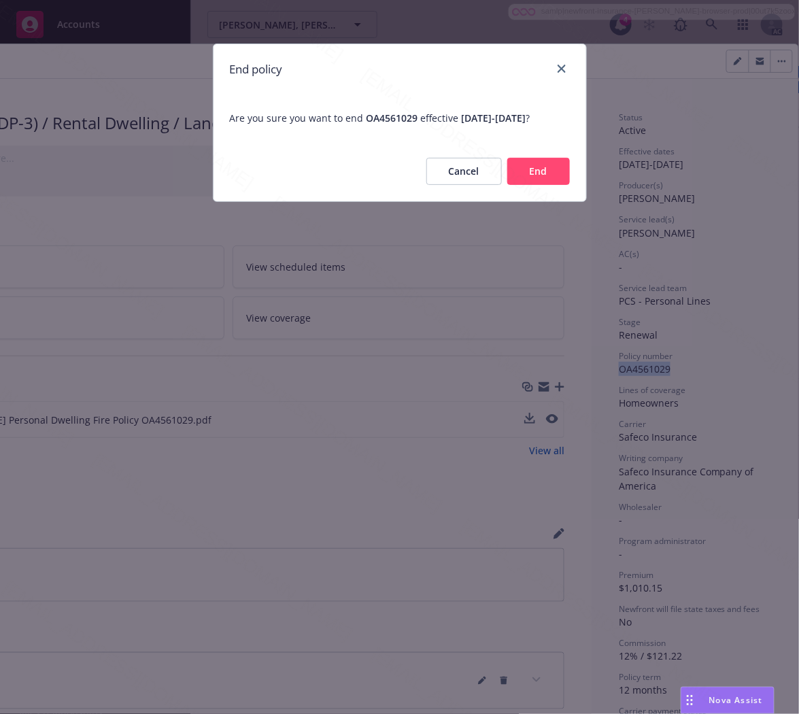
click at [524, 179] on button "End" at bounding box center [538, 171] width 63 height 27
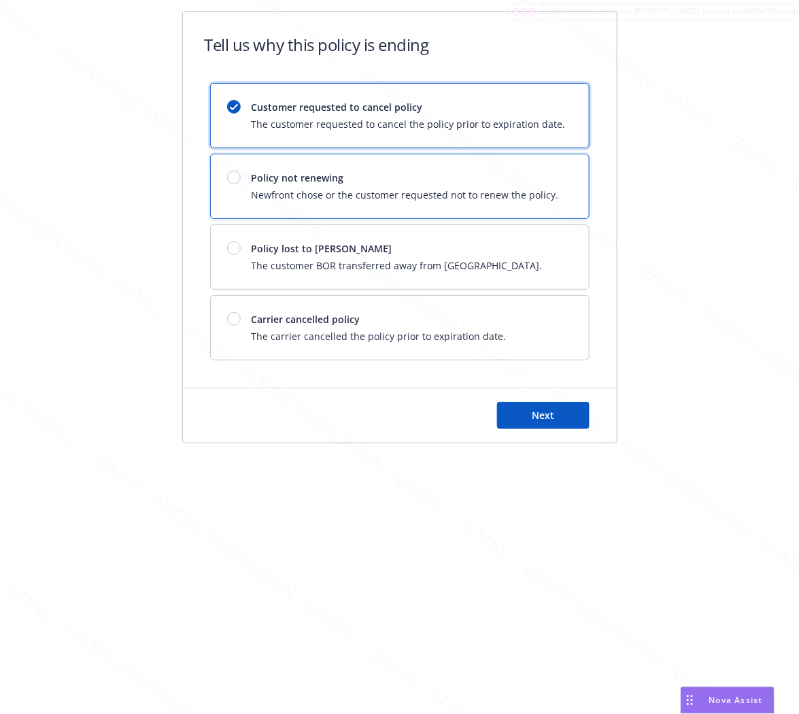
click at [524, 179] on span "Policy not renewing" at bounding box center [405, 178] width 307 height 14
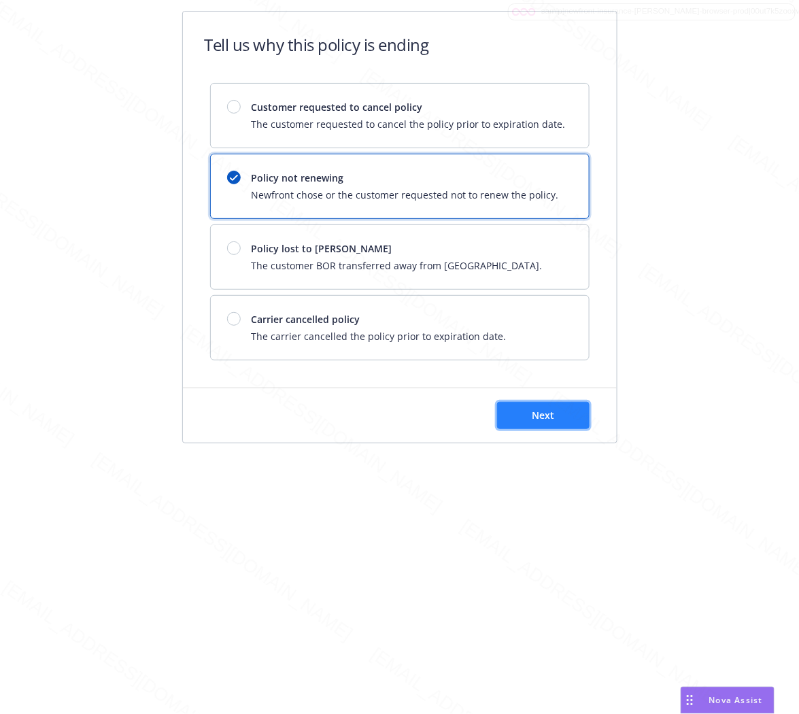
click at [549, 422] on span "Next" at bounding box center [543, 415] width 22 height 13
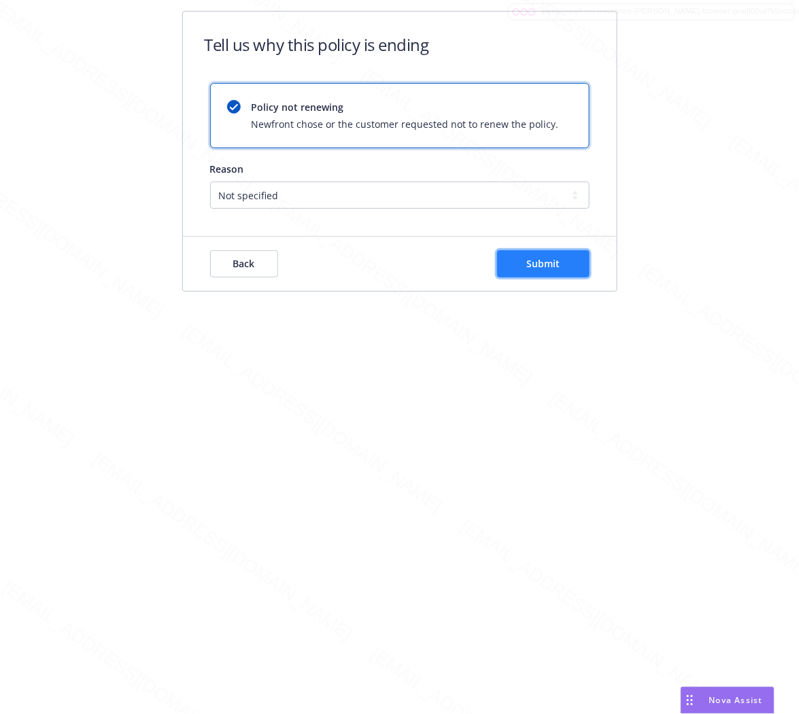
click at [567, 272] on button "Submit" at bounding box center [543, 263] width 92 height 27
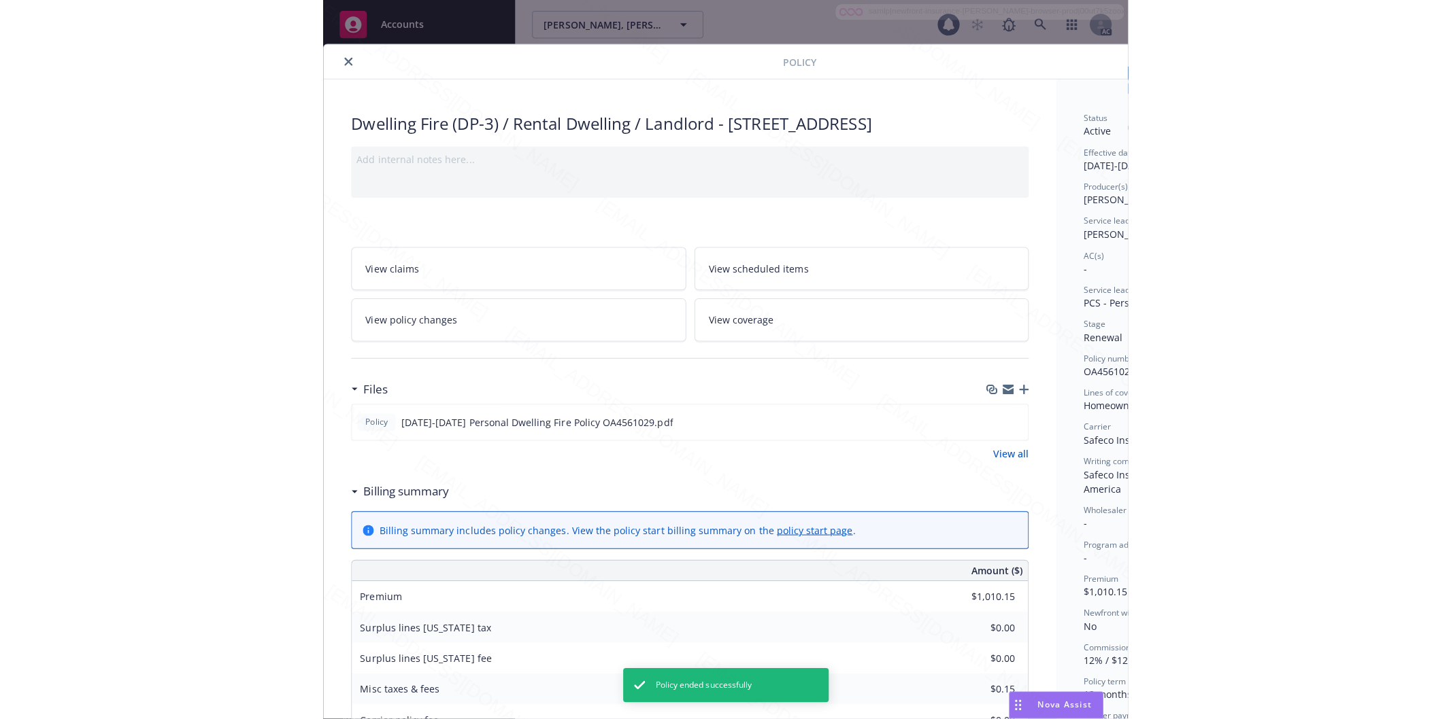
scroll to position [41, 0]
